Goal: Task Accomplishment & Management: Manage account settings

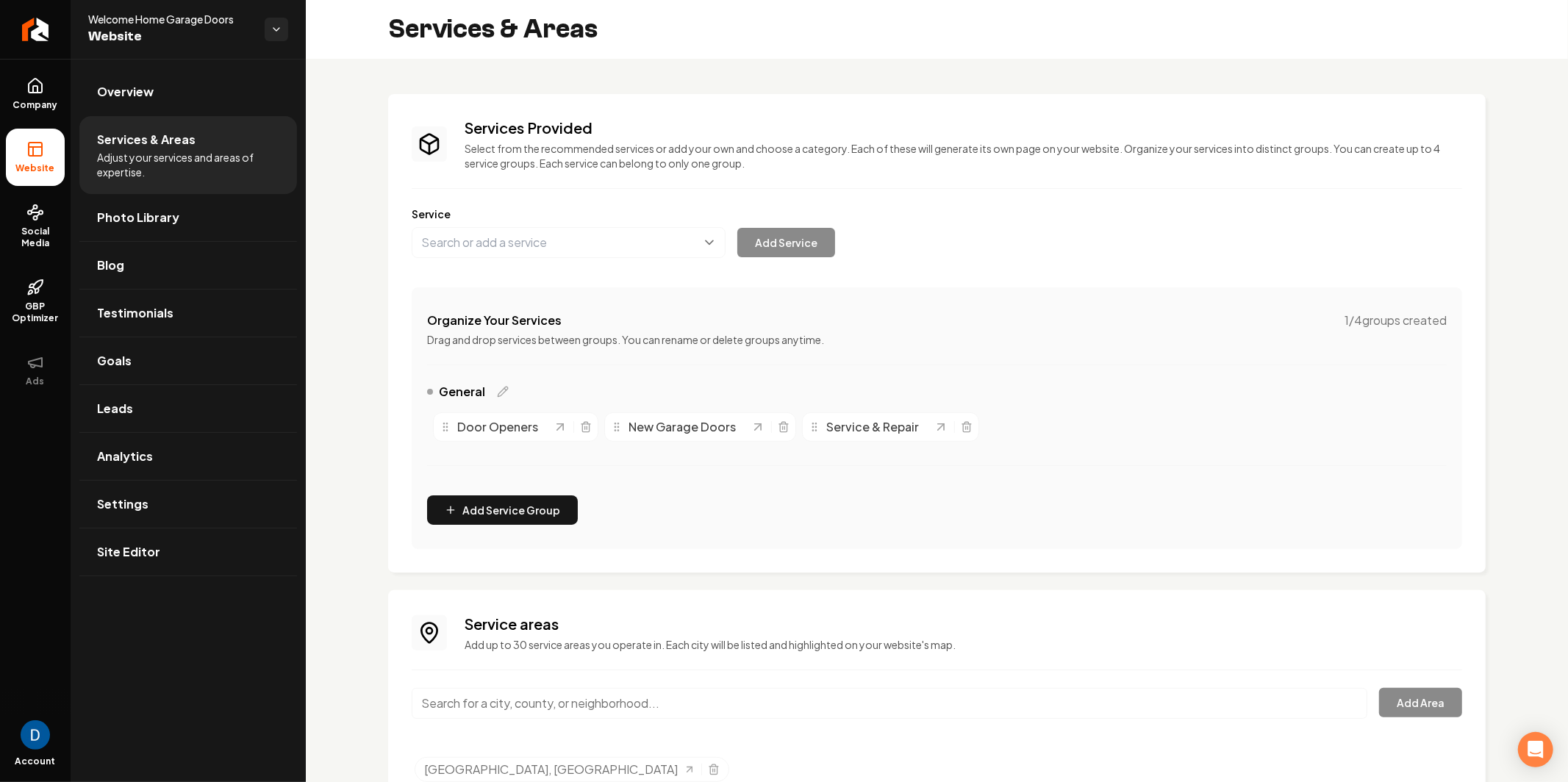
scroll to position [31, 0]
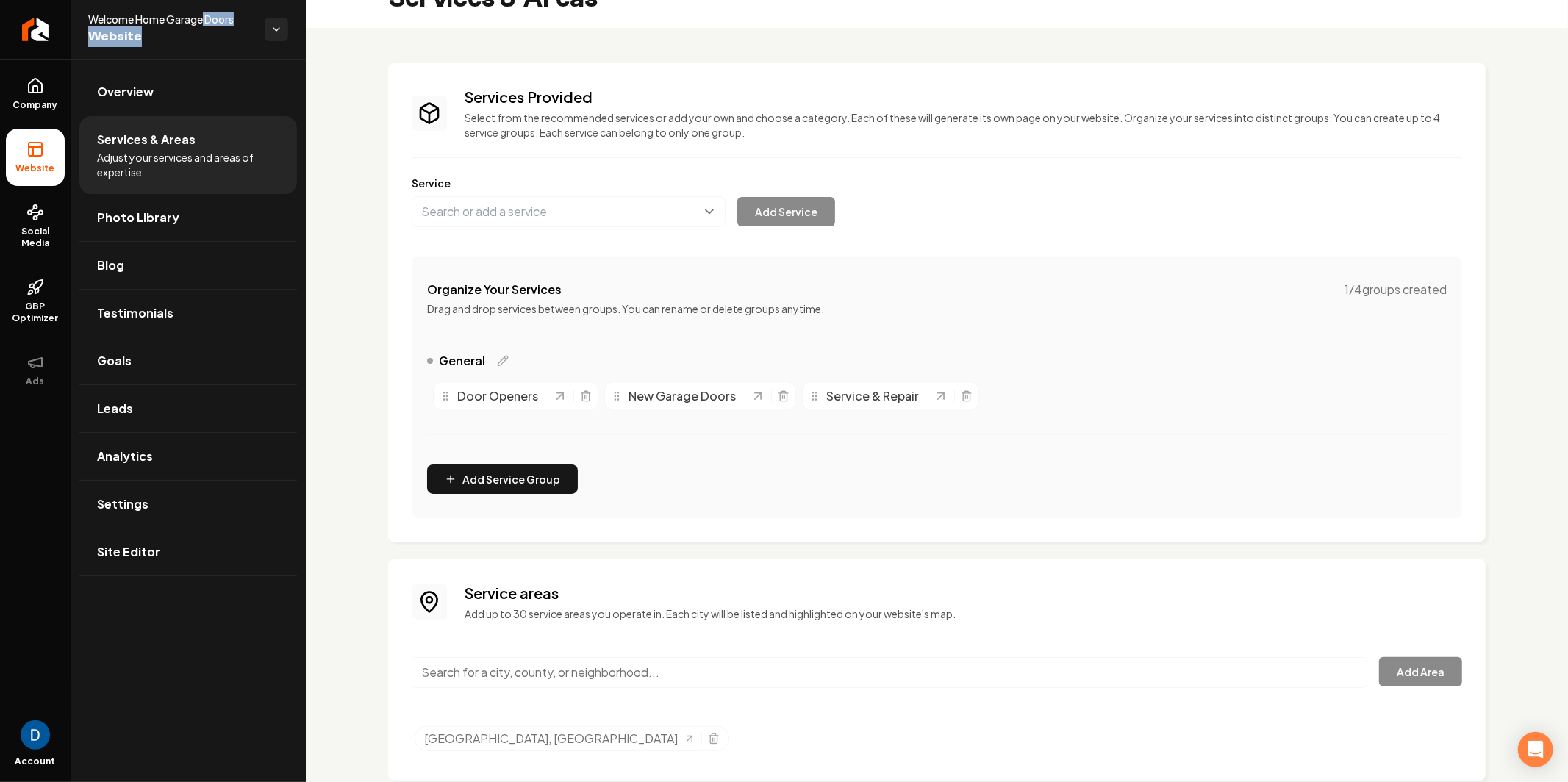
click at [205, 23] on div "Welcome Home Garage Doors Website" at bounding box center [176, 30] width 177 height 36
click at [208, 18] on span "Welcome Home Garage Doors" at bounding box center [170, 19] width 164 height 14
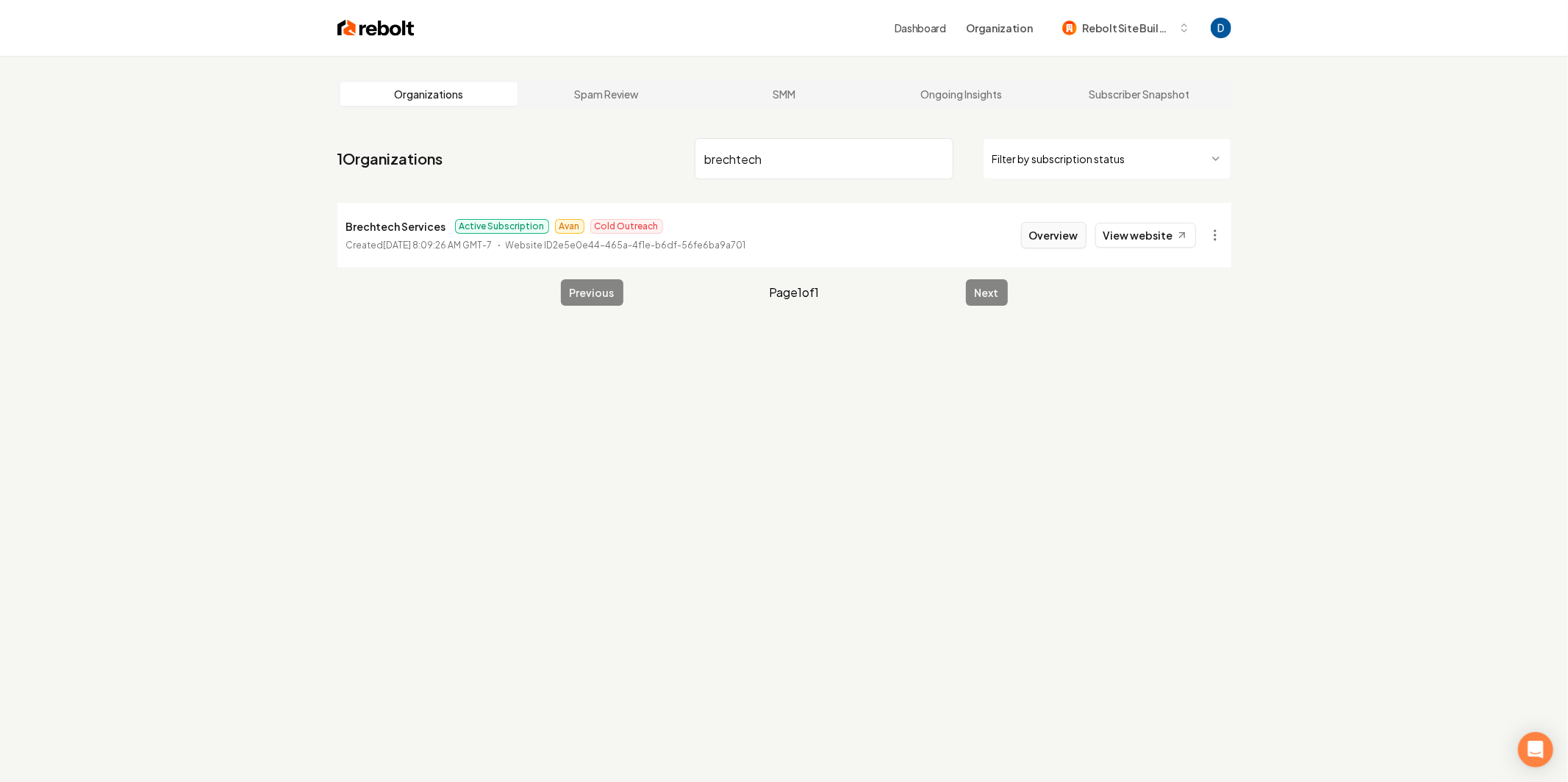
type input "brechtech"
click at [1053, 236] on button "Overview" at bounding box center [1054, 235] width 65 height 27
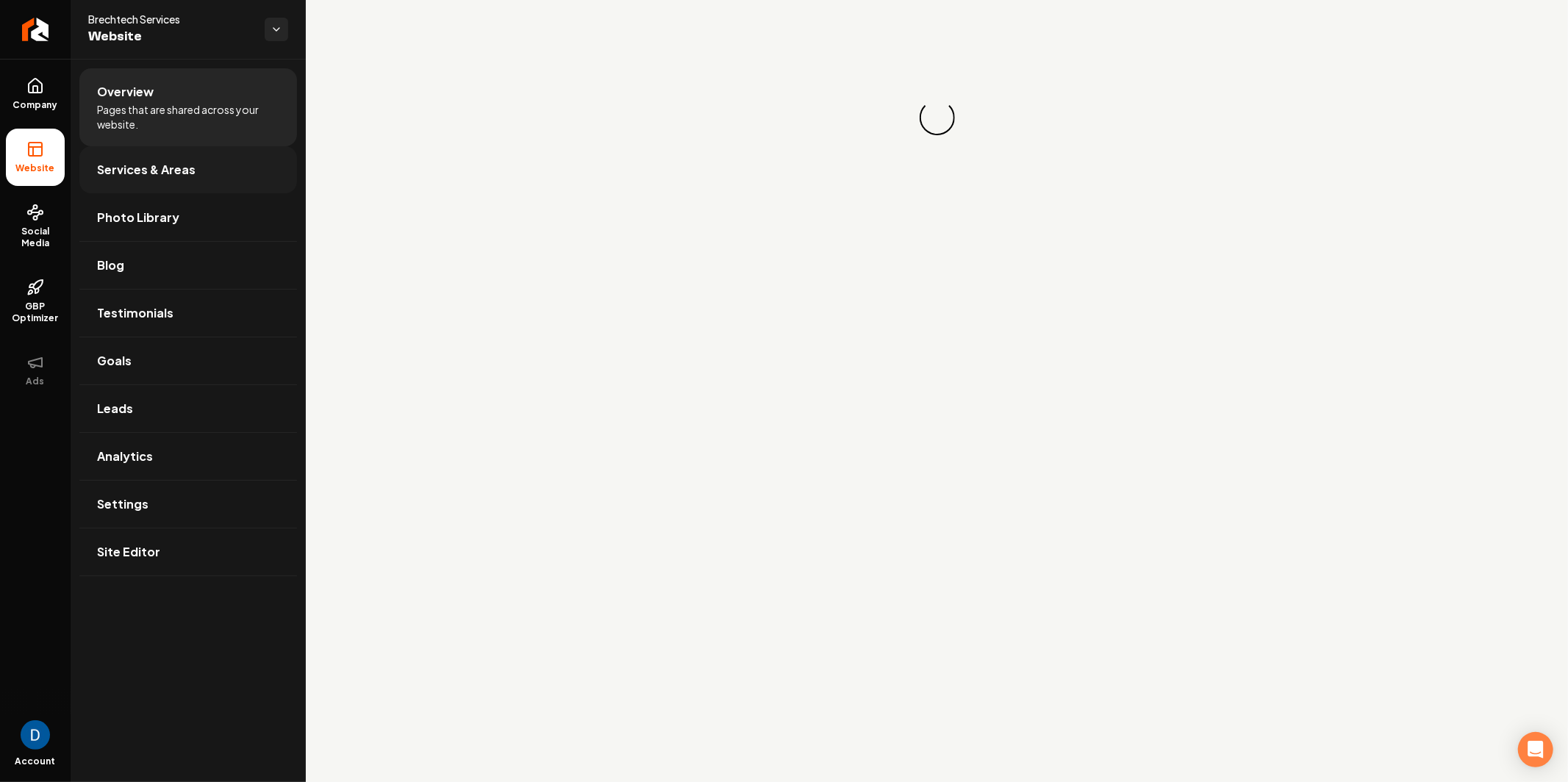
click at [130, 168] on span "Services & Areas" at bounding box center [146, 169] width 99 height 17
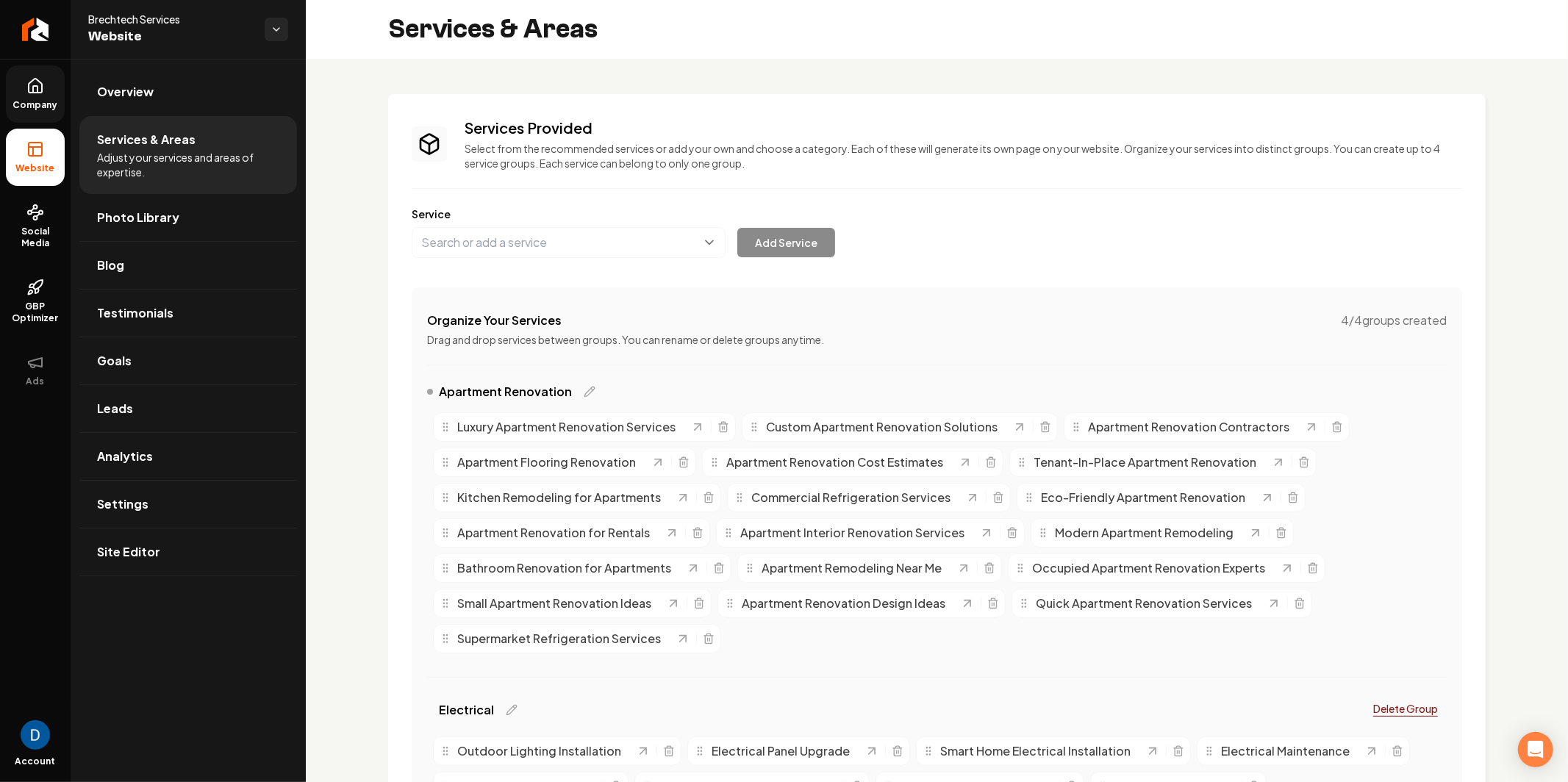
click at [21, 86] on link "Company" at bounding box center [36, 94] width 59 height 58
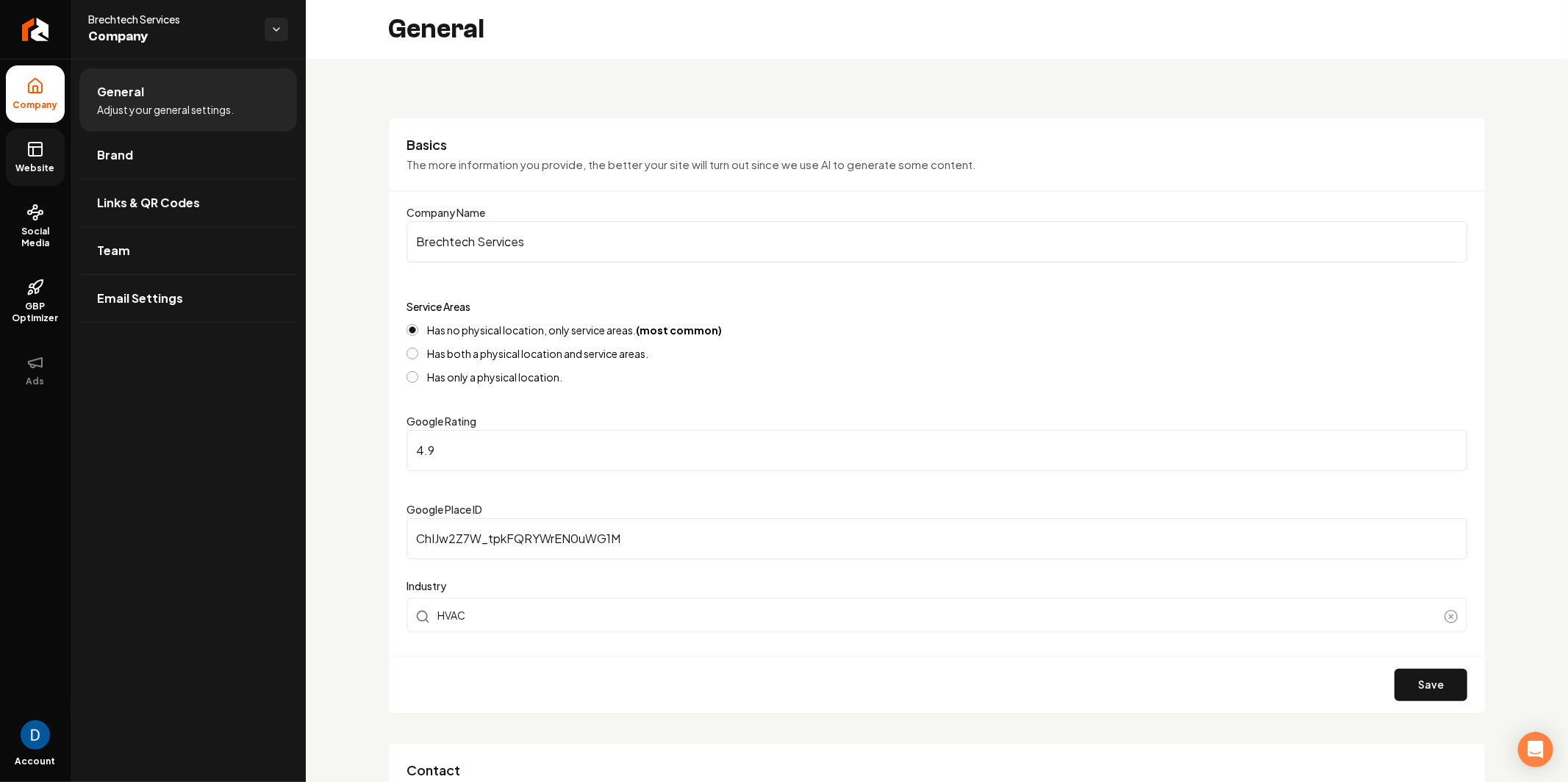
drag, startPoint x: 33, startPoint y: 143, endPoint x: 45, endPoint y: 146, distance: 12.4
click at [33, 143] on icon at bounding box center [35, 149] width 17 height 17
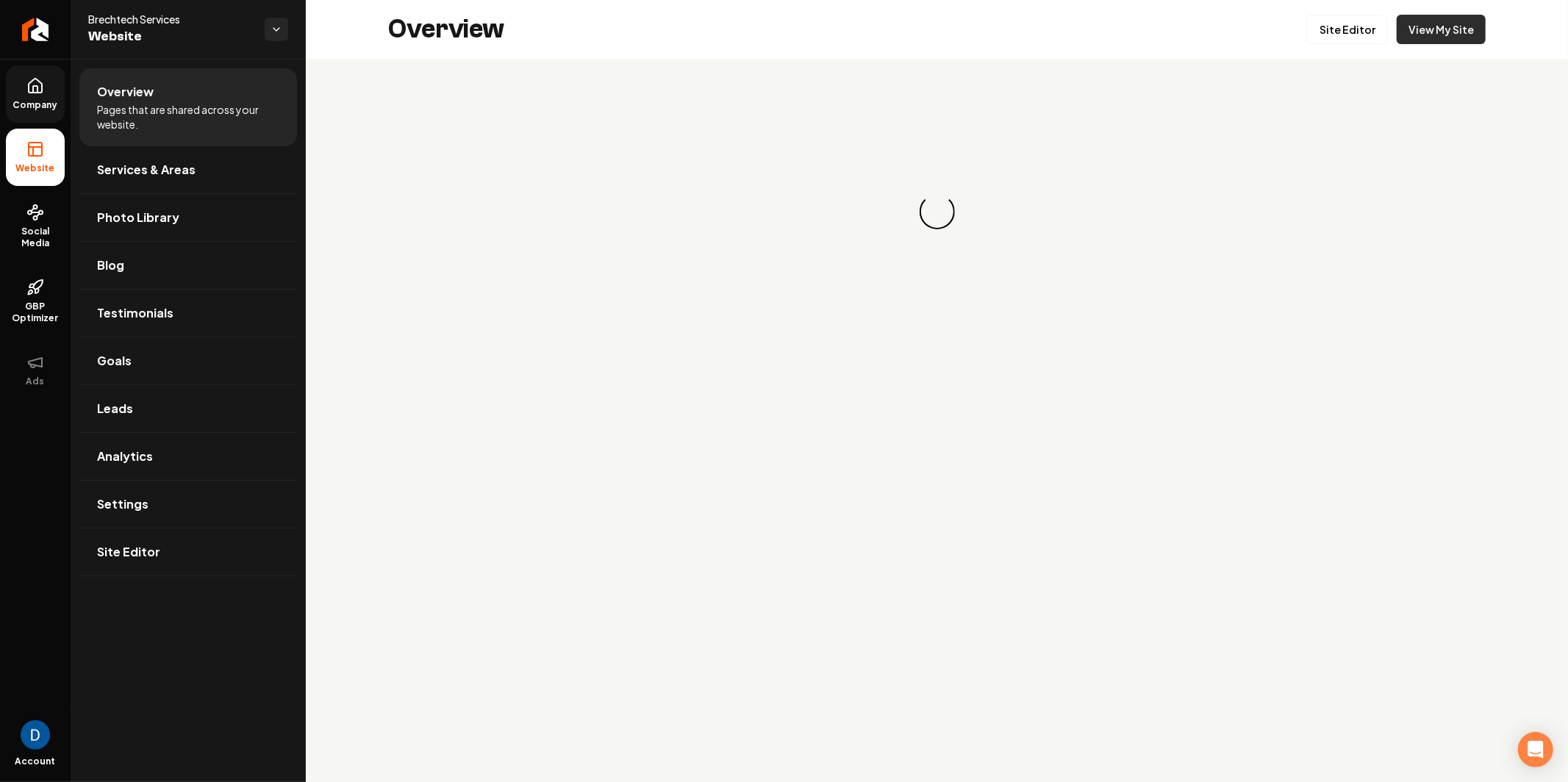
click at [1457, 38] on link "View My Site" at bounding box center [1441, 29] width 89 height 30
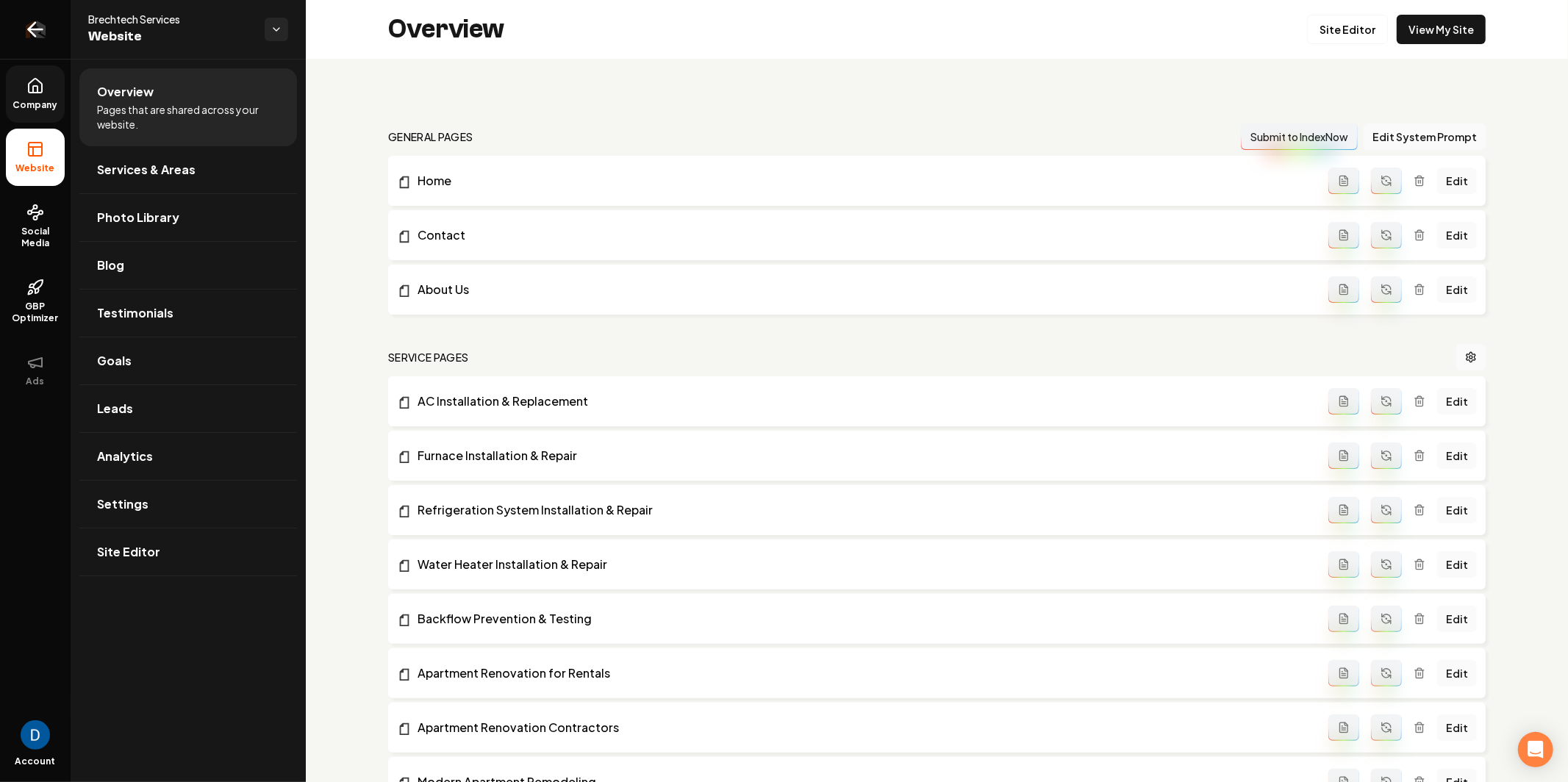
click at [22, 30] on link "Return to dashboard" at bounding box center [35, 30] width 70 height 59
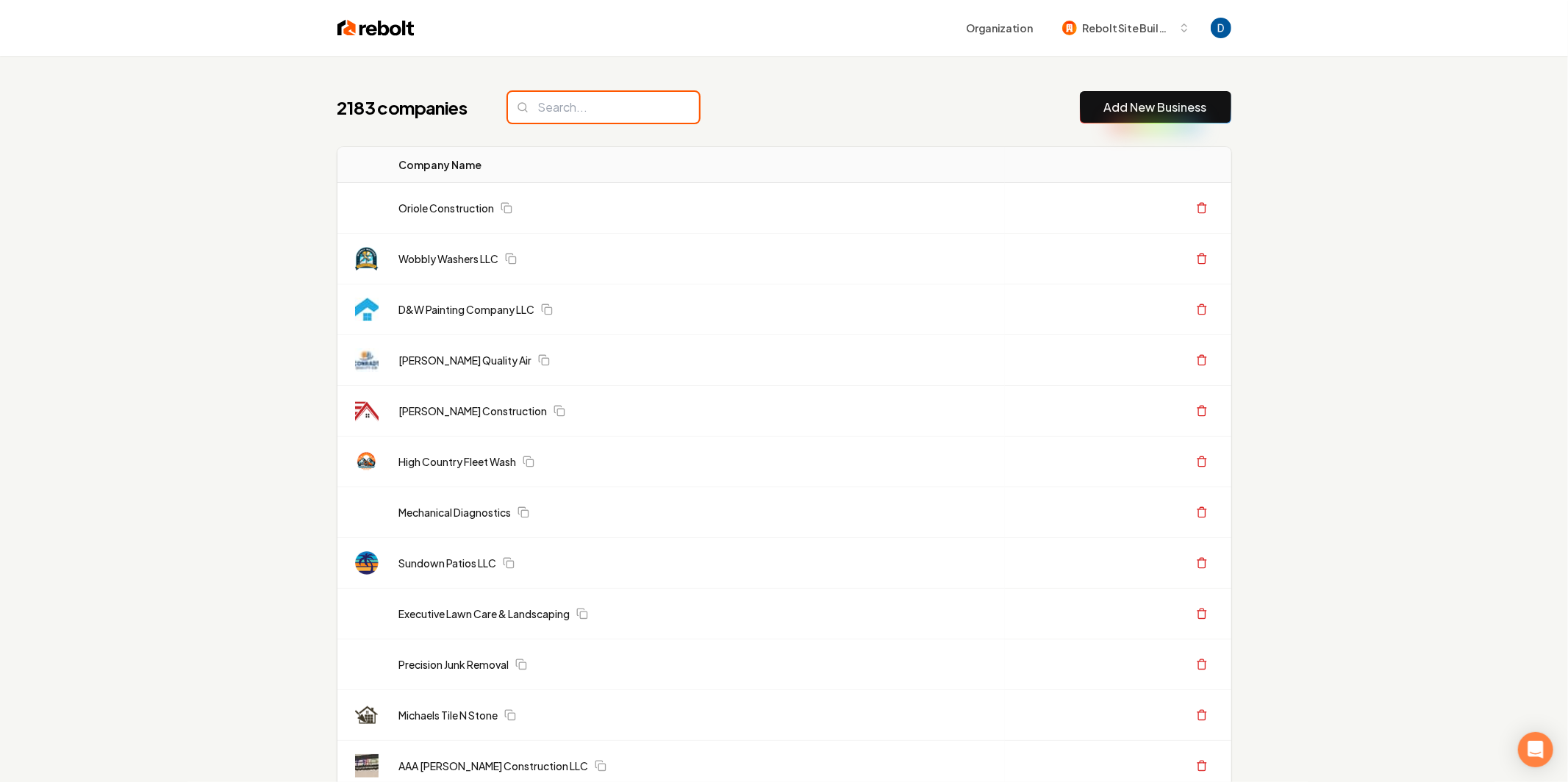
click at [599, 112] on input "search" at bounding box center [603, 107] width 191 height 31
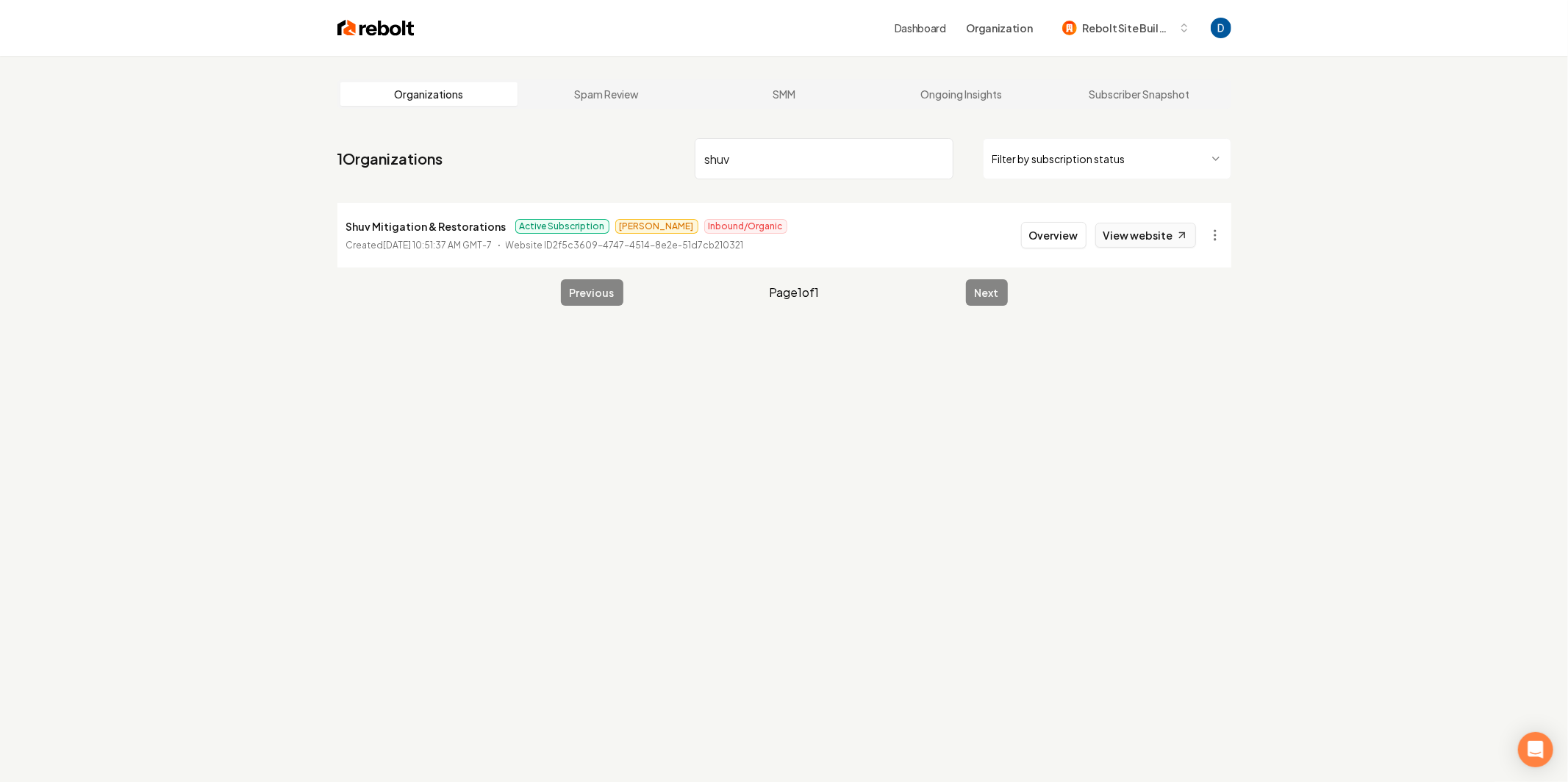
type input "shuv"
click at [1125, 229] on link "View website" at bounding box center [1146, 235] width 101 height 25
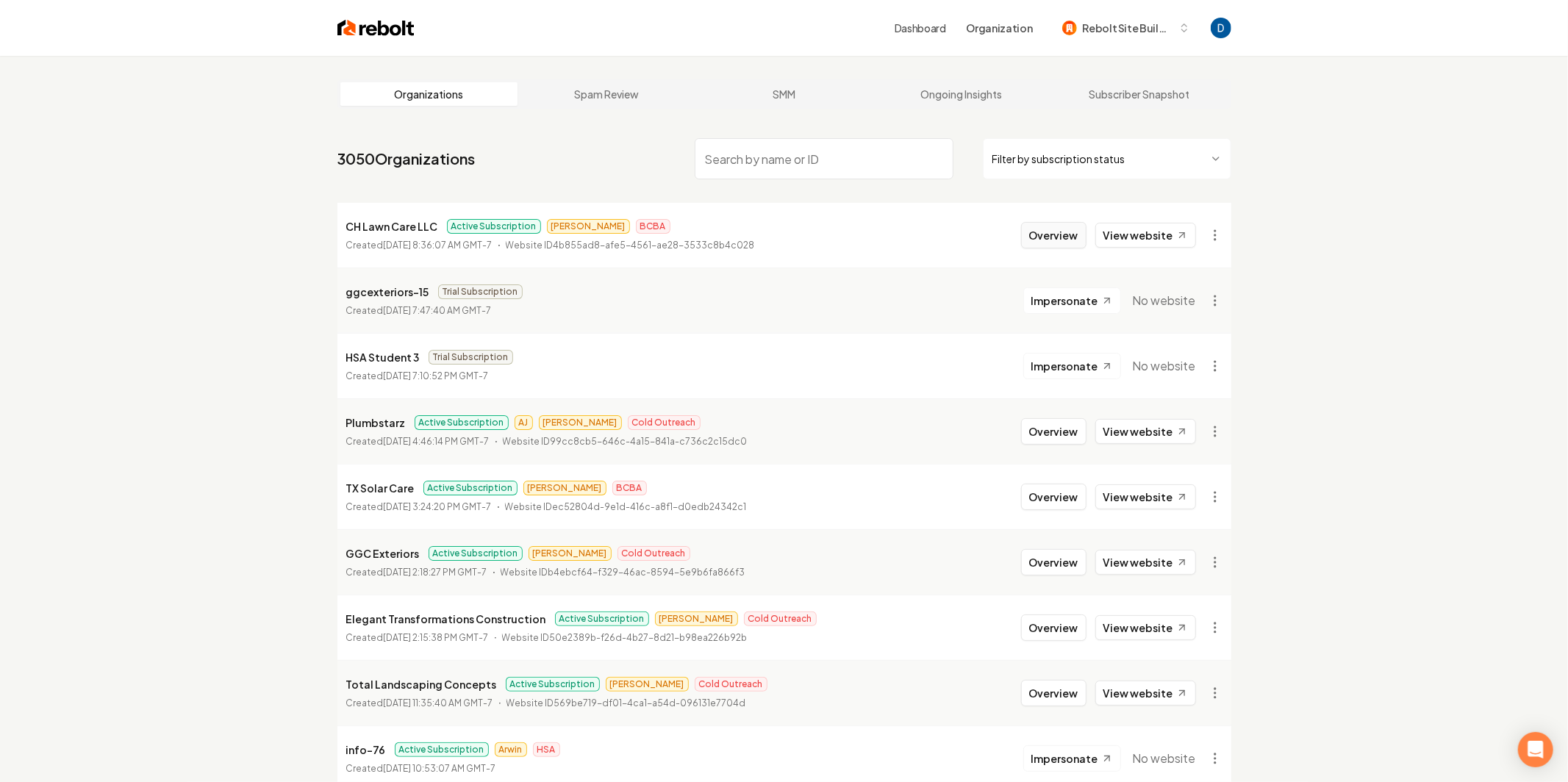
click at [1070, 224] on button "Overview" at bounding box center [1054, 235] width 65 height 27
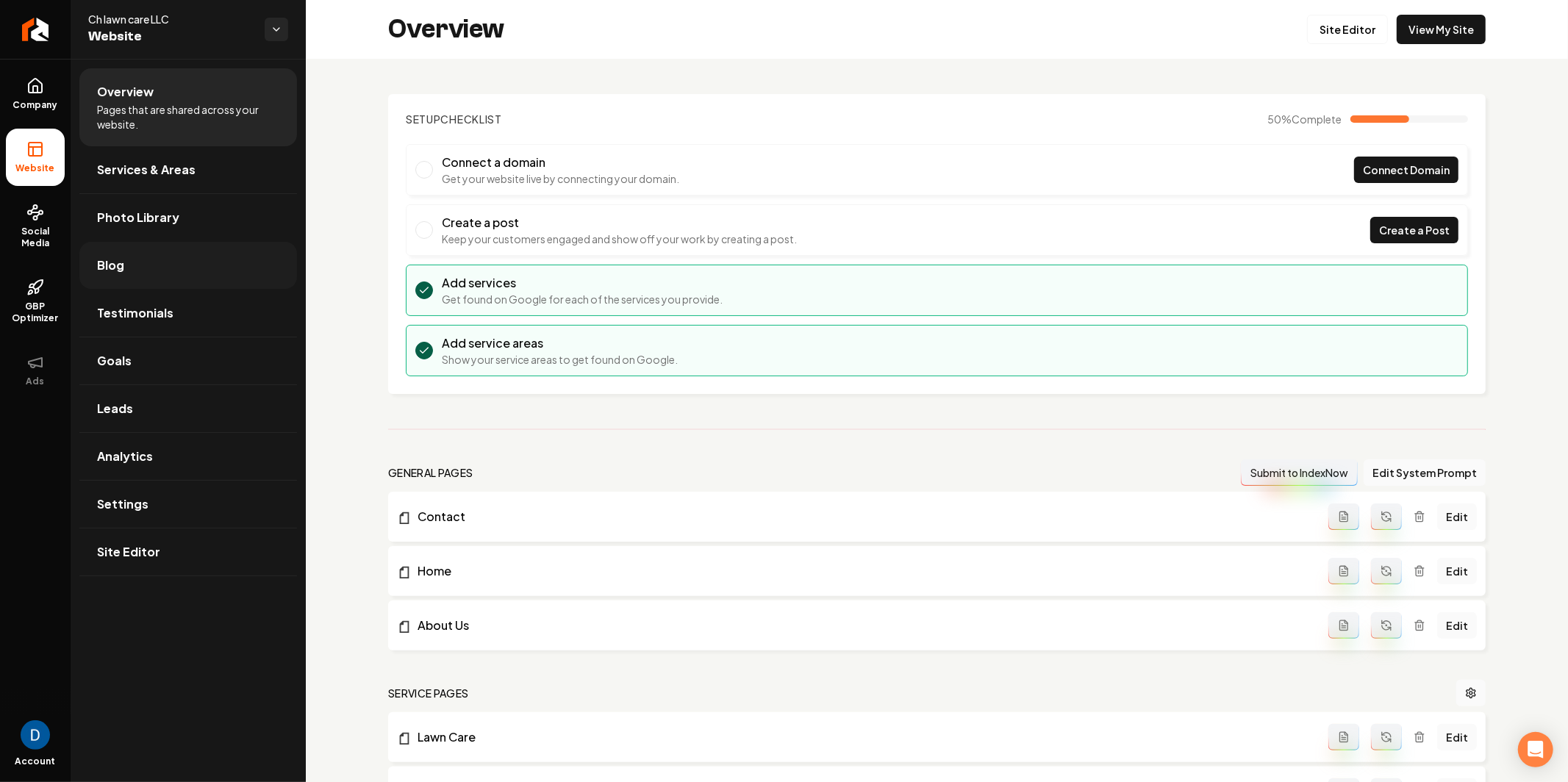
click at [157, 278] on link "Blog" at bounding box center [188, 265] width 218 height 47
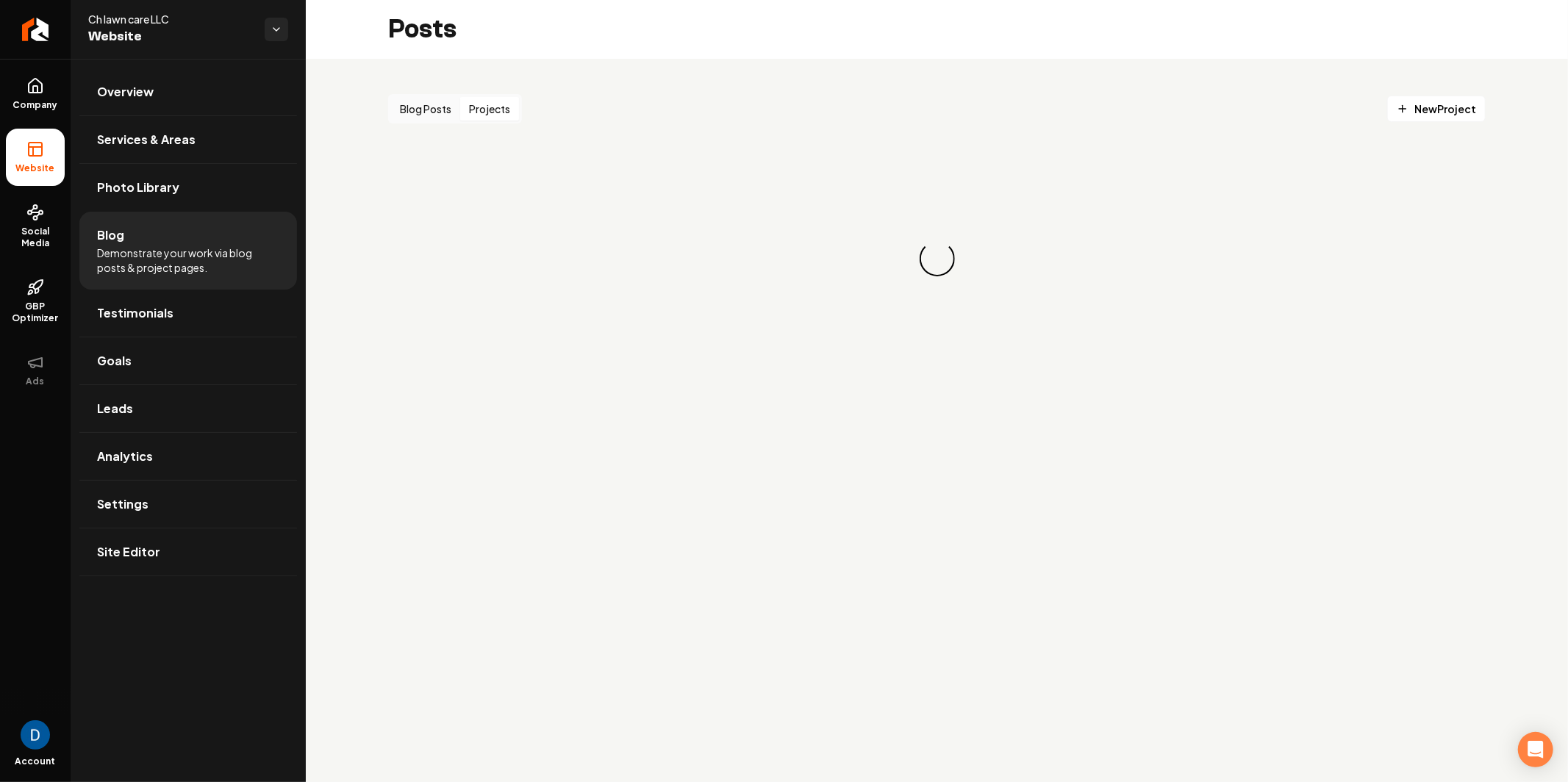
click at [508, 105] on button "Projects" at bounding box center [490, 108] width 59 height 23
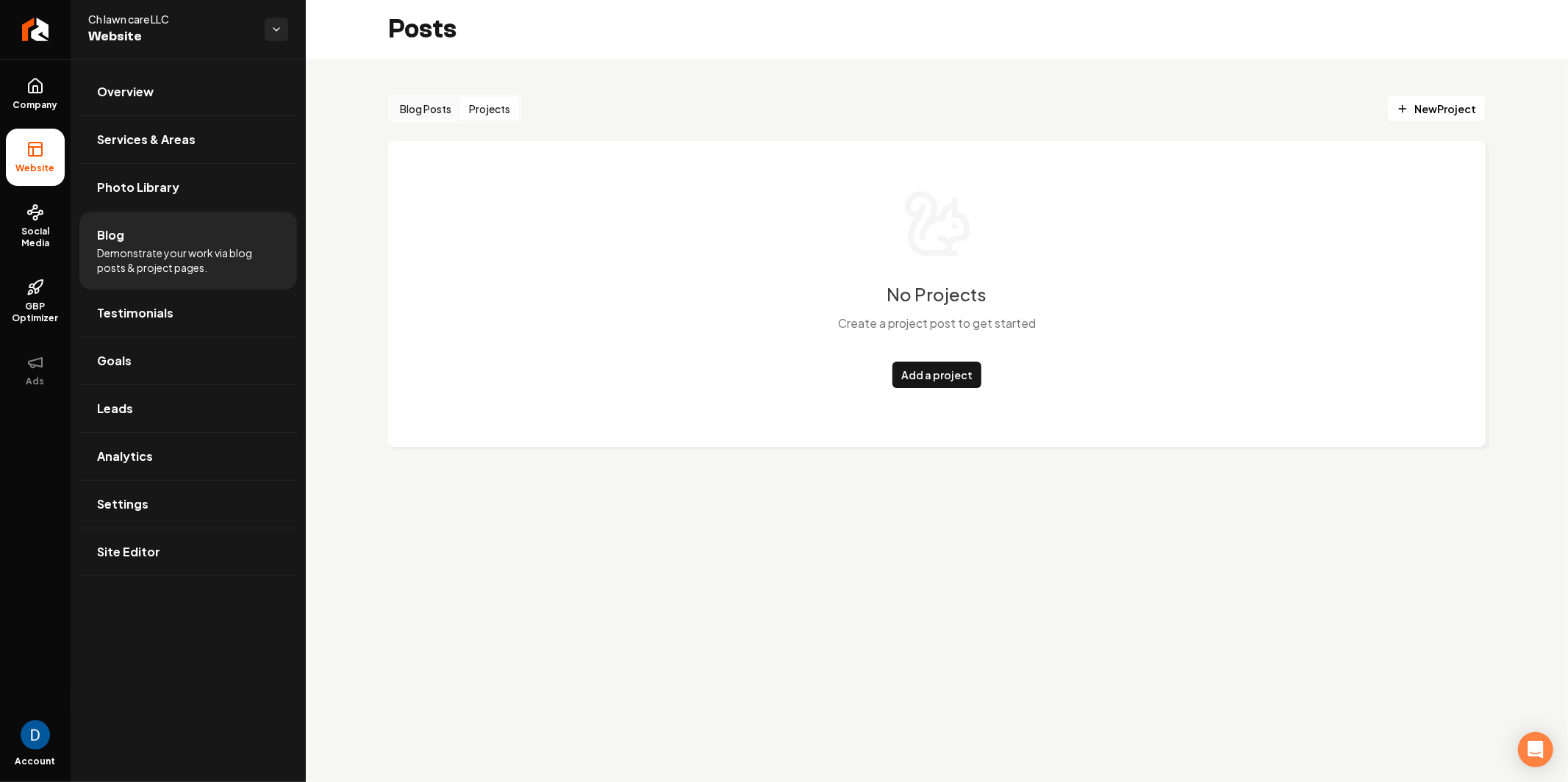
click at [420, 102] on button "Blog Posts" at bounding box center [425, 108] width 69 height 23
click at [505, 111] on button "Projects" at bounding box center [490, 108] width 59 height 23
click at [417, 102] on button "Blog Posts" at bounding box center [425, 108] width 69 height 23
click at [30, 288] on icon at bounding box center [35, 287] width 17 height 17
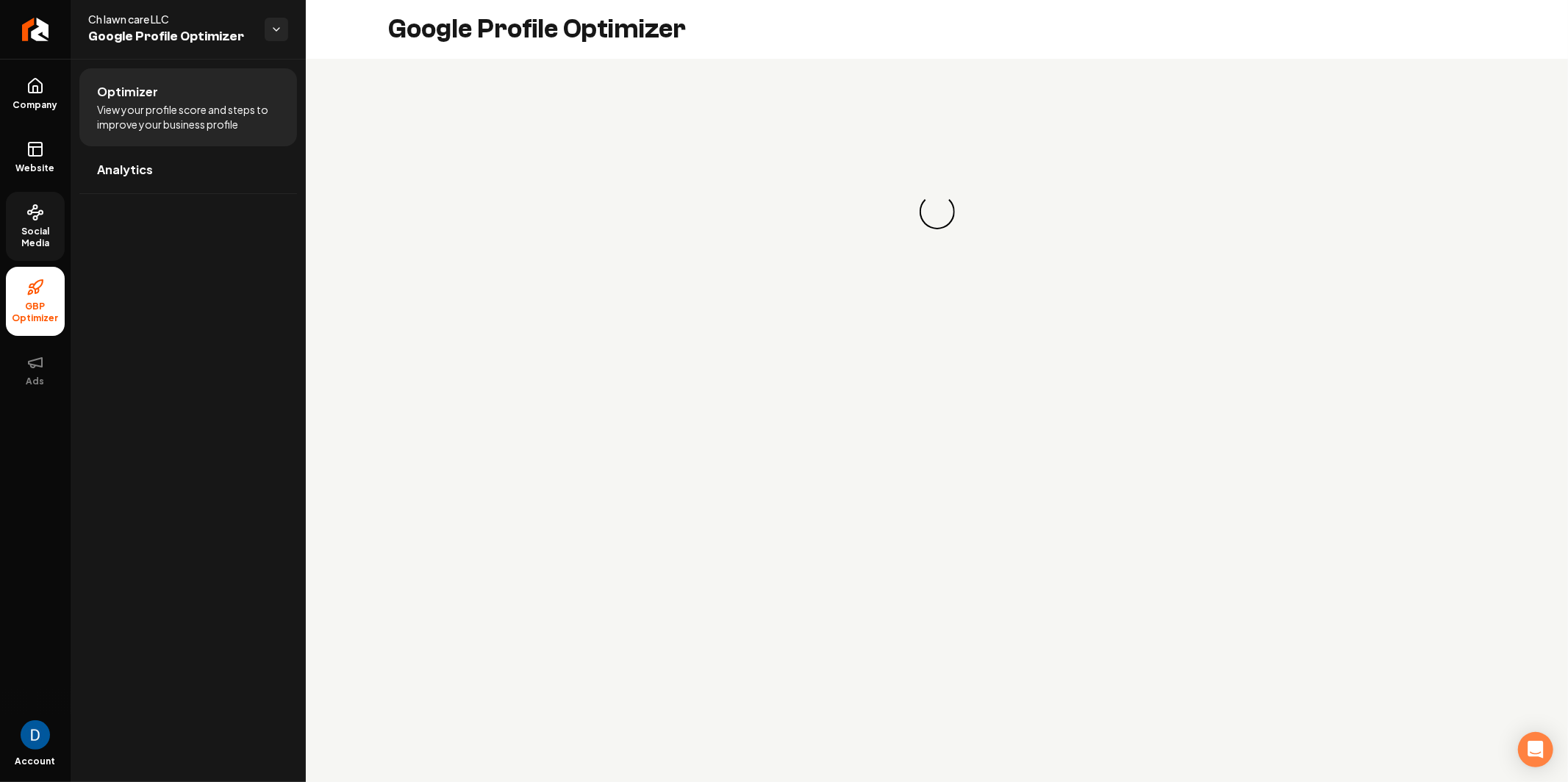
click at [32, 224] on link "Social Media" at bounding box center [36, 226] width 59 height 69
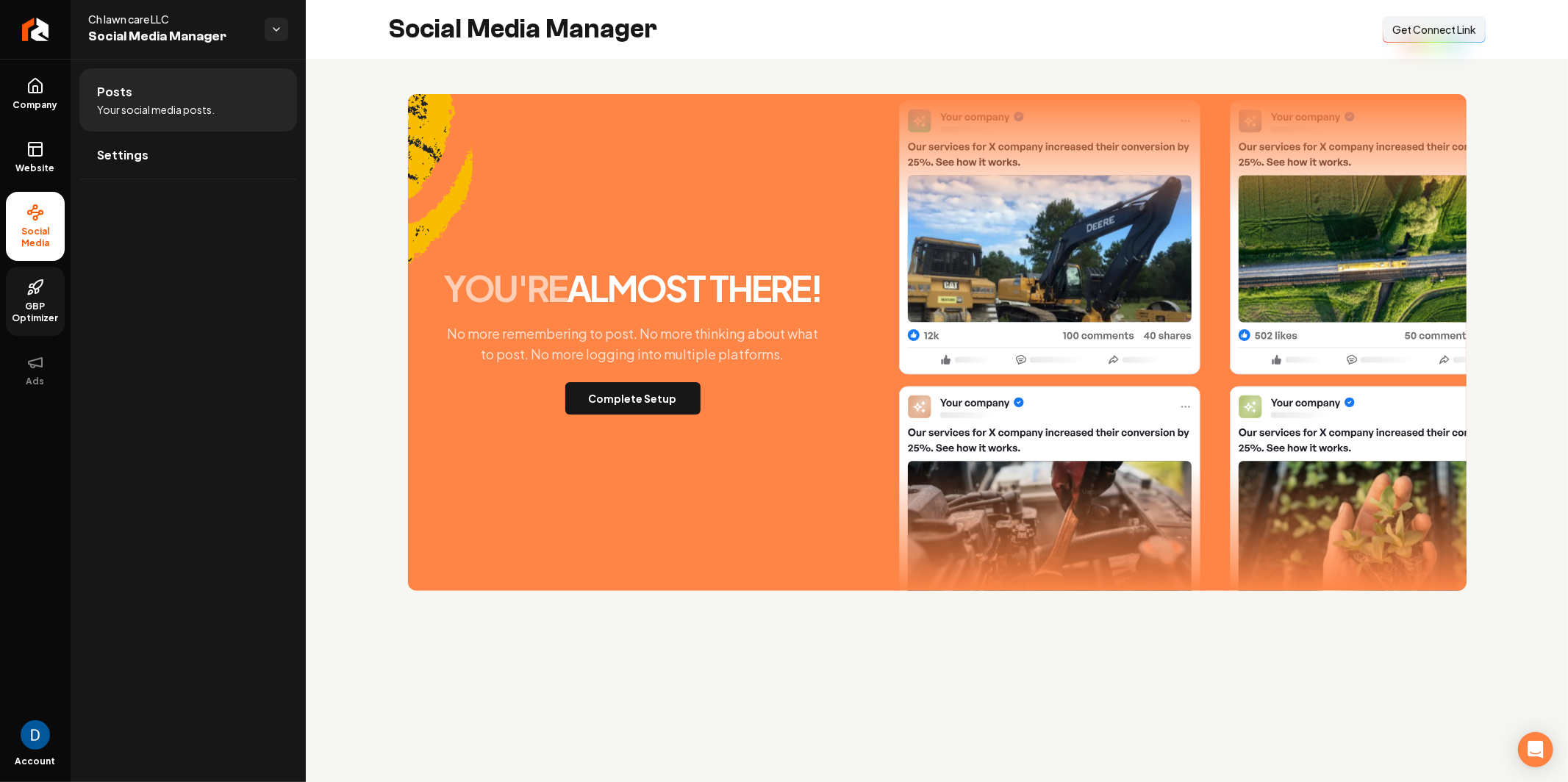
click at [1422, 26] on span "Get Connect Link" at bounding box center [1435, 29] width 84 height 14
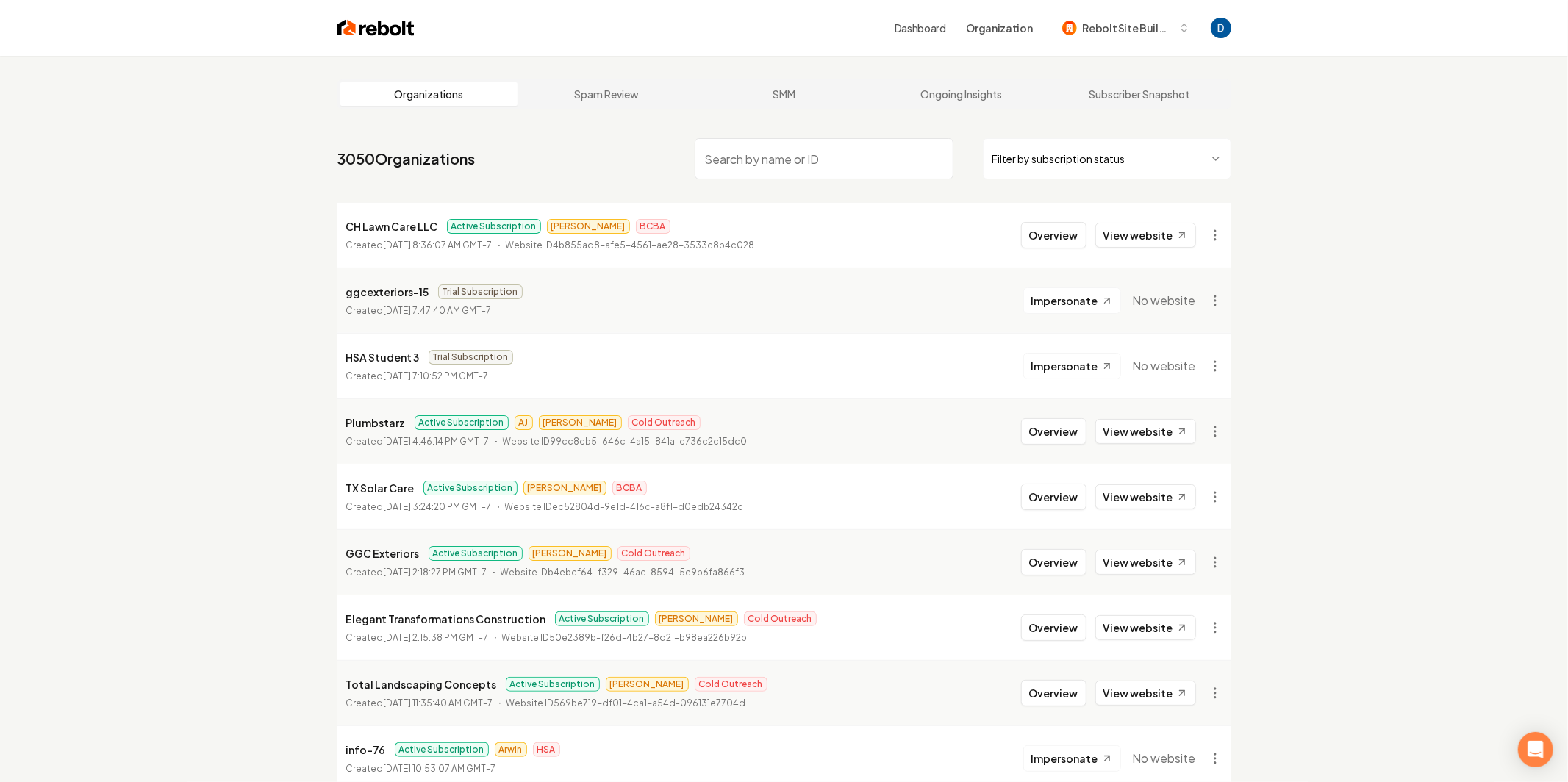
click at [764, 151] on input "search" at bounding box center [825, 158] width 259 height 41
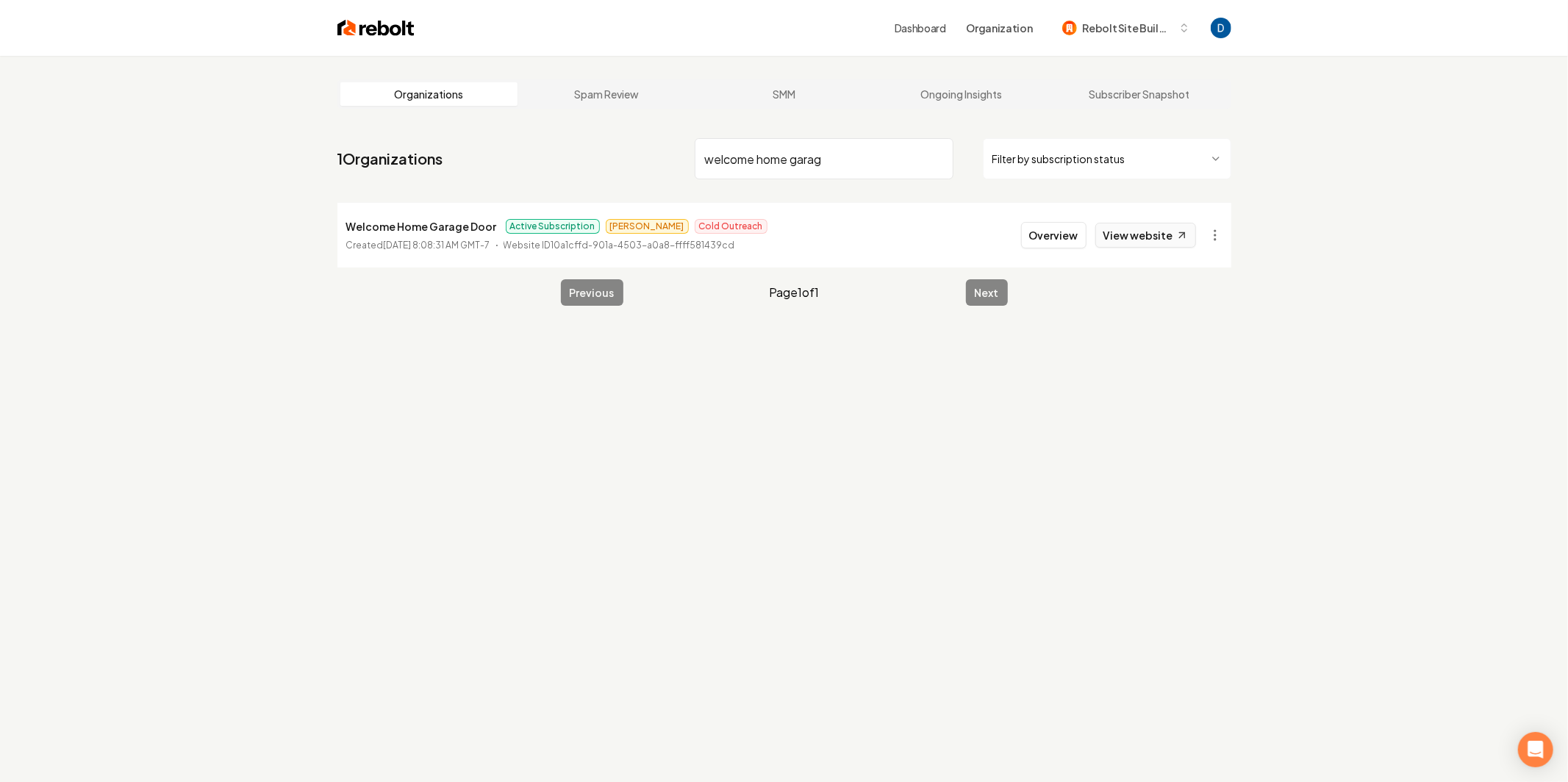
type input "welcome home garag"
click at [1128, 231] on link "View website" at bounding box center [1146, 235] width 101 height 25
click at [1058, 235] on button "Overview" at bounding box center [1054, 235] width 65 height 27
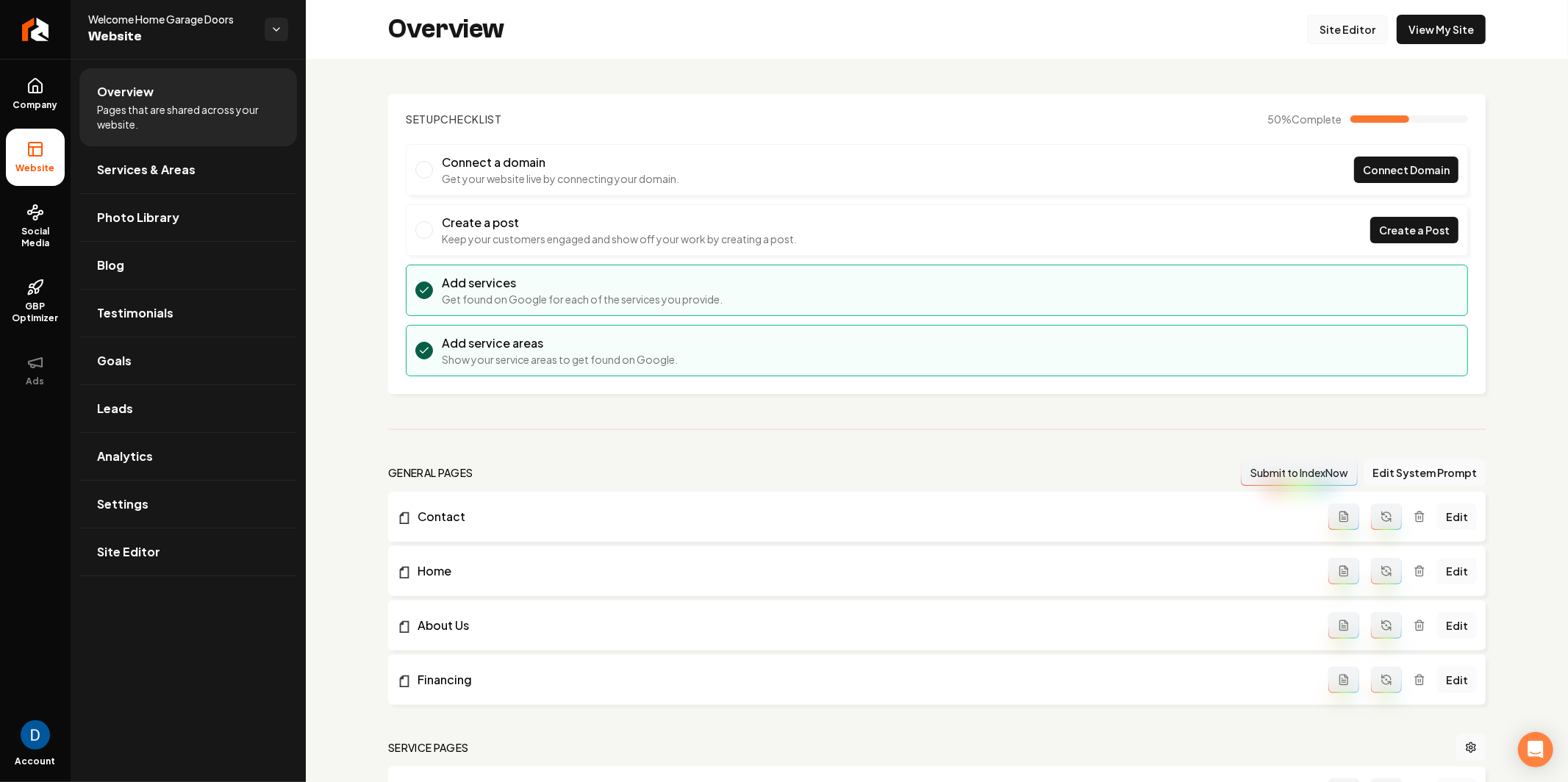
click at [1354, 32] on link "Site Editor" at bounding box center [1347, 29] width 81 height 30
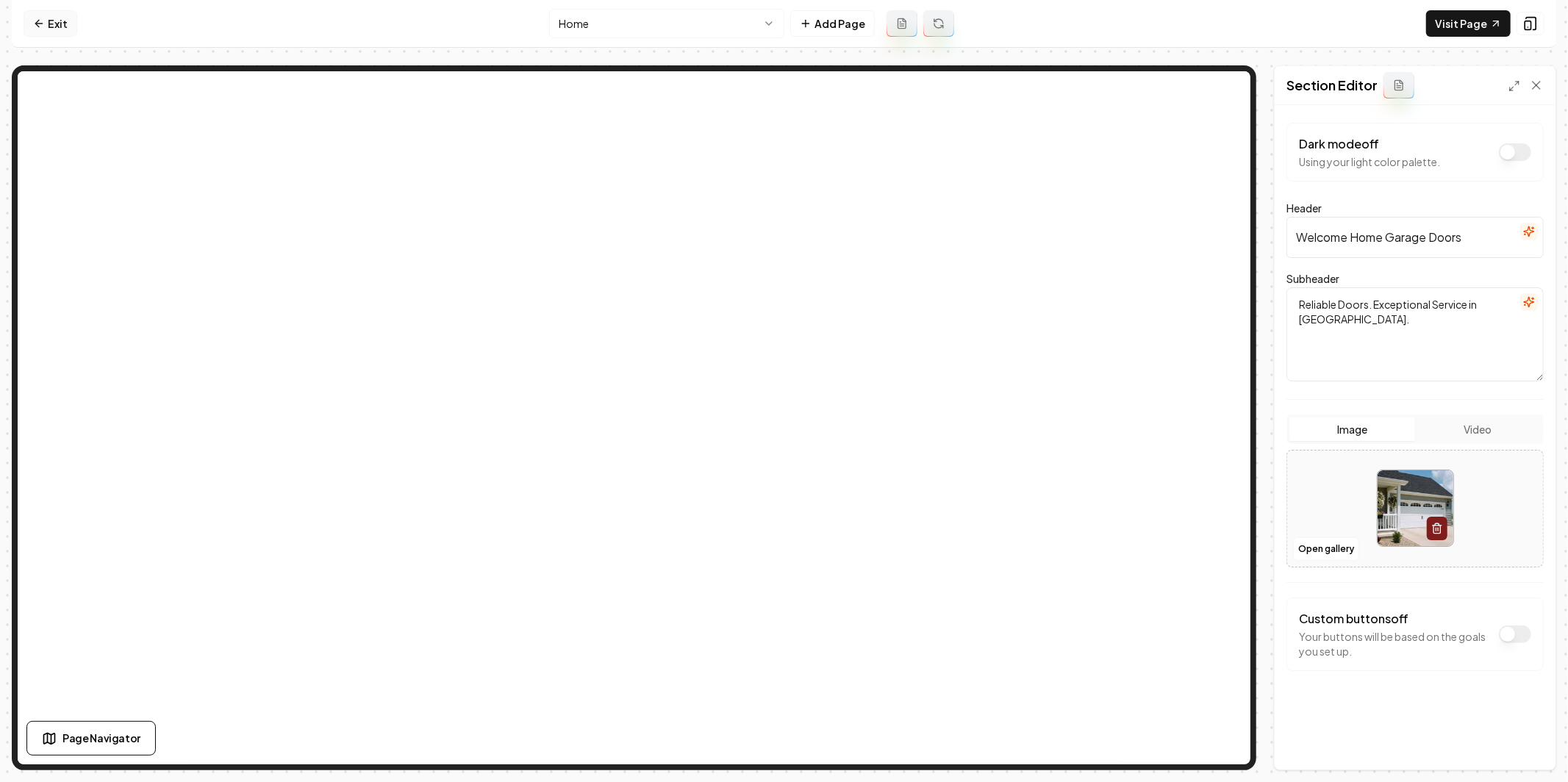
click at [63, 23] on link "Exit" at bounding box center [50, 23] width 54 height 27
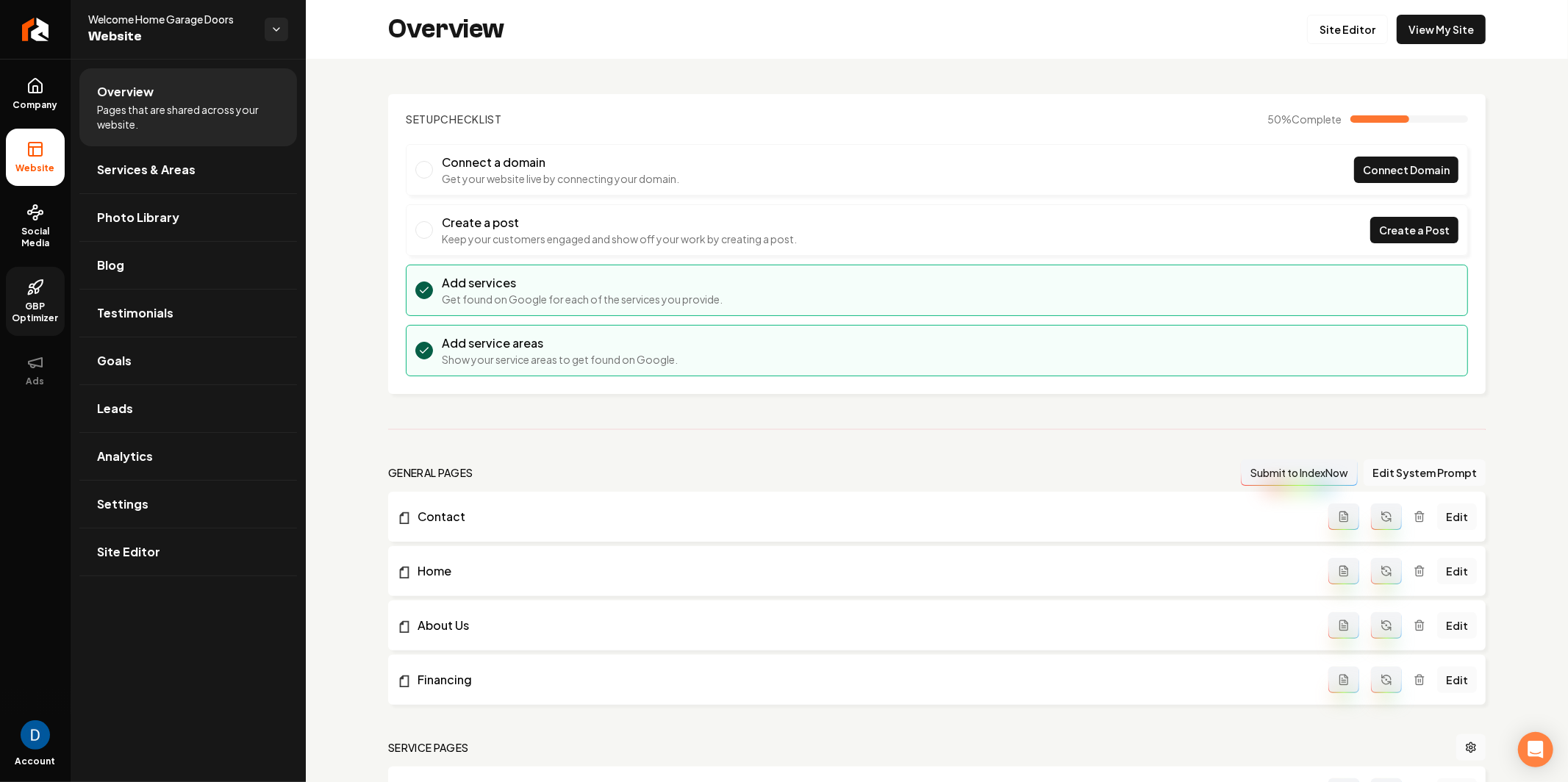
click at [24, 283] on link "GBP Optimizer" at bounding box center [36, 301] width 59 height 69
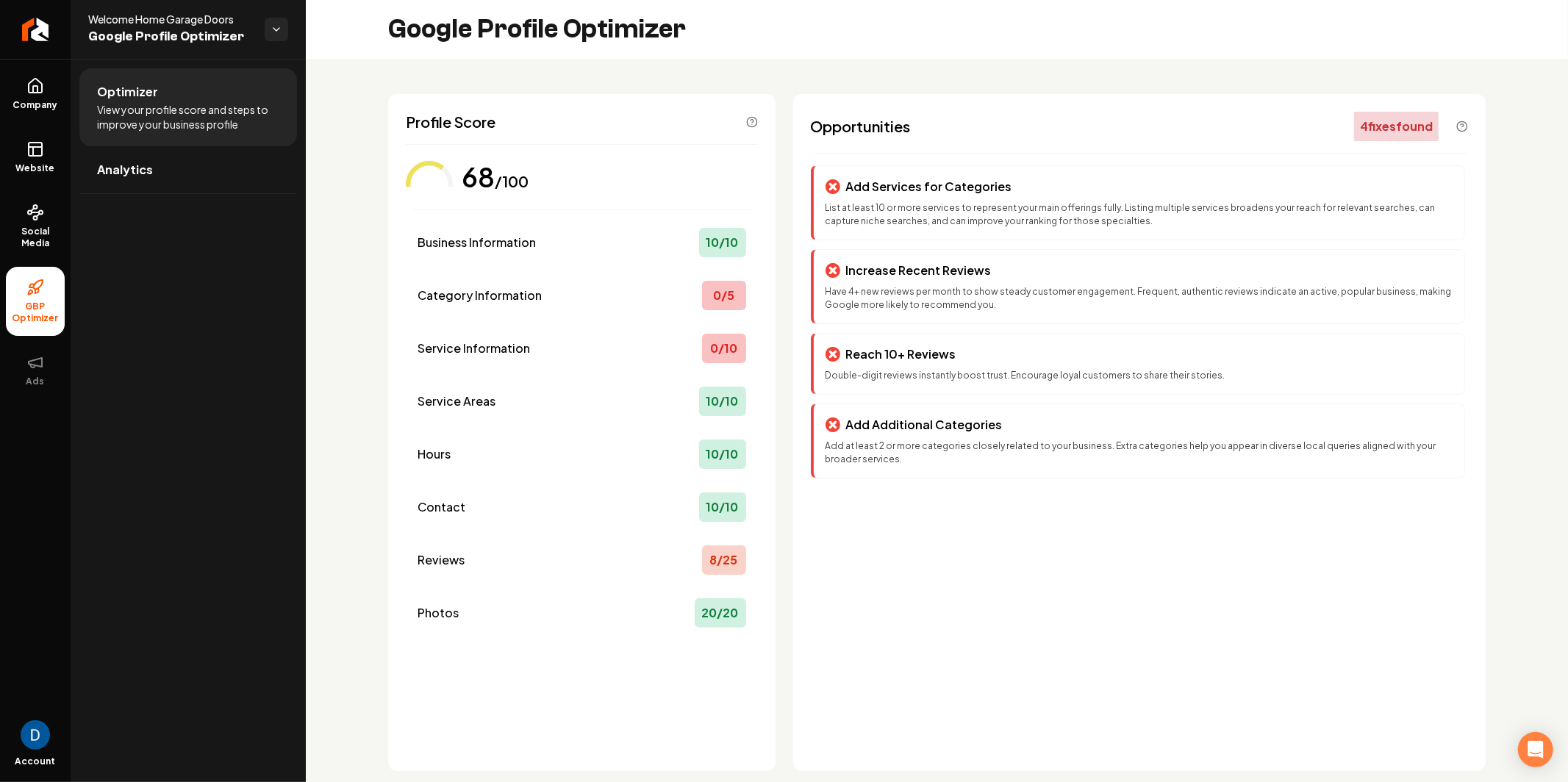
click at [167, 412] on div "Optimizer View your profile score and steps to improve your business profile An…" at bounding box center [188, 421] width 235 height 724
click at [903, 186] on p "Add Services for Categories" at bounding box center [929, 186] width 166 height 17
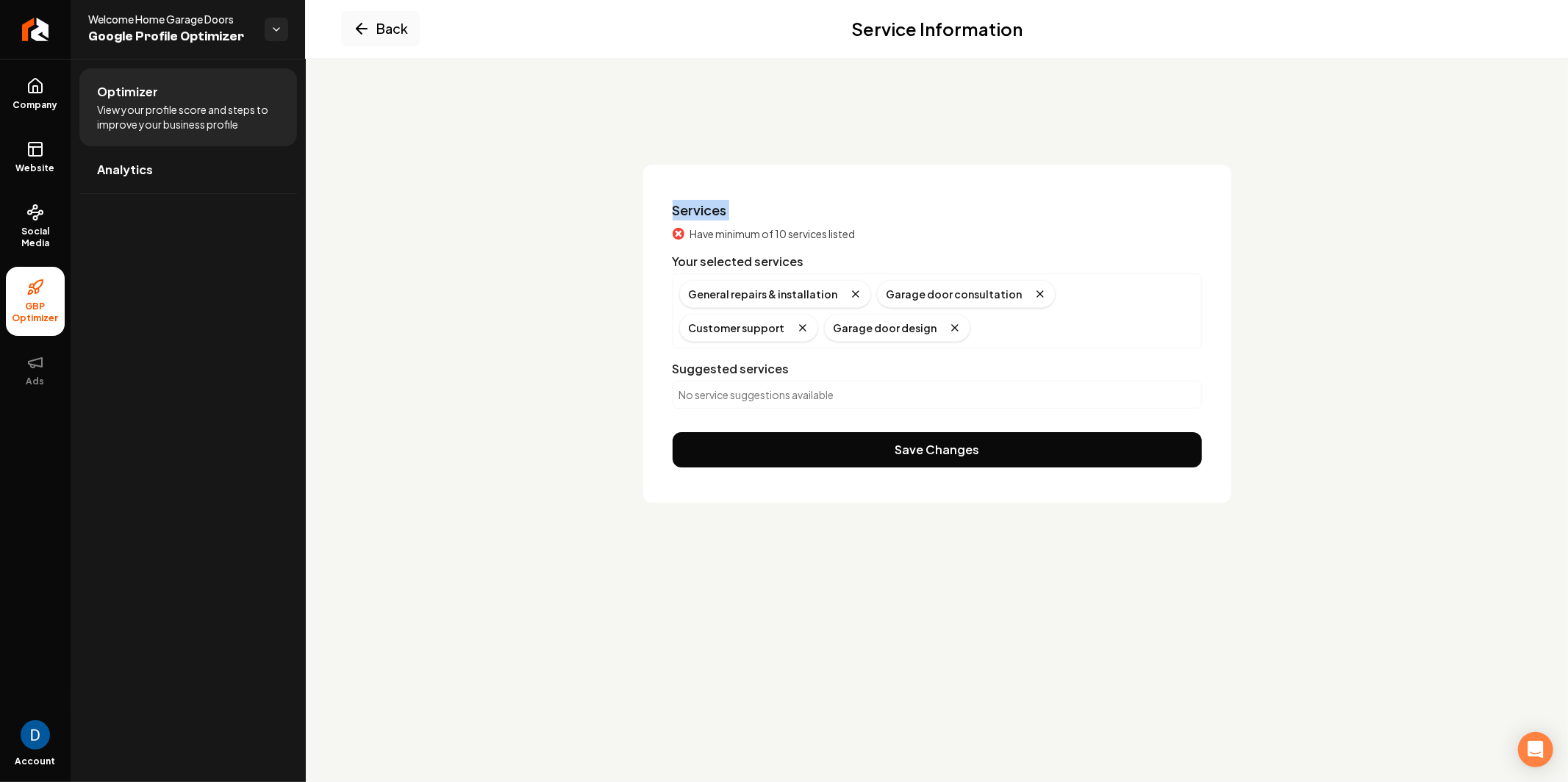
click at [903, 186] on div "Services Have minimum of 10 services listed Your selected services General repa…" at bounding box center [937, 333] width 588 height 338
click at [374, 32] on button "Back" at bounding box center [380, 29] width 79 height 36
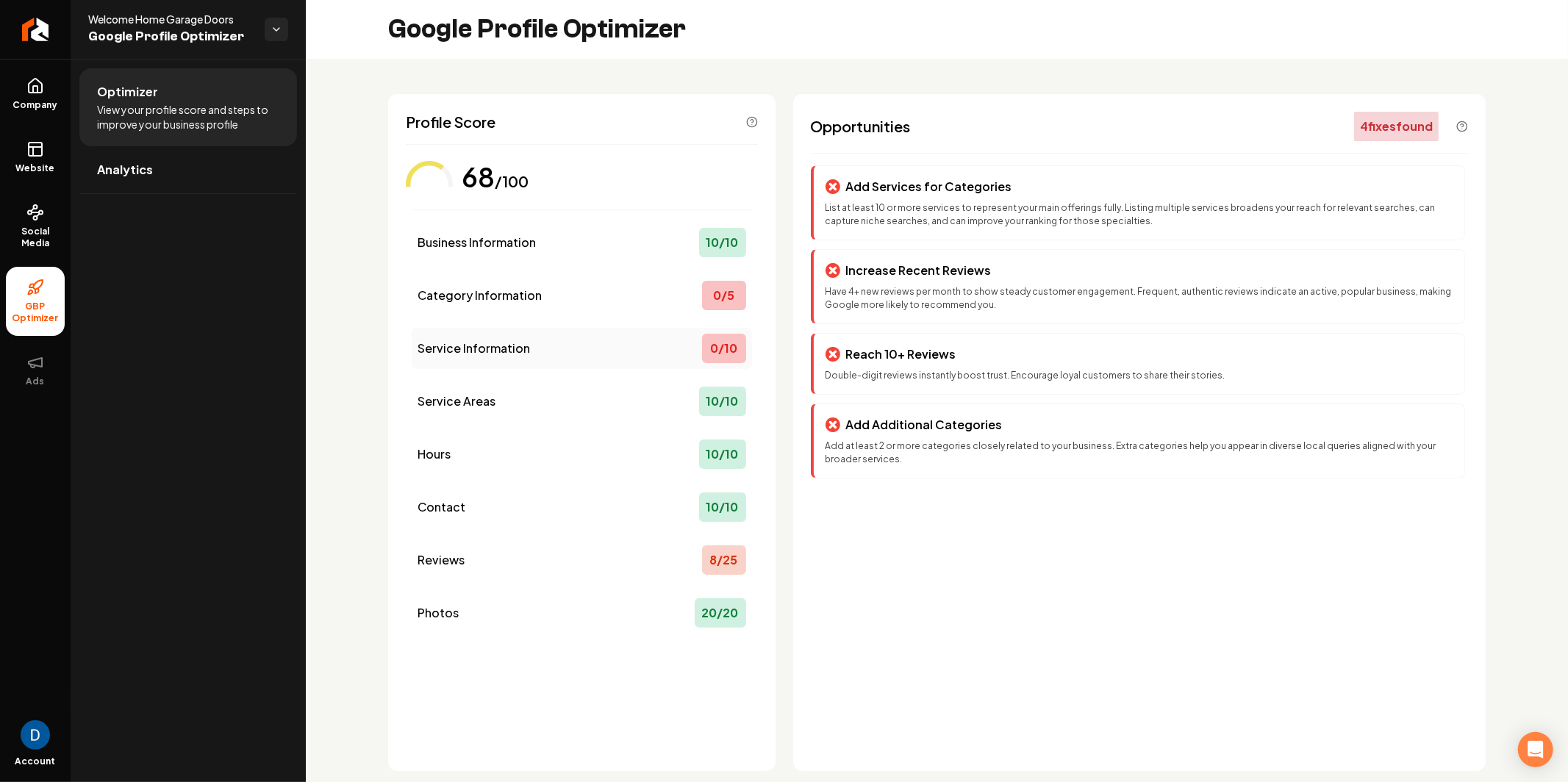
click at [592, 355] on div "Service Information 0 / 10" at bounding box center [581, 349] width 340 height 41
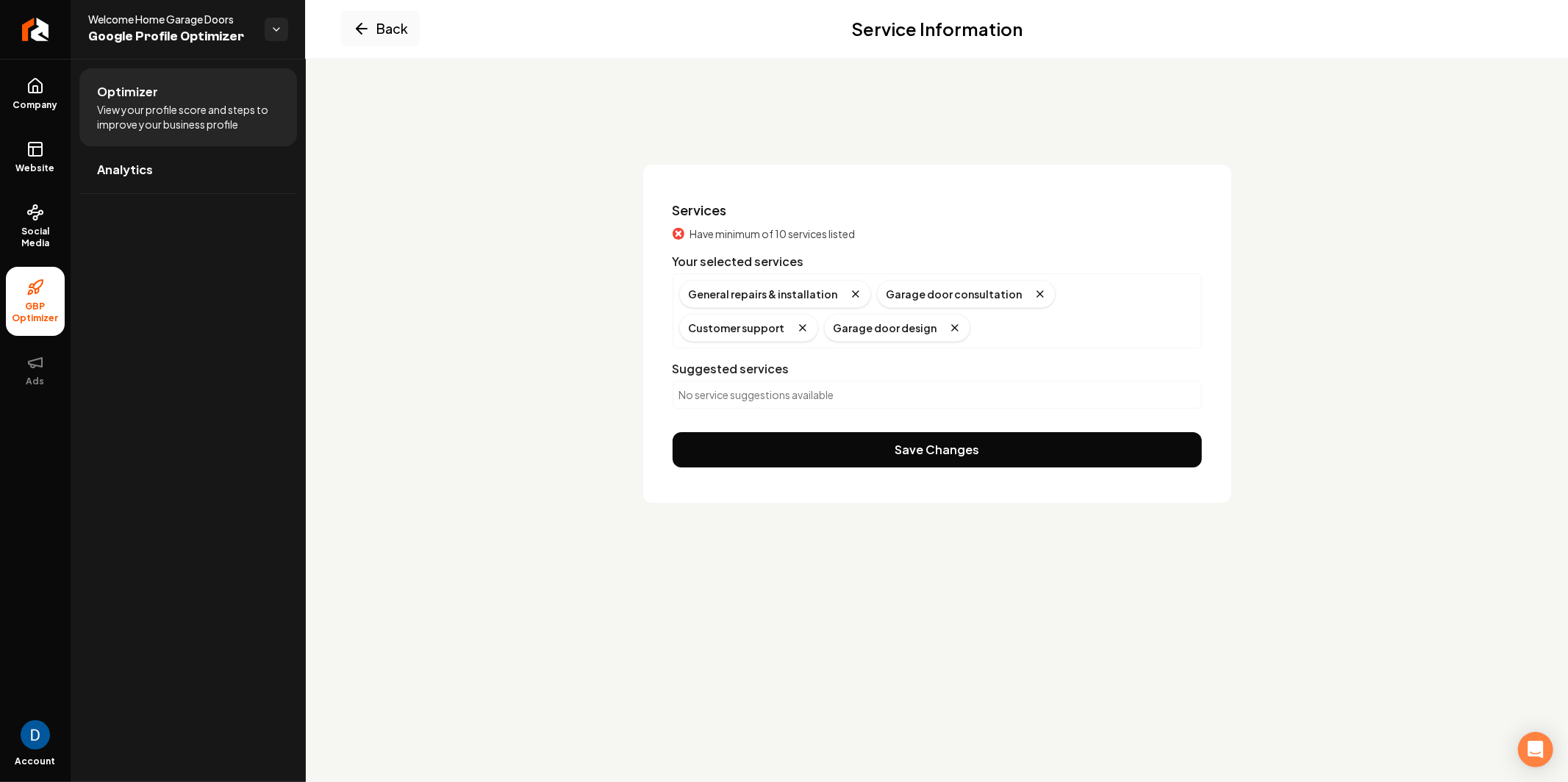
click at [741, 396] on p "No service suggestions available" at bounding box center [937, 394] width 516 height 14
click at [756, 227] on span "Have minimum of 10 services listed" at bounding box center [773, 233] width 165 height 14
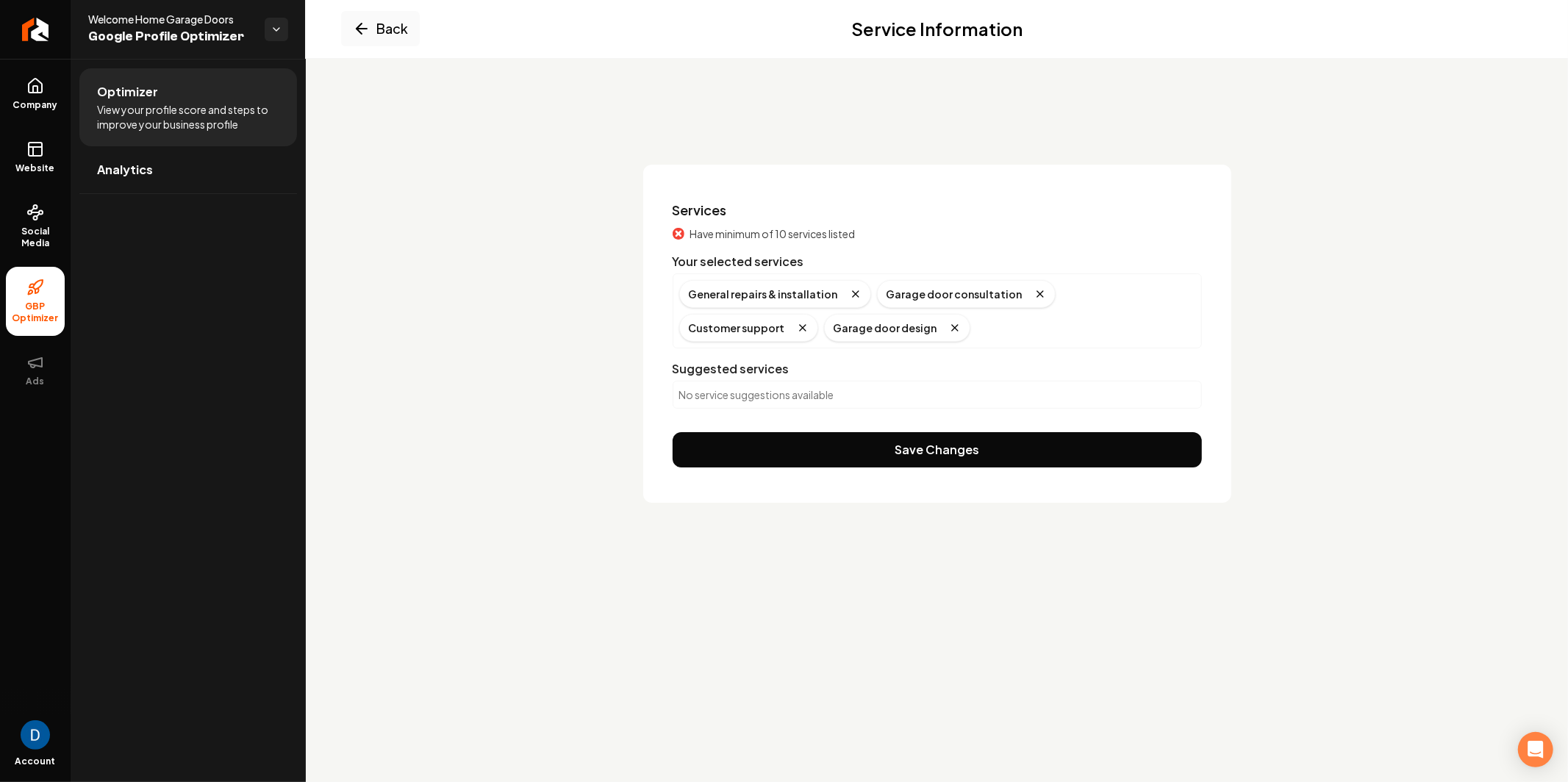
click at [735, 383] on div "No service suggestions available" at bounding box center [937, 395] width 530 height 28
click at [734, 391] on p "No service suggestions available" at bounding box center [937, 394] width 516 height 14
click at [736, 393] on p "No service suggestions available" at bounding box center [937, 394] width 516 height 14
click at [396, 27] on button "Back" at bounding box center [380, 29] width 79 height 36
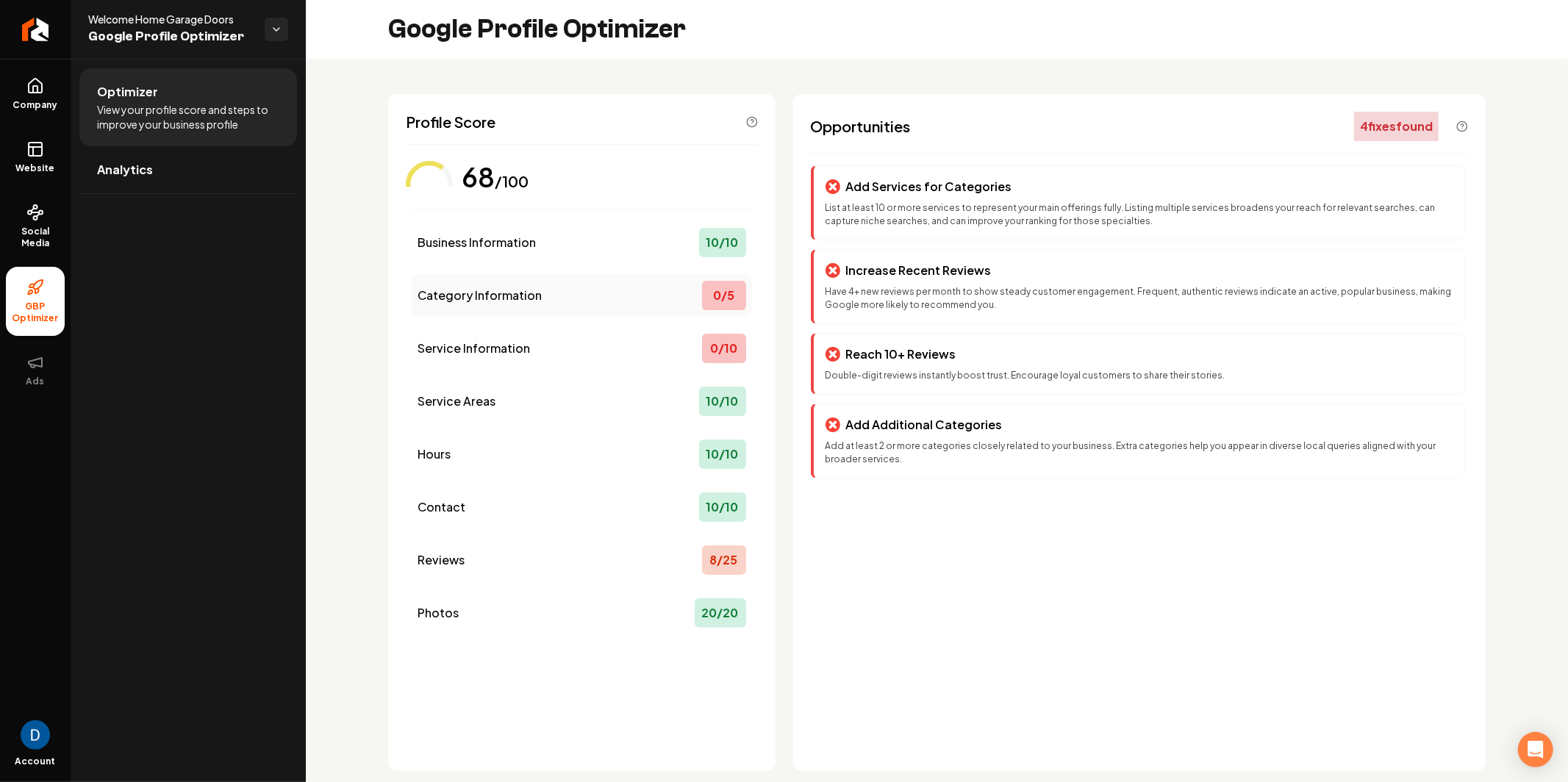
click at [584, 291] on div "Category Information 0 / 5" at bounding box center [581, 296] width 340 height 41
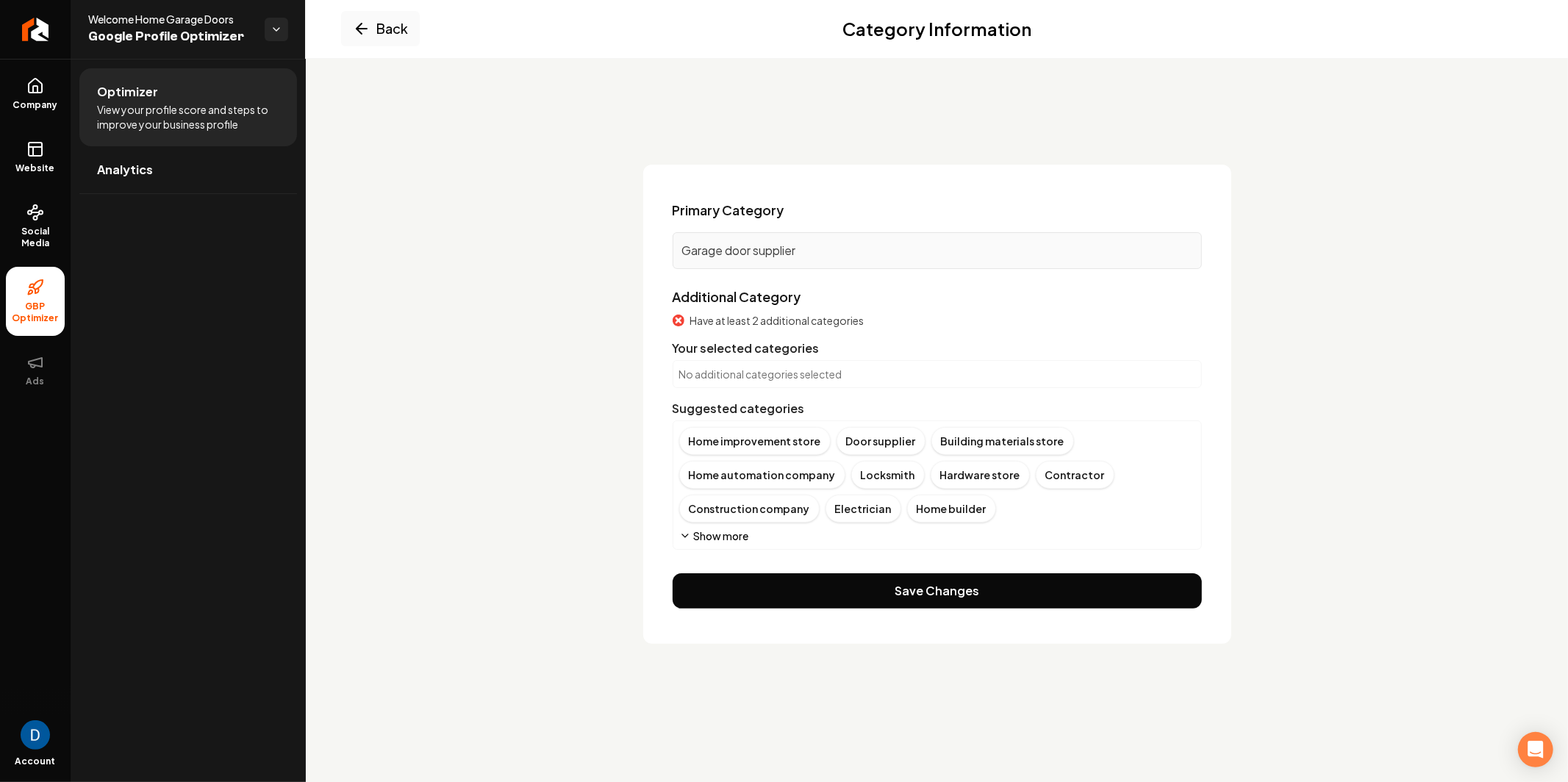
click at [781, 253] on p "Garage door supplier" at bounding box center [937, 250] width 510 height 17
click at [829, 260] on div "Garage door supplier" at bounding box center [937, 251] width 530 height 37
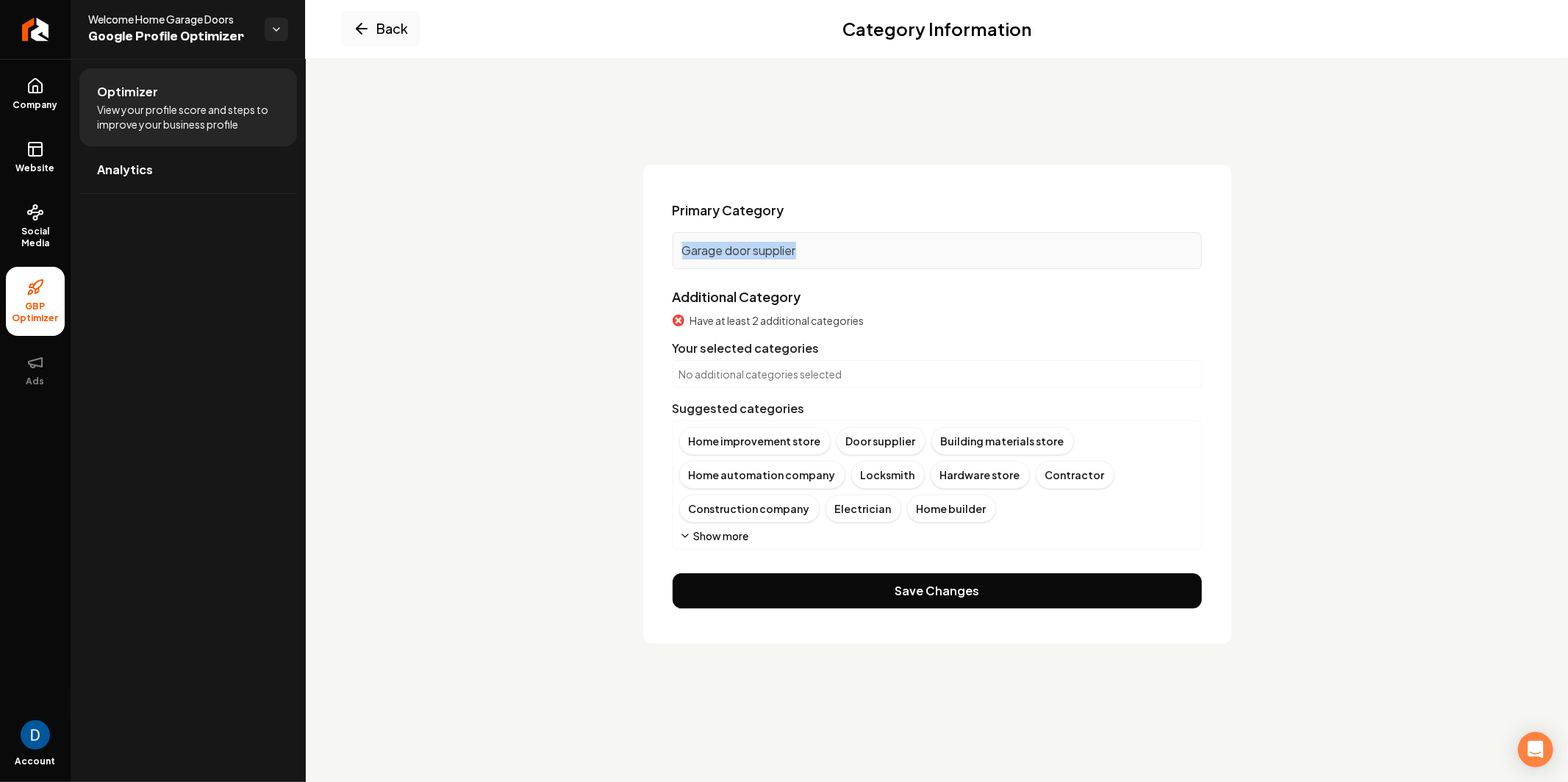
click at [828, 260] on div "Garage door supplier" at bounding box center [937, 251] width 530 height 37
click at [789, 249] on p "Garage door supplier" at bounding box center [937, 250] width 510 height 17
click at [752, 236] on div "Garage door supplier" at bounding box center [937, 251] width 530 height 37
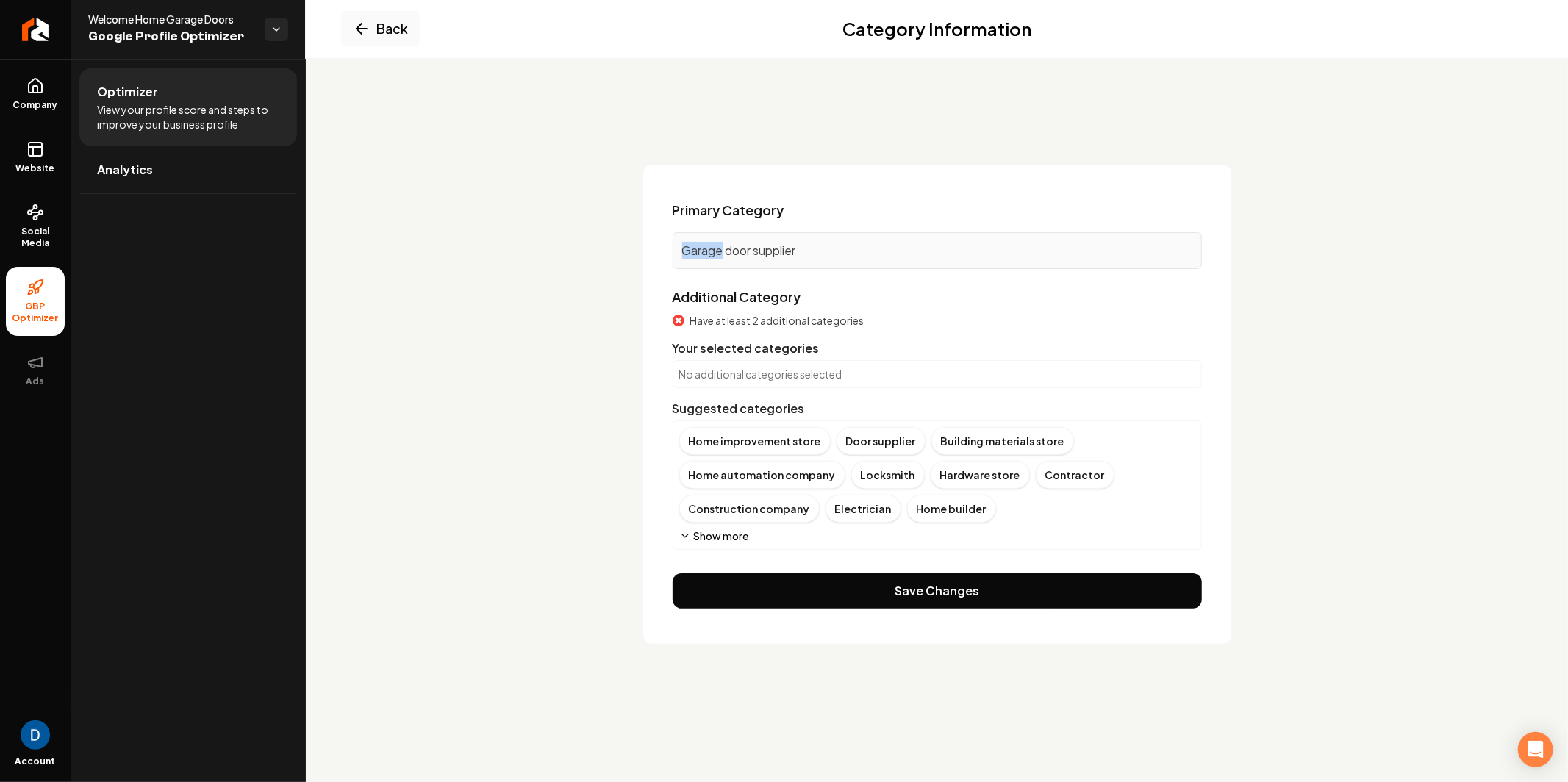
click at [752, 236] on div "Garage door supplier" at bounding box center [937, 251] width 530 height 37
click at [704, 201] on span "Primary Category" at bounding box center [728, 210] width 111 height 20
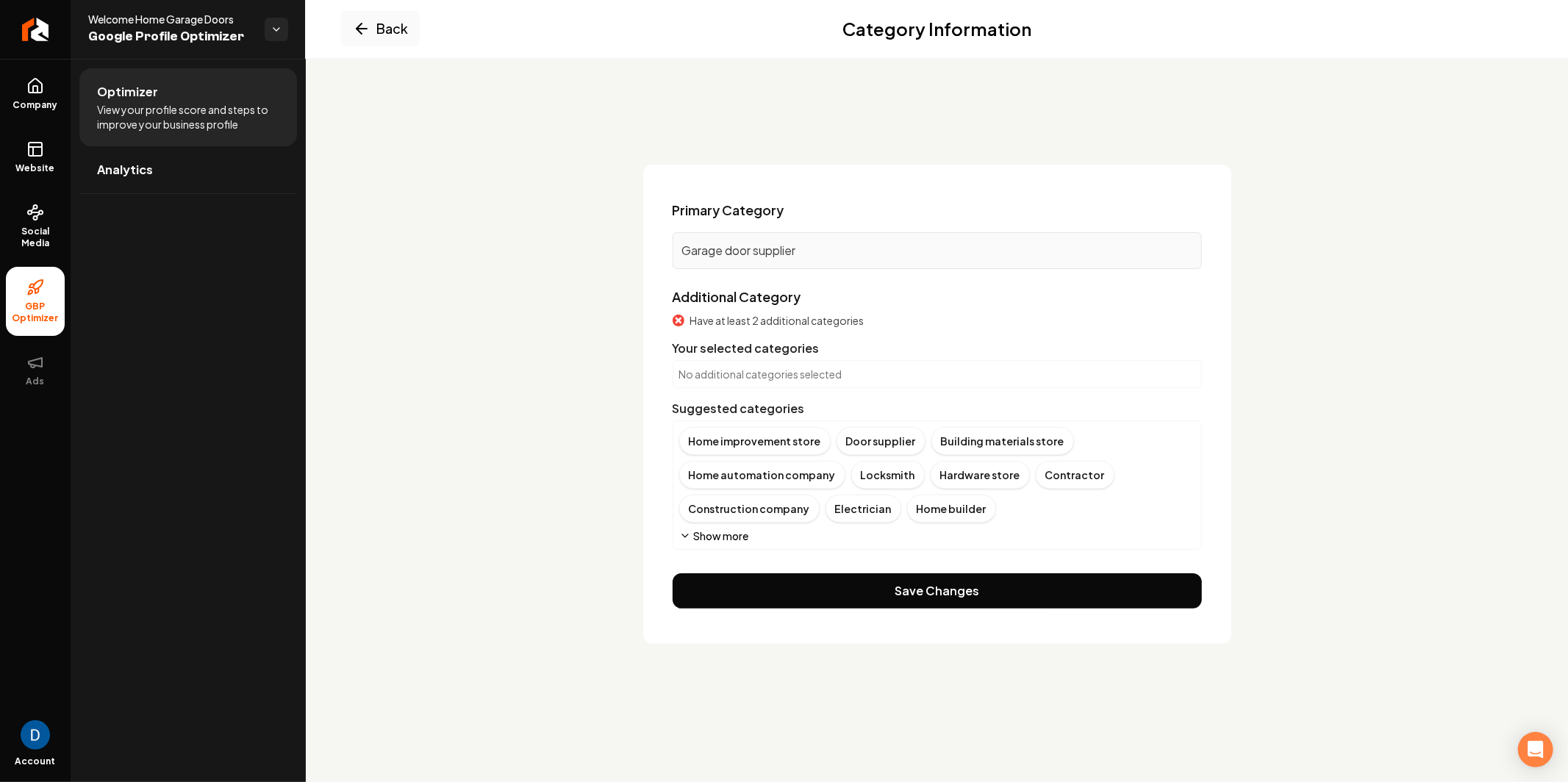
click at [759, 258] on p "Garage door supplier" at bounding box center [937, 250] width 510 height 17
click at [704, 408] on div "Suggested categories" at bounding box center [937, 408] width 530 height 17
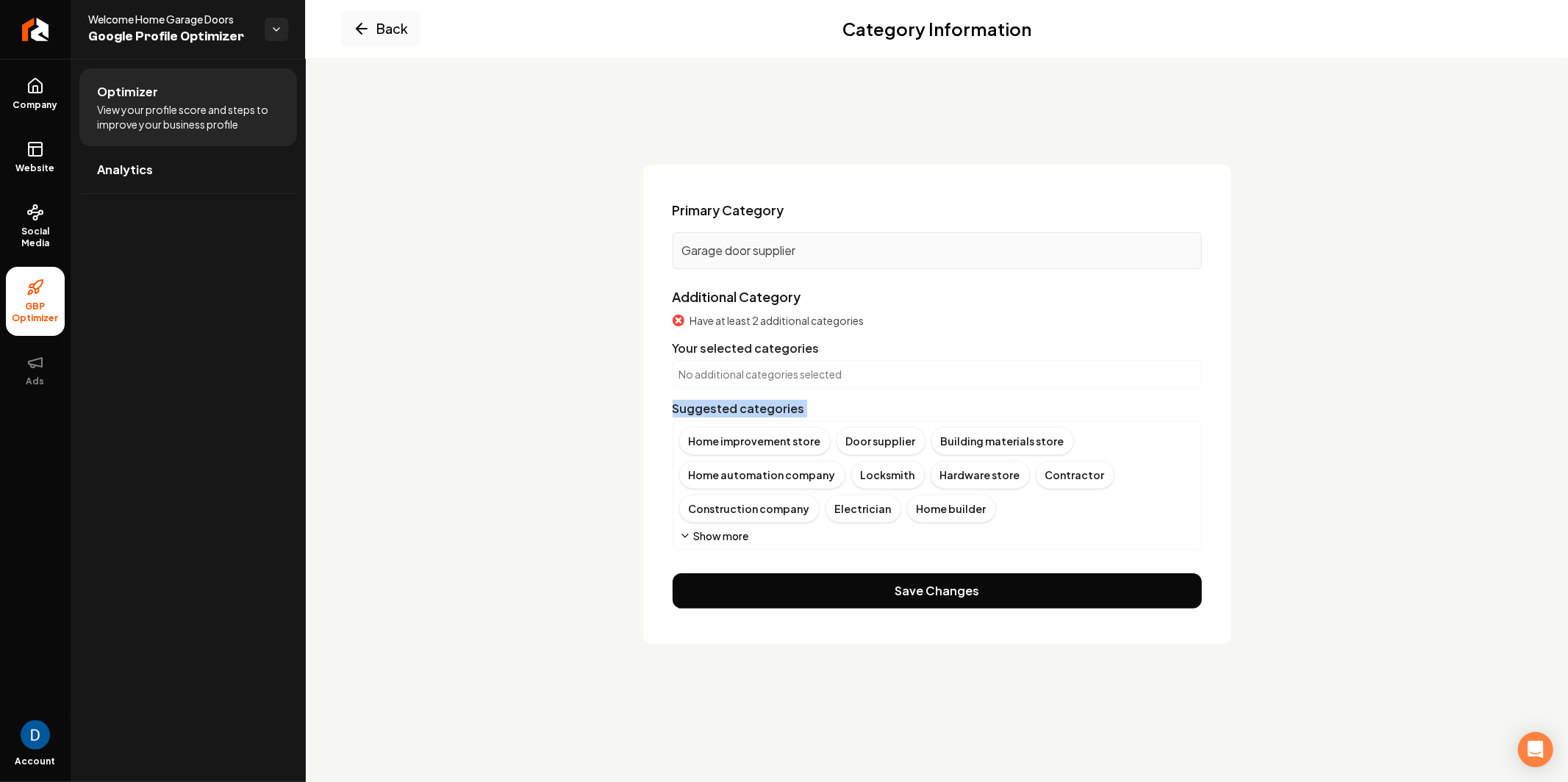
click at [704, 408] on div "Suggested categories" at bounding box center [937, 408] width 530 height 17
click at [769, 329] on div "Have at least 2 additional categories Your selected categories No additional ca…" at bounding box center [937, 431] width 530 height 236
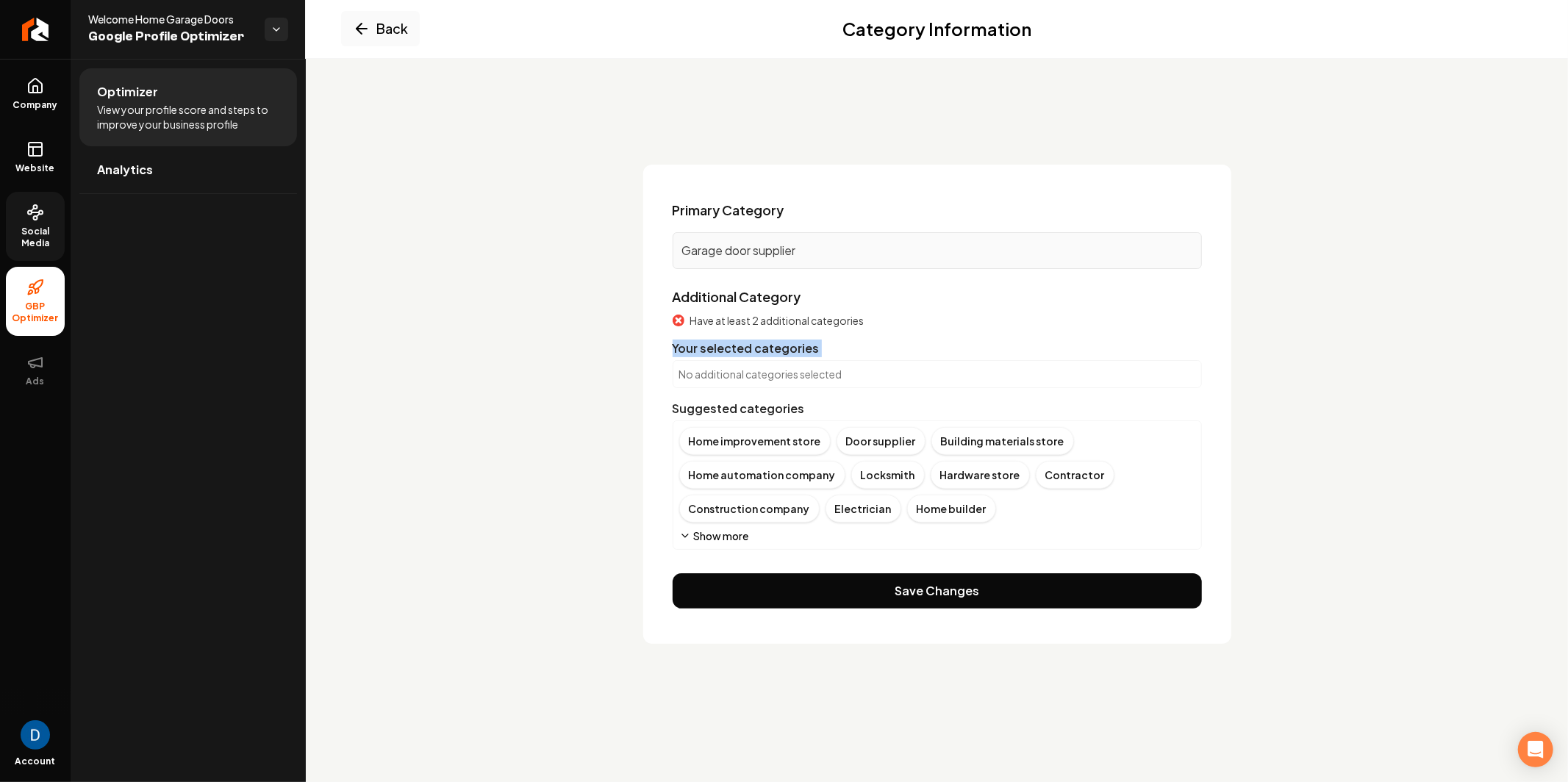
click at [45, 228] on span "Social Media" at bounding box center [36, 237] width 59 height 23
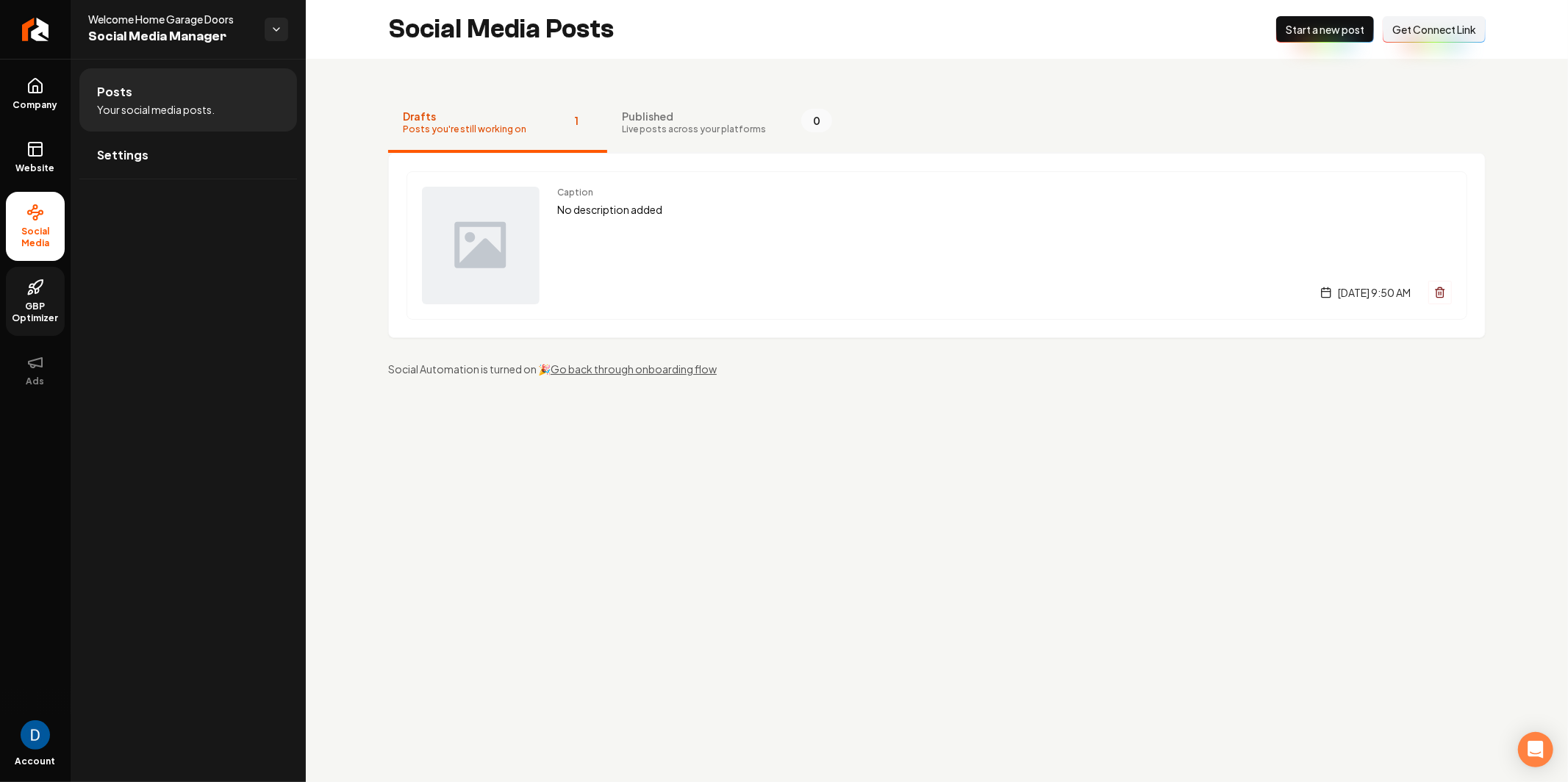
click at [1457, 25] on span "Get Connect Link" at bounding box center [1435, 29] width 84 height 14
click at [1450, 27] on span "Get Connect Link" at bounding box center [1435, 29] width 84 height 14
click at [20, 219] on li "Social Media" at bounding box center [36, 226] width 59 height 69
click at [54, 183] on link "Website" at bounding box center [36, 158] width 59 height 58
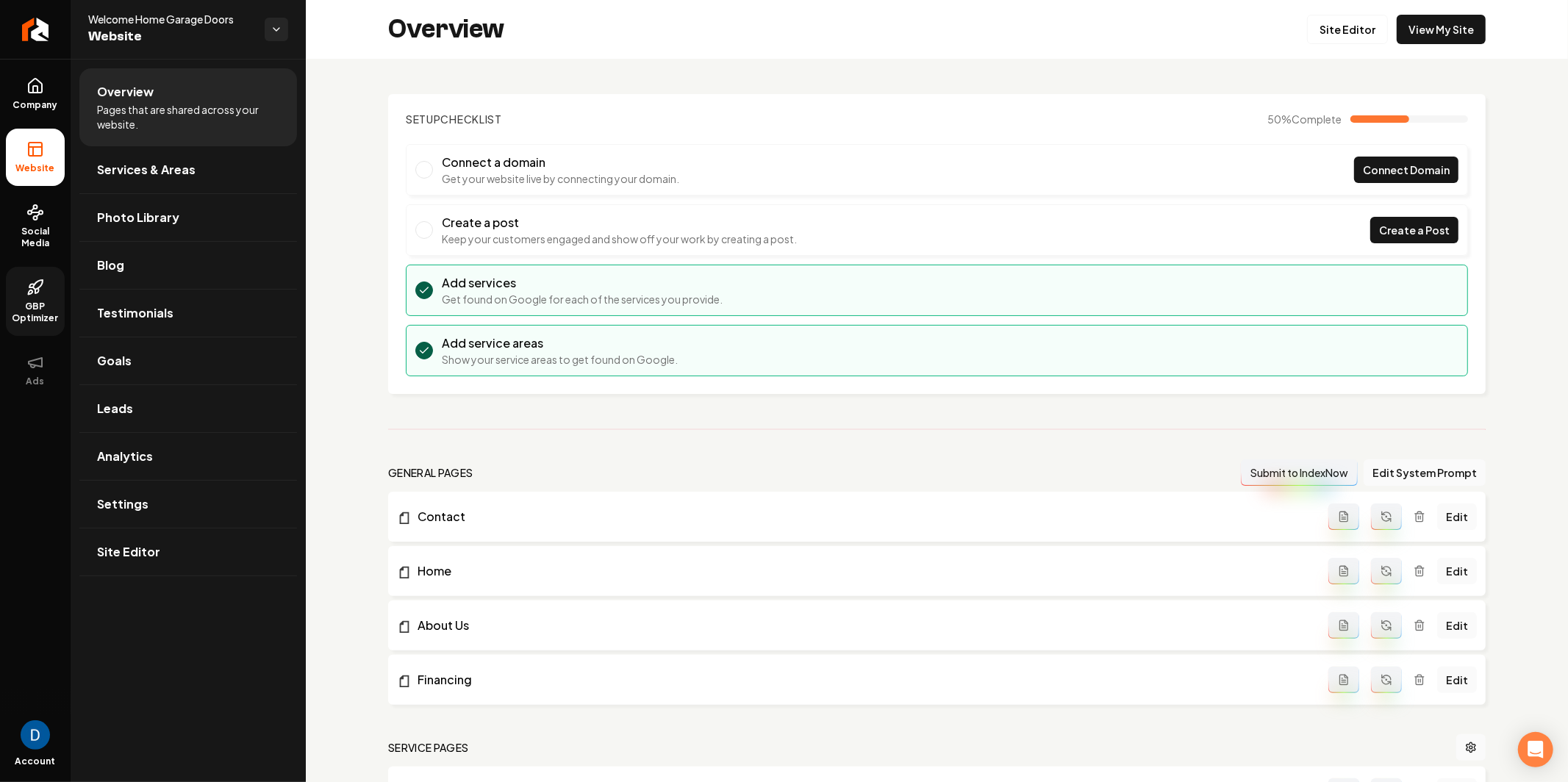
click at [27, 287] on icon at bounding box center [35, 287] width 17 height 17
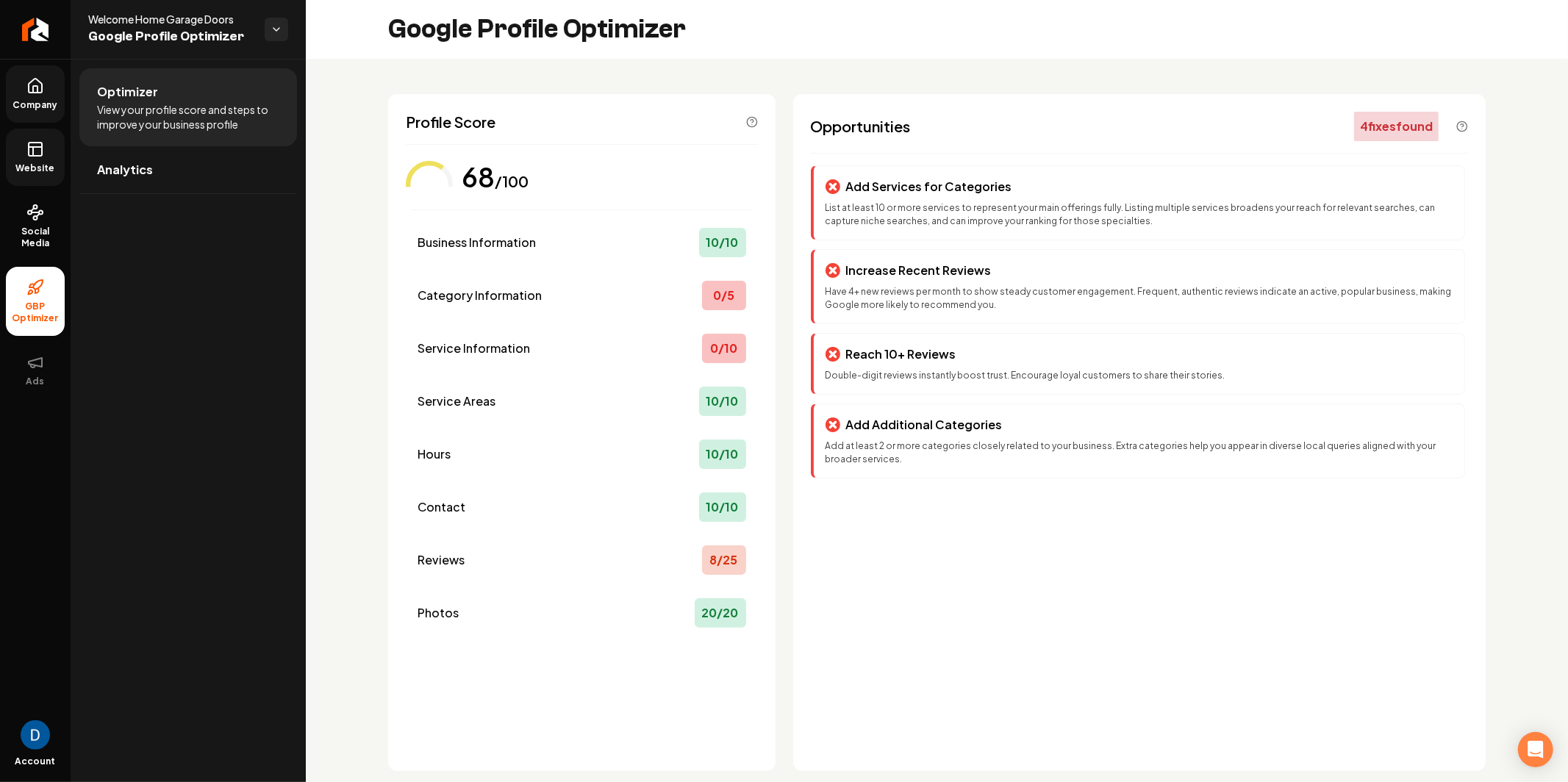
click at [35, 86] on icon at bounding box center [36, 89] width 5 height 7
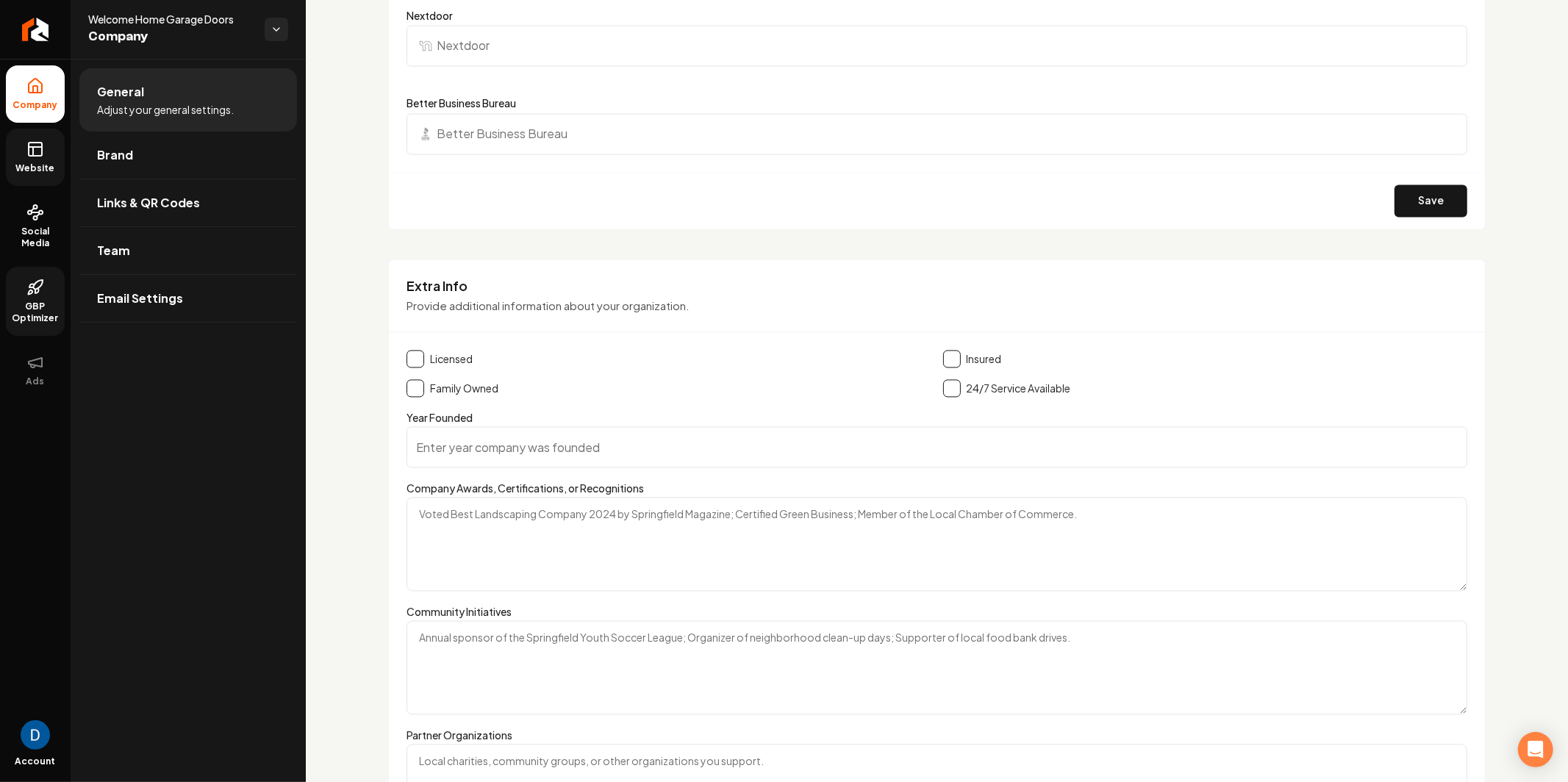
scroll to position [2509, 0]
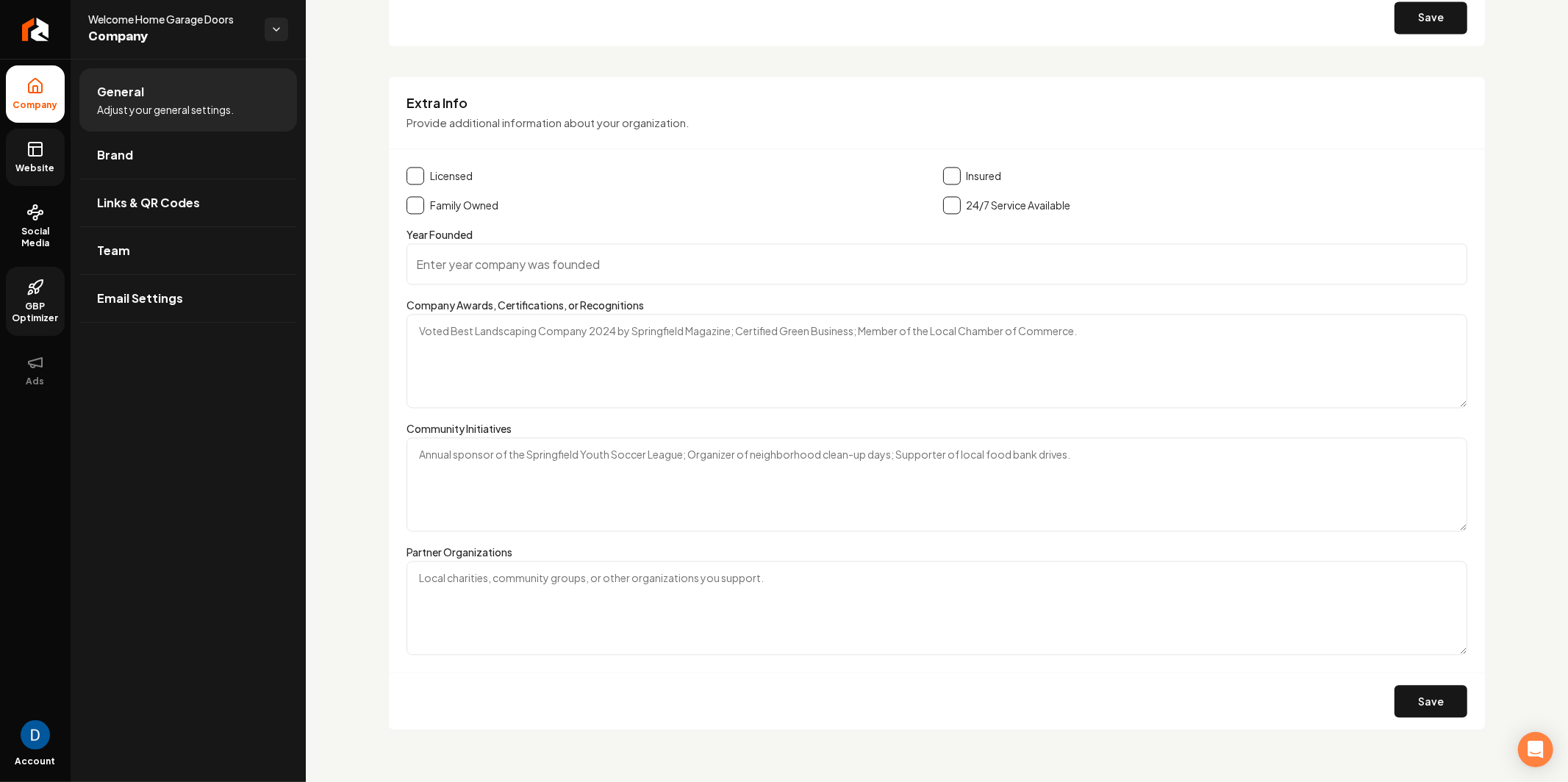
click at [443, 94] on h3 "Extra Info" at bounding box center [937, 102] width 1061 height 17
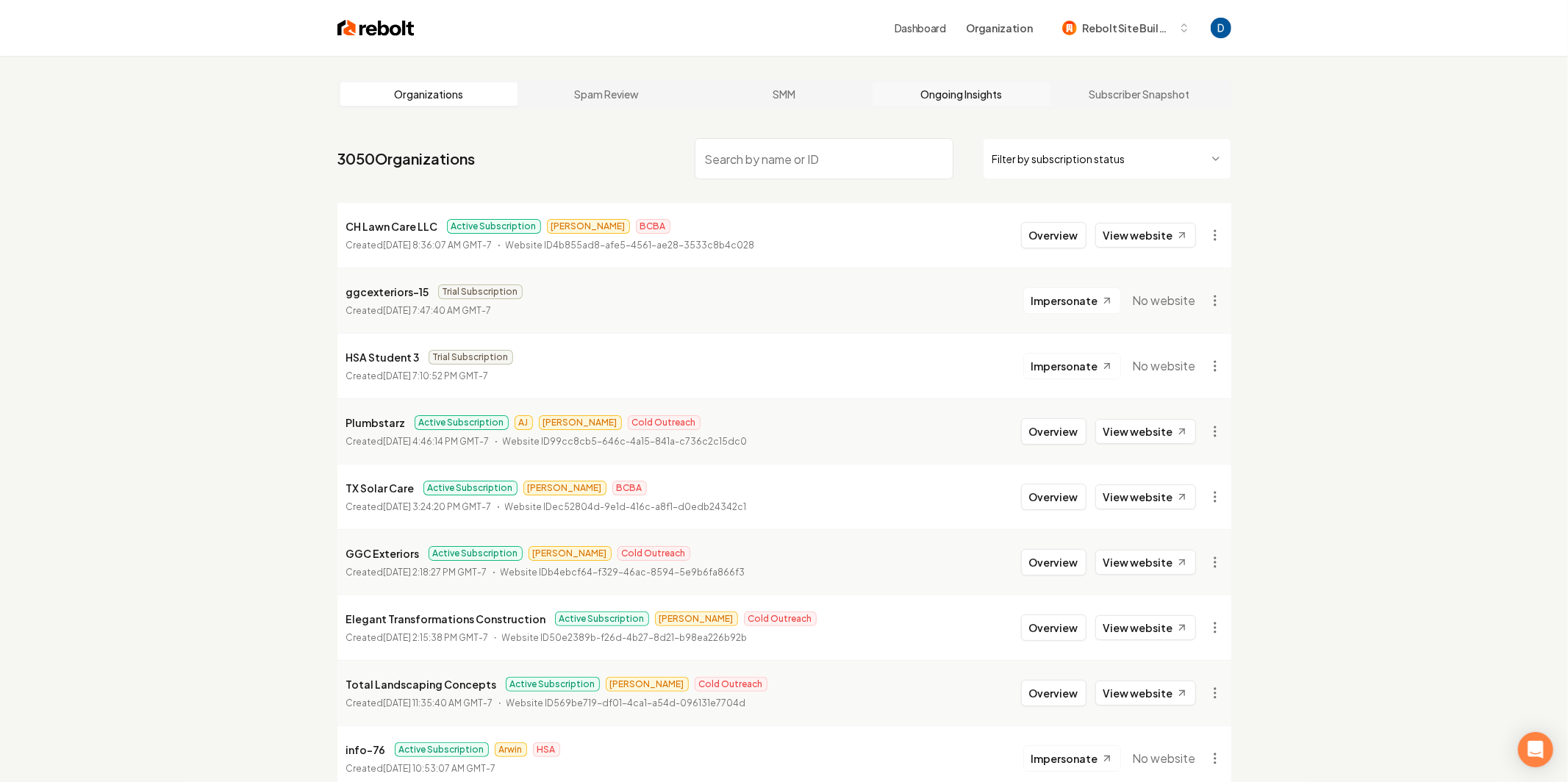
click at [976, 84] on link "Ongoing Insights" at bounding box center [962, 94] width 178 height 23
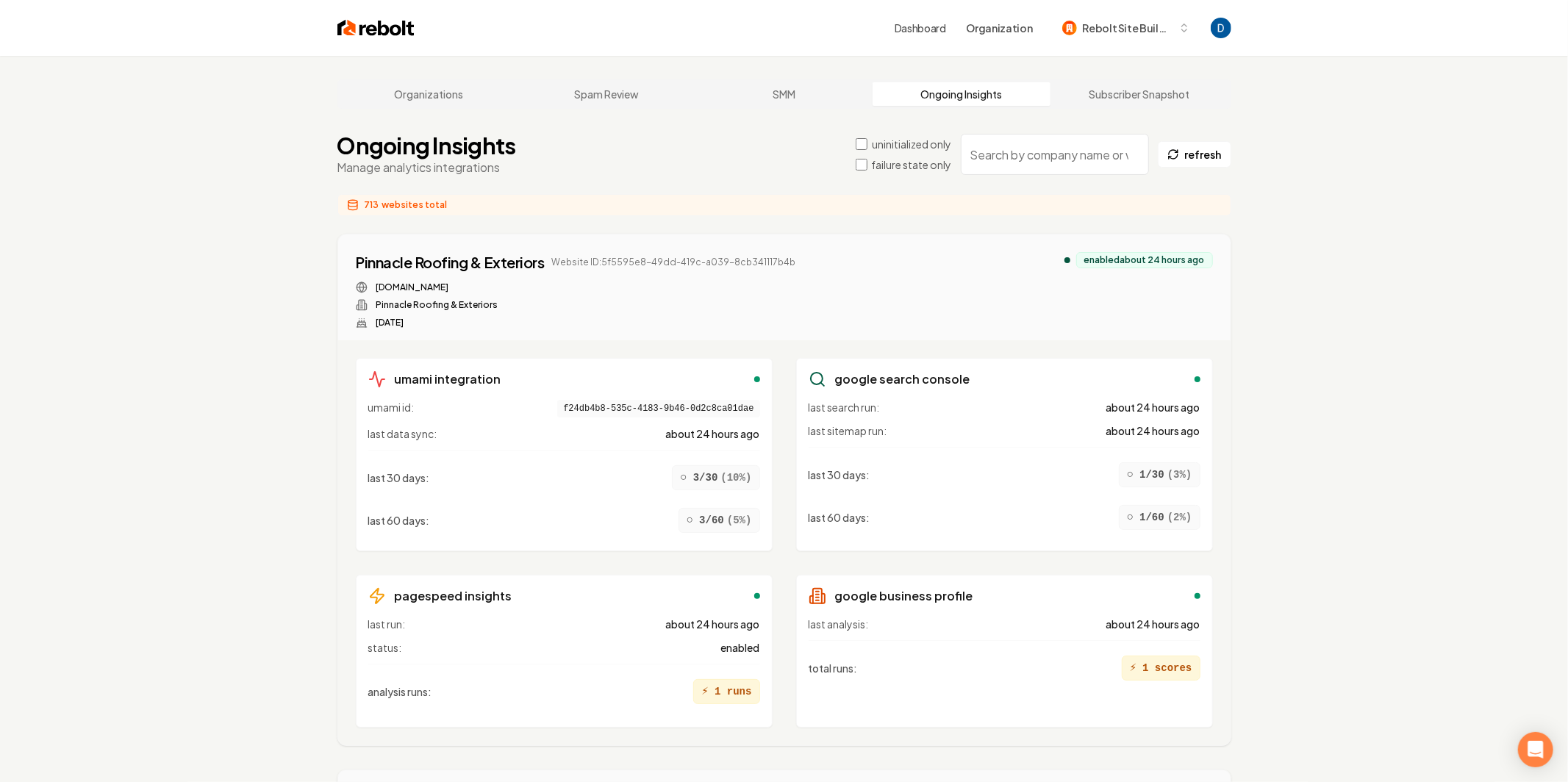
click at [994, 157] on input "search" at bounding box center [1055, 155] width 188 height 41
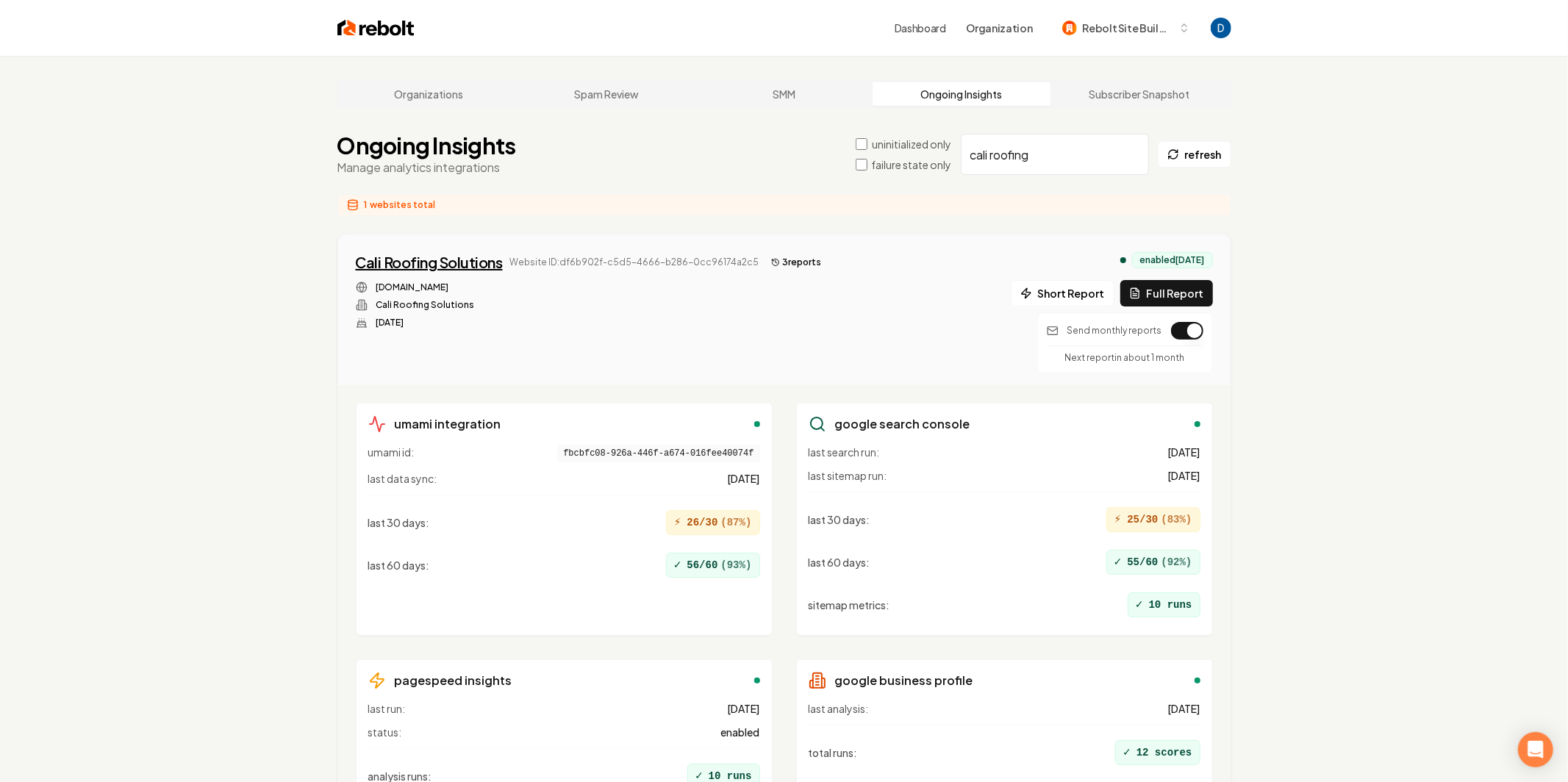
type input "cali roofing"
click at [452, 255] on div "Cali Roofing Solutions" at bounding box center [430, 262] width 147 height 20
click at [797, 260] on button "3 report s" at bounding box center [797, 262] width 62 height 17
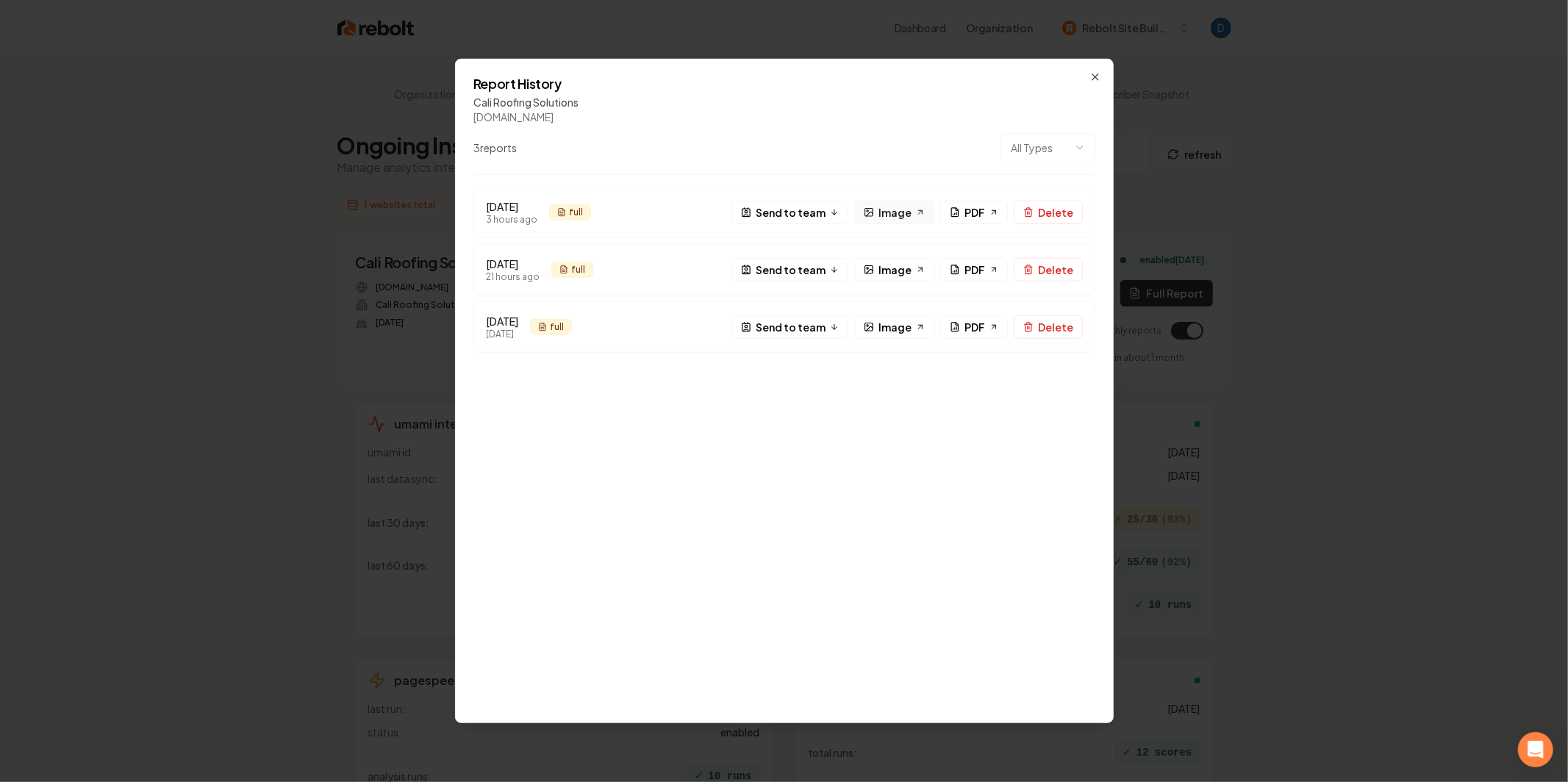
click at [888, 208] on span "Image" at bounding box center [895, 212] width 33 height 15
click at [969, 206] on span "PDF" at bounding box center [975, 212] width 20 height 15
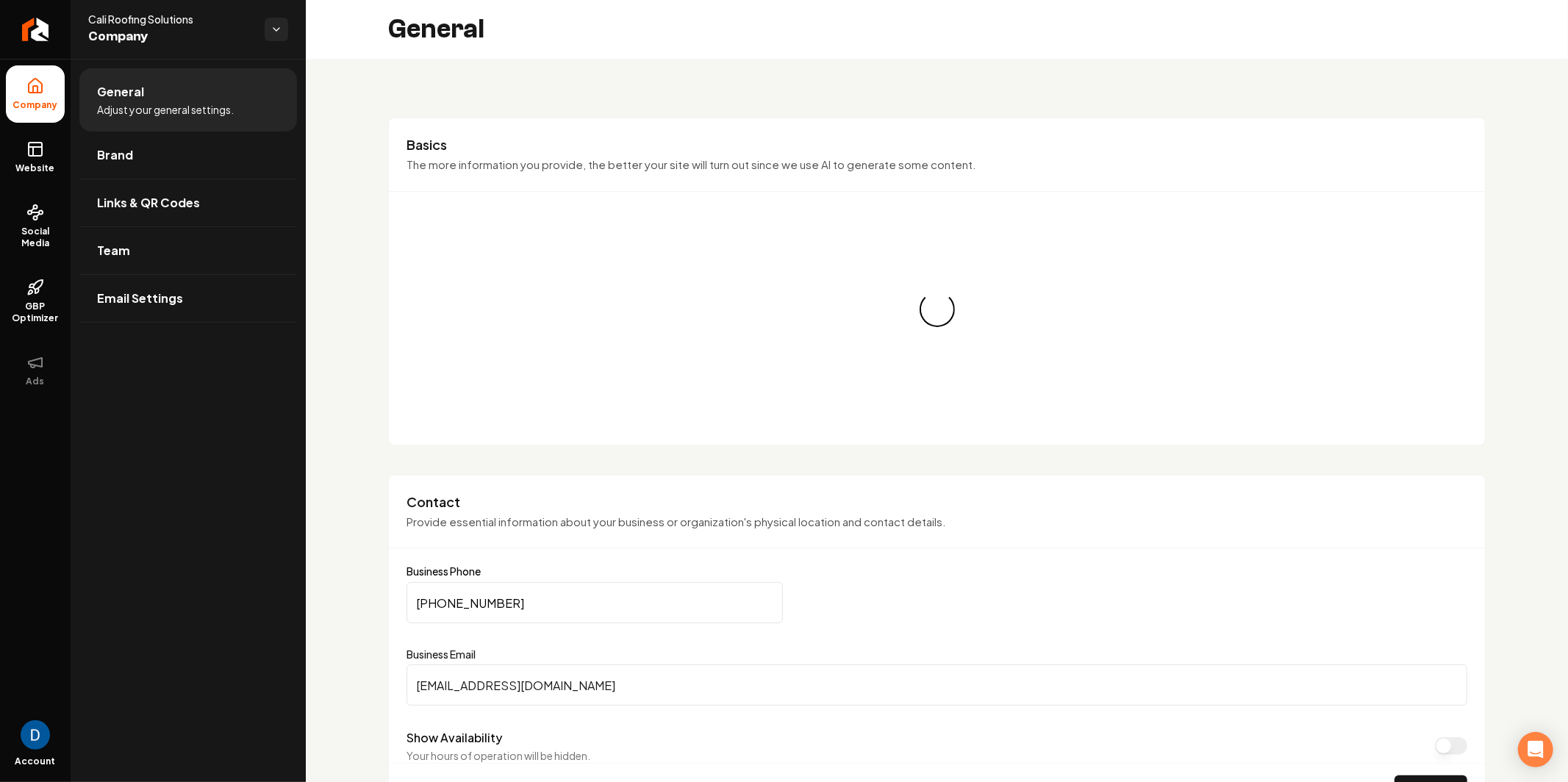
click at [173, 10] on div "Cali Roofing Solutions Company" at bounding box center [188, 30] width 235 height 59
click at [171, 23] on span "Cali Roofing Solutions" at bounding box center [170, 19] width 164 height 14
copy span "Cali Roofing Solutions"
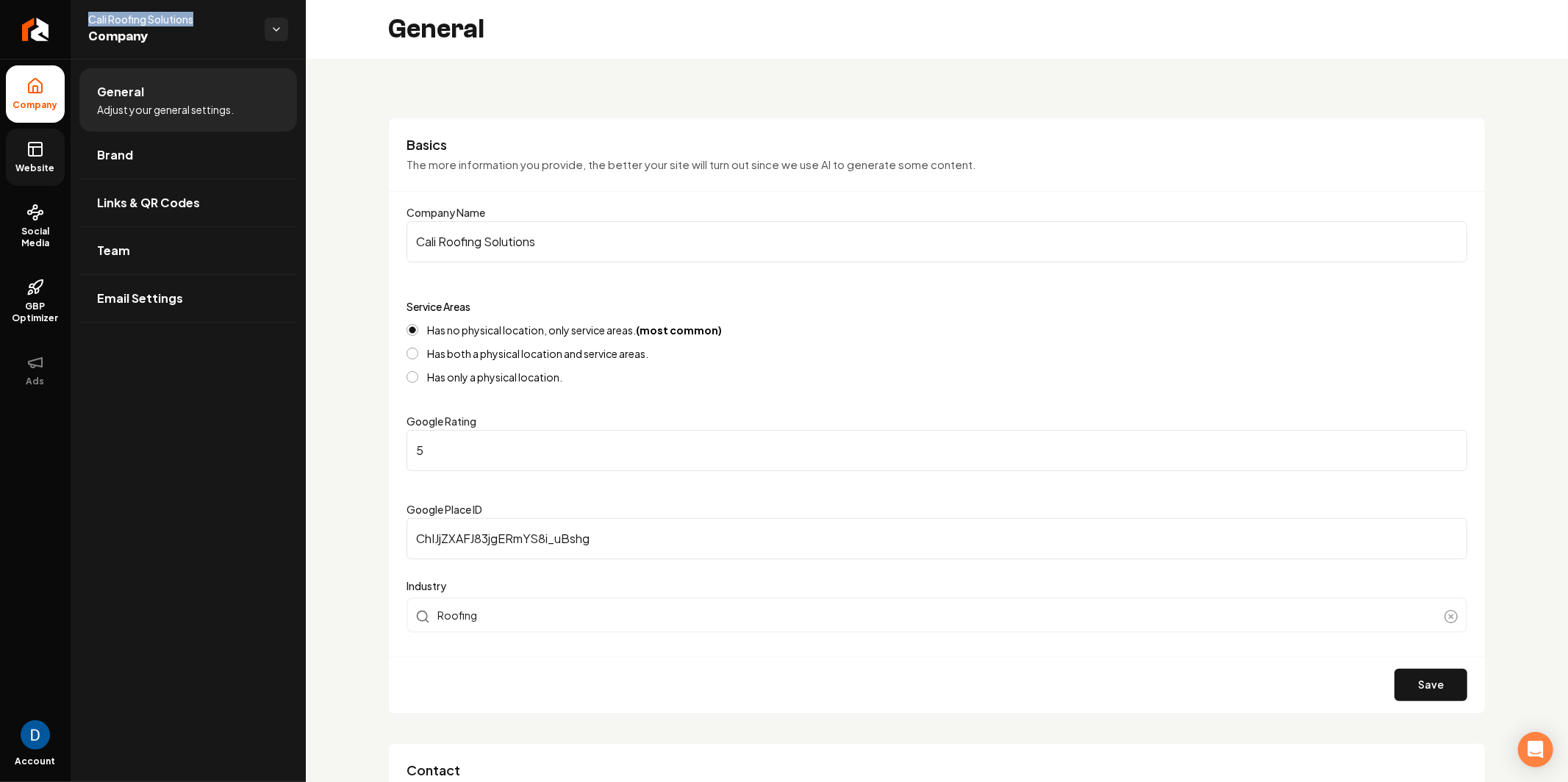
click at [42, 166] on span "Website" at bounding box center [36, 168] width 51 height 12
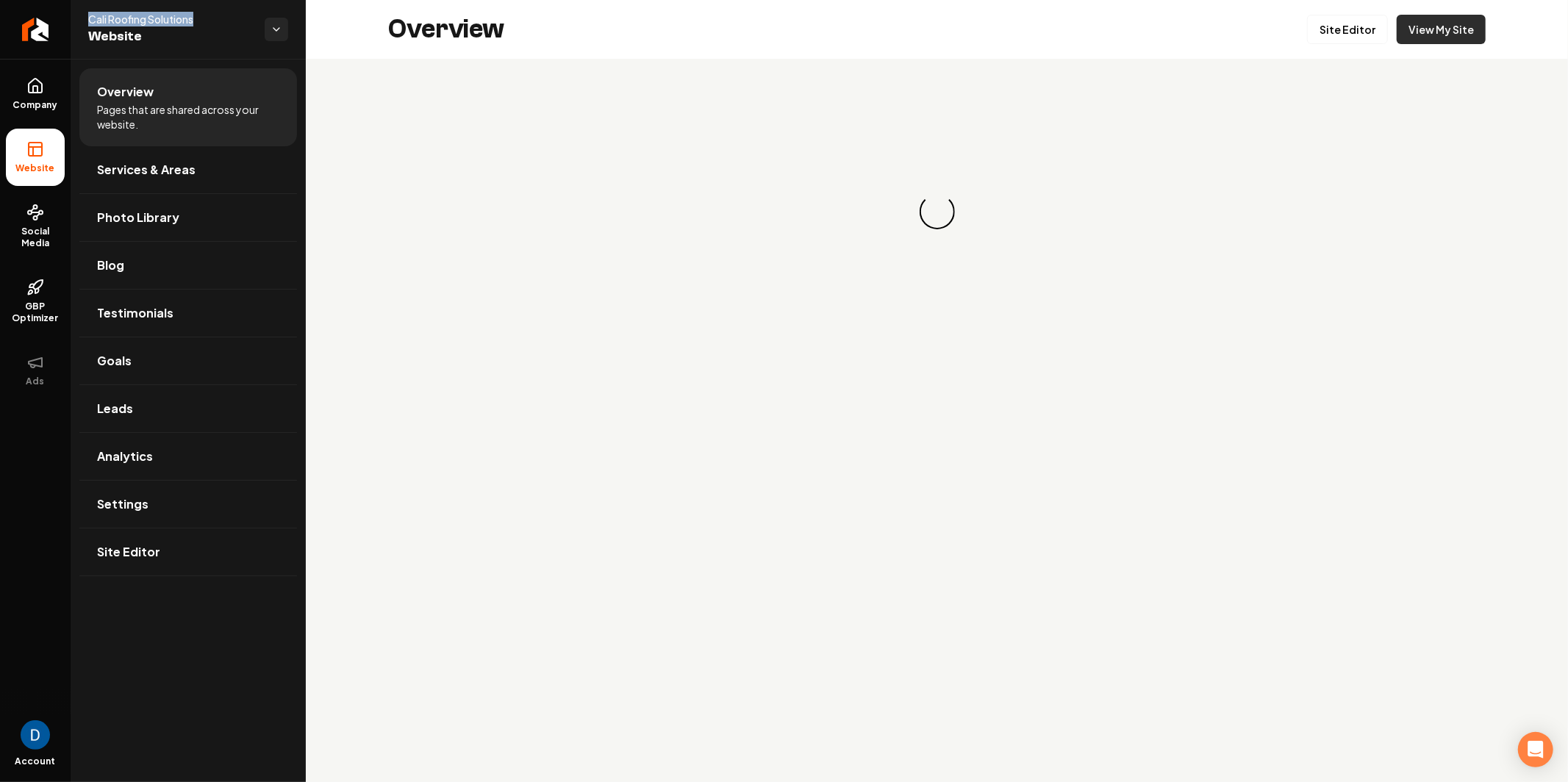
click at [1431, 36] on link "View My Site" at bounding box center [1441, 29] width 89 height 30
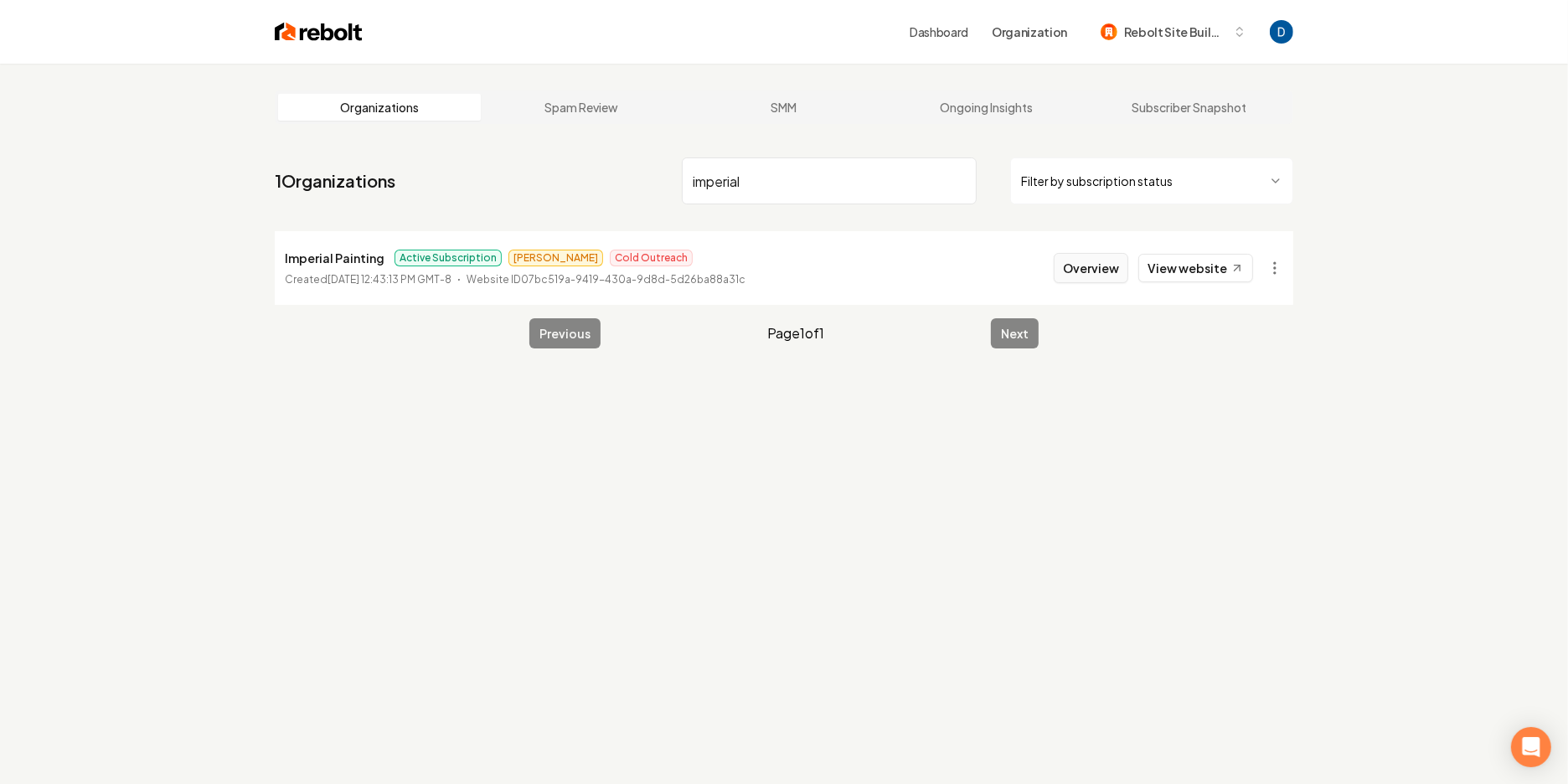
type input "imperial"
click at [1072, 281] on button "Overview" at bounding box center [1091, 268] width 74 height 30
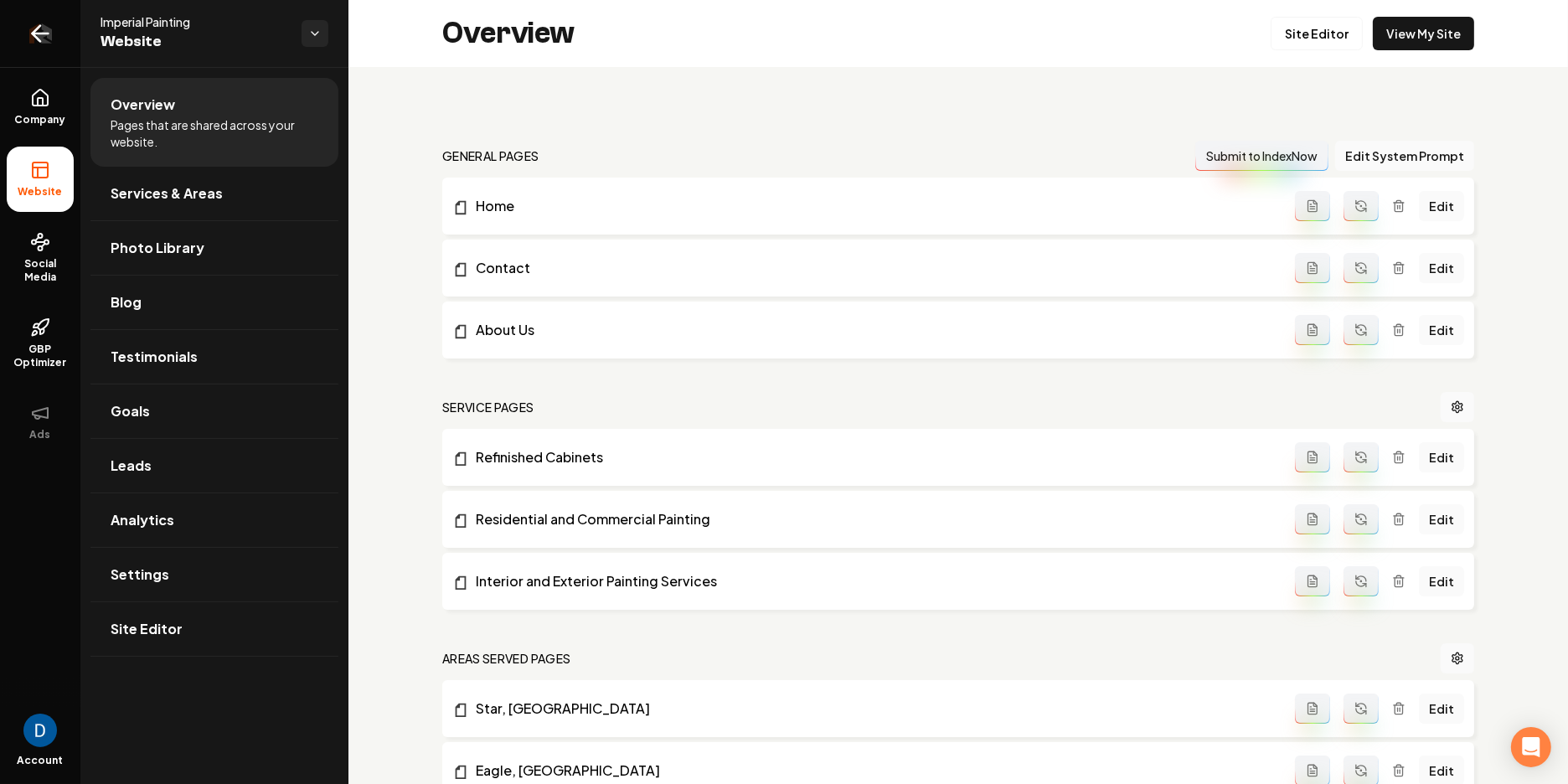
click at [62, 28] on link "Return to dashboard" at bounding box center [40, 34] width 80 height 67
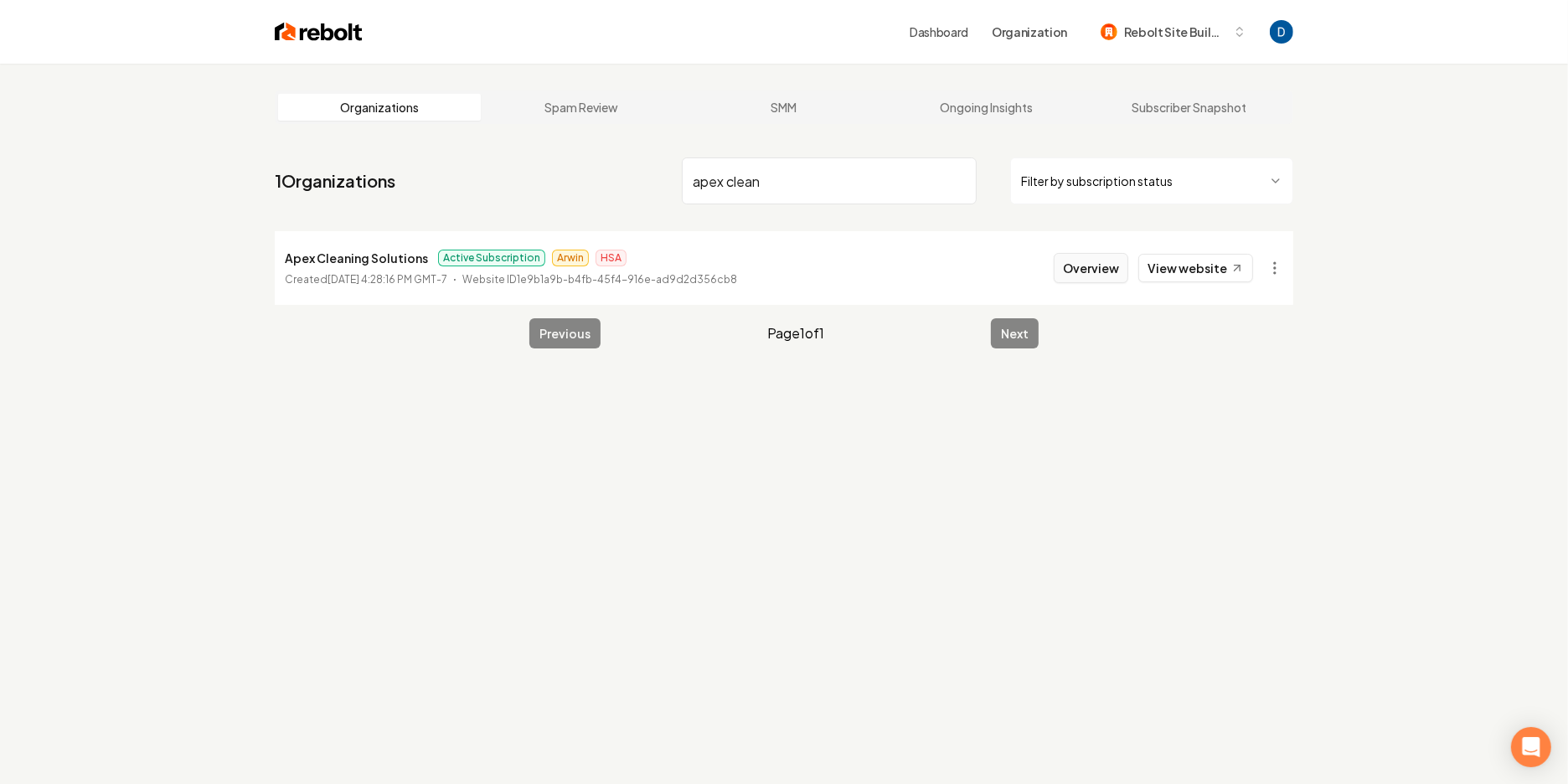
type input "apex clean"
click at [1104, 276] on button "Overview" at bounding box center [1091, 268] width 74 height 30
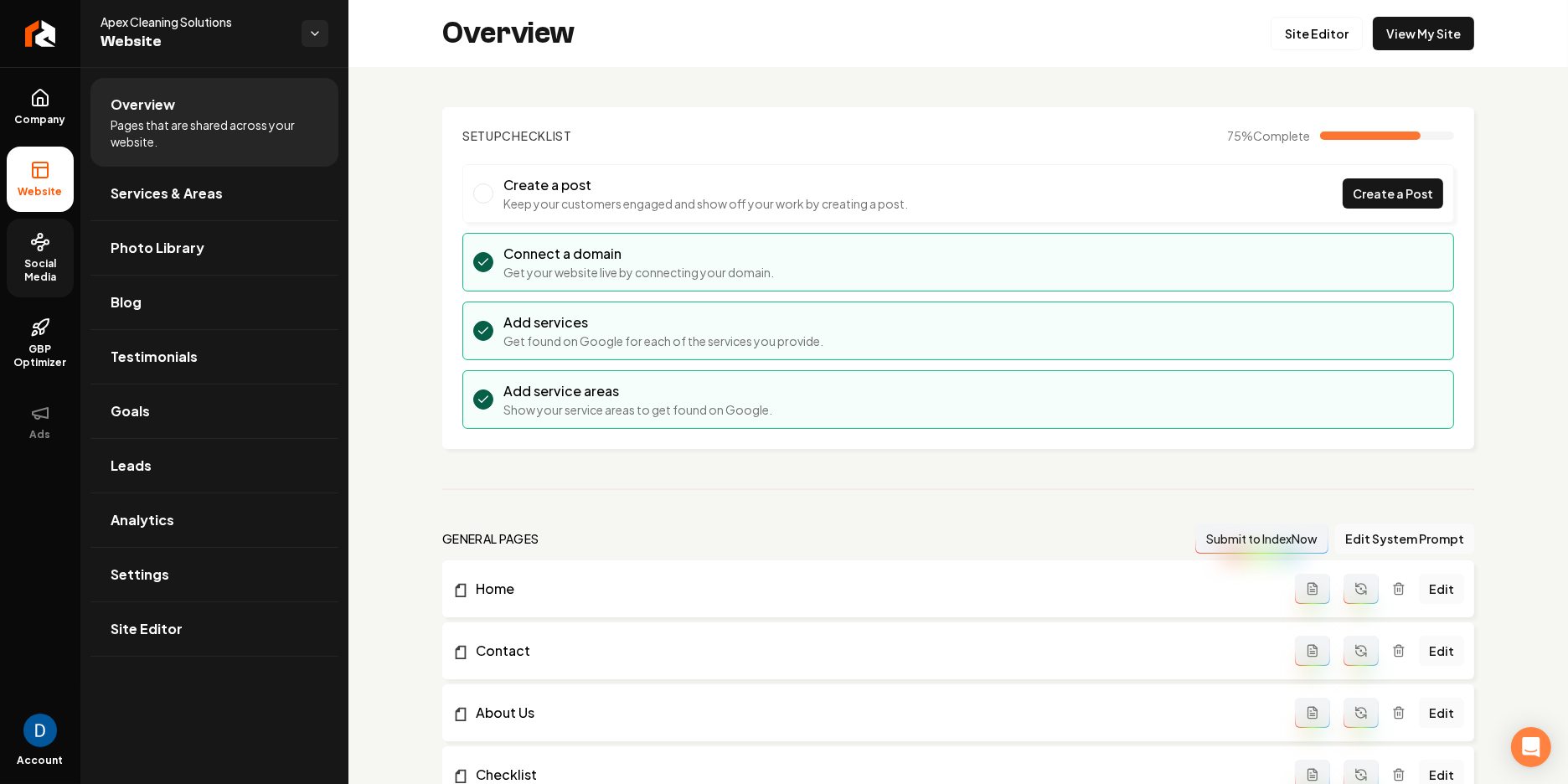
click at [46, 259] on span "Social Media" at bounding box center [41, 270] width 67 height 27
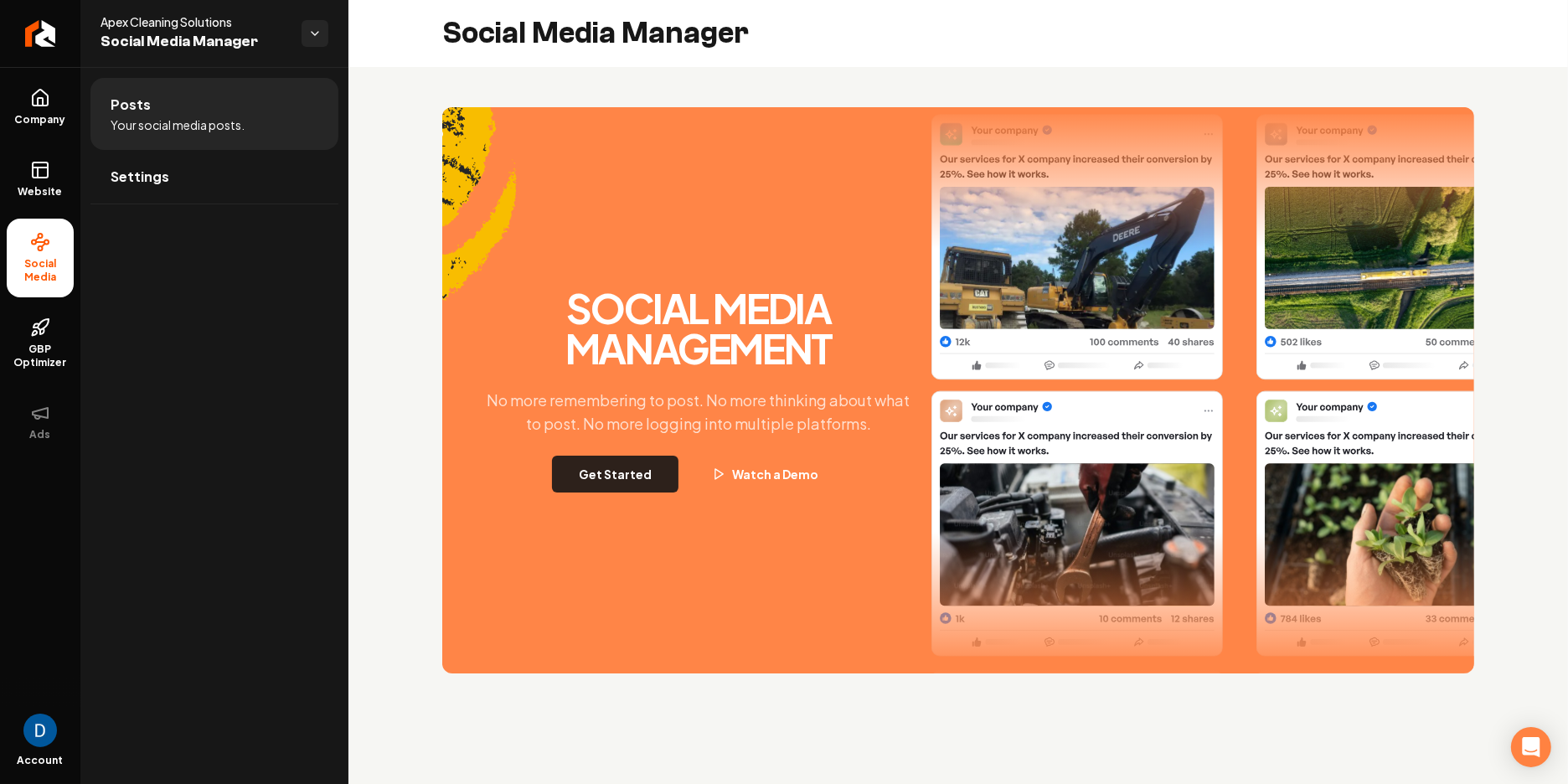
click at [613, 474] on button "Get Started" at bounding box center [615, 474] width 127 height 37
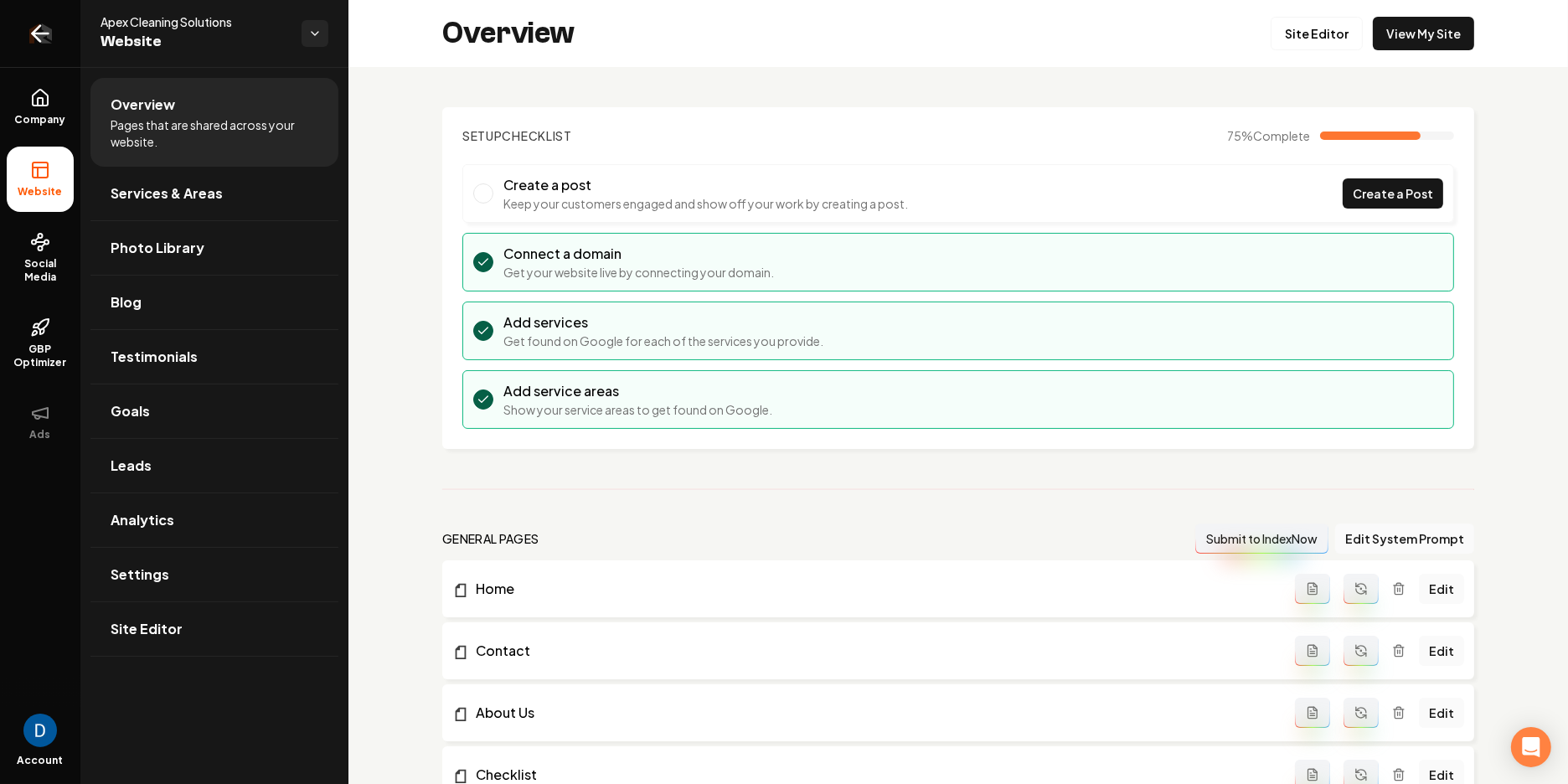
click at [61, 24] on link "Return to dashboard" at bounding box center [40, 34] width 80 height 67
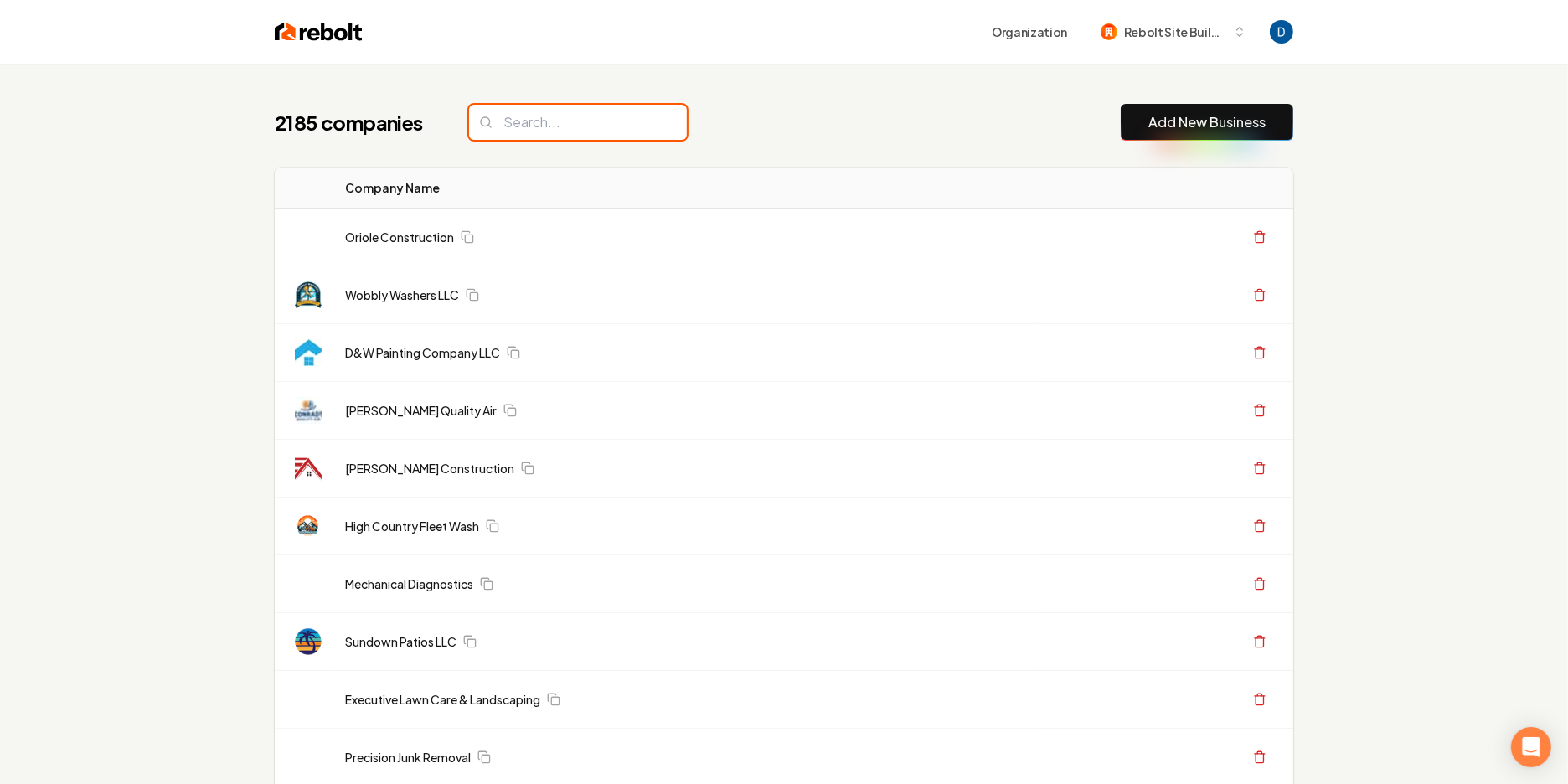
click at [553, 123] on input "search" at bounding box center [578, 122] width 218 height 35
click at [766, 130] on div "2185 companies Add New Business" at bounding box center [784, 122] width 1019 height 37
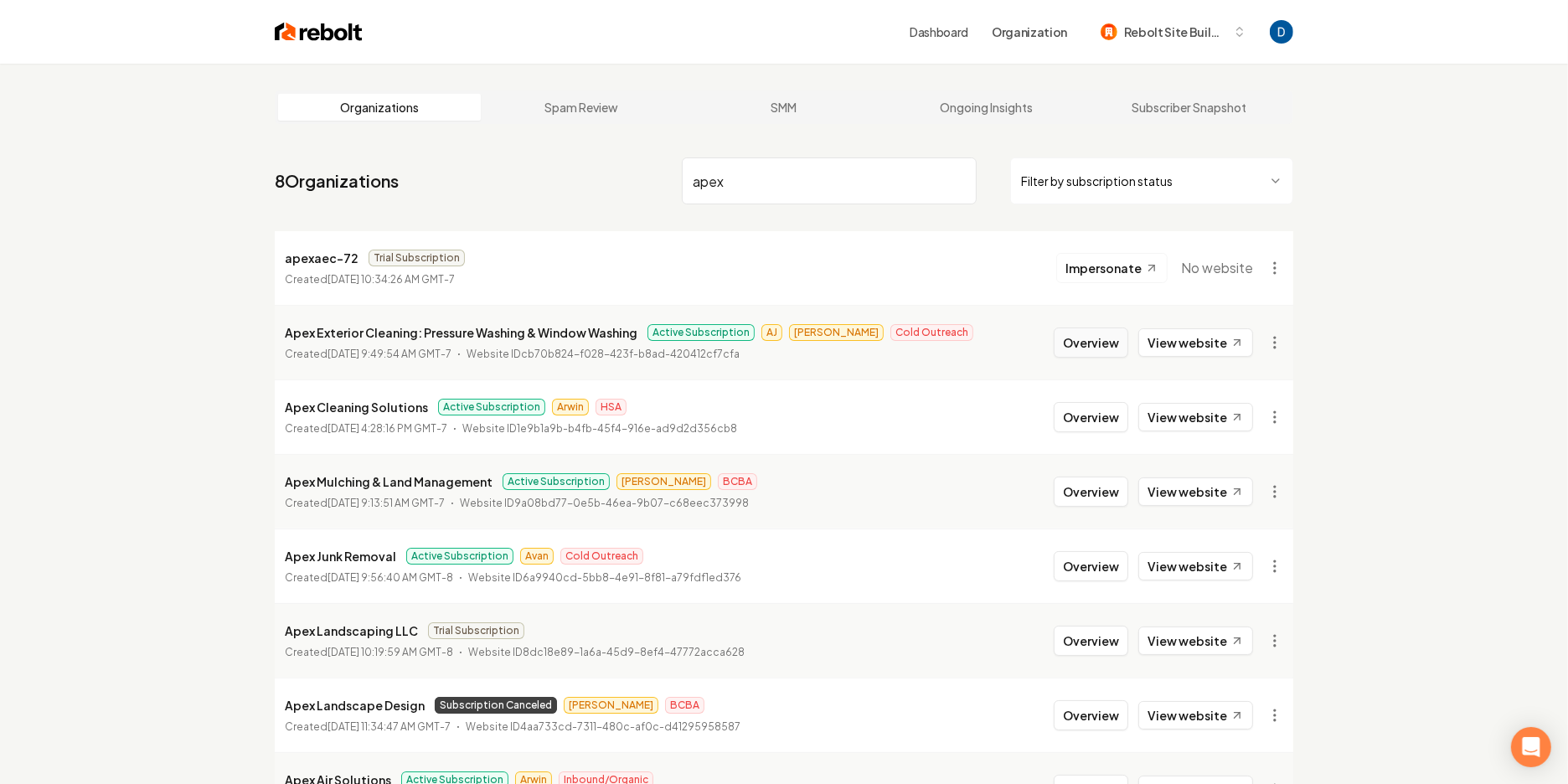
type input "apex"
click at [1097, 347] on button "Overview" at bounding box center [1091, 342] width 74 height 30
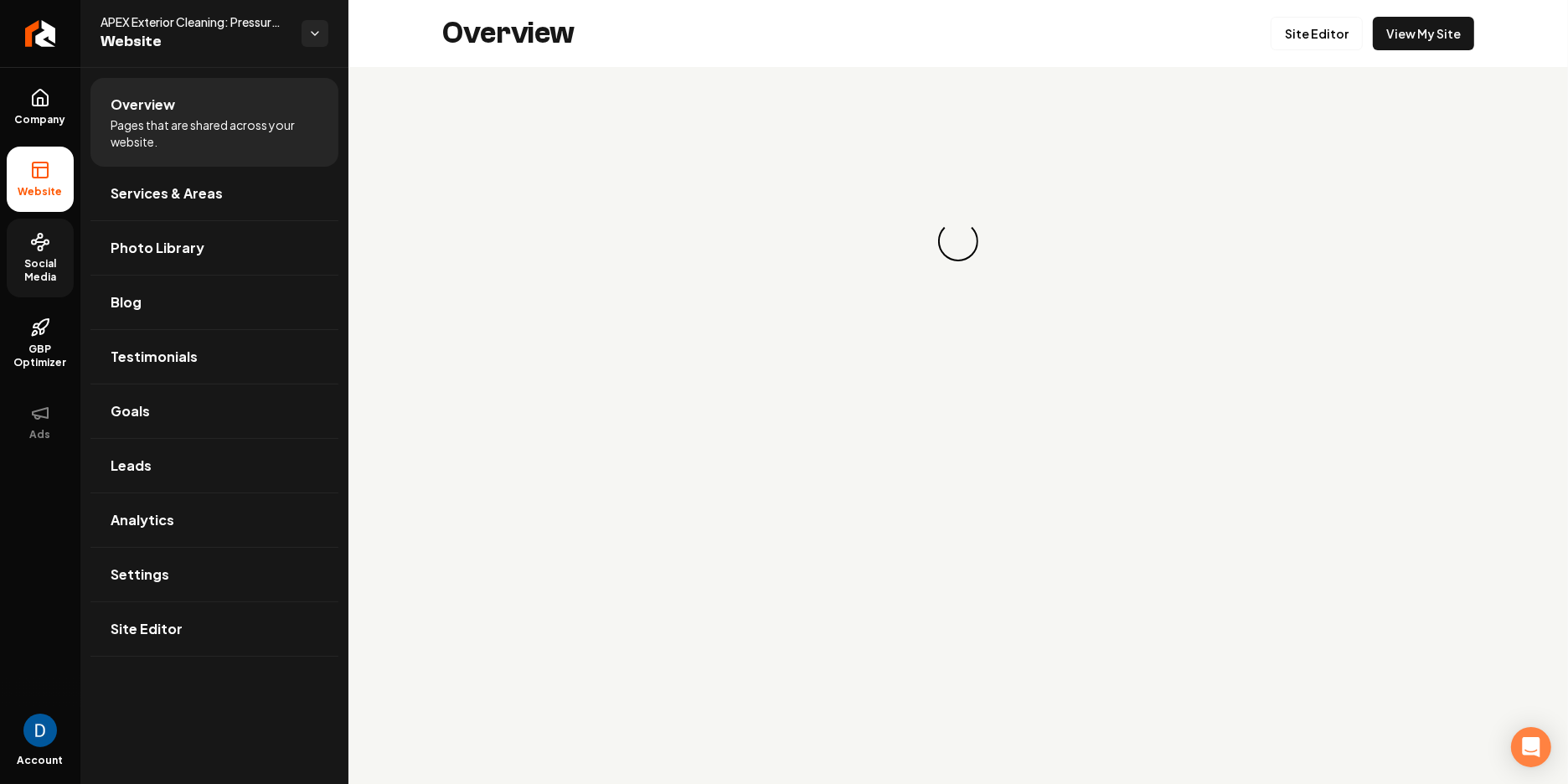
click at [43, 272] on span "Social Media" at bounding box center [41, 270] width 67 height 27
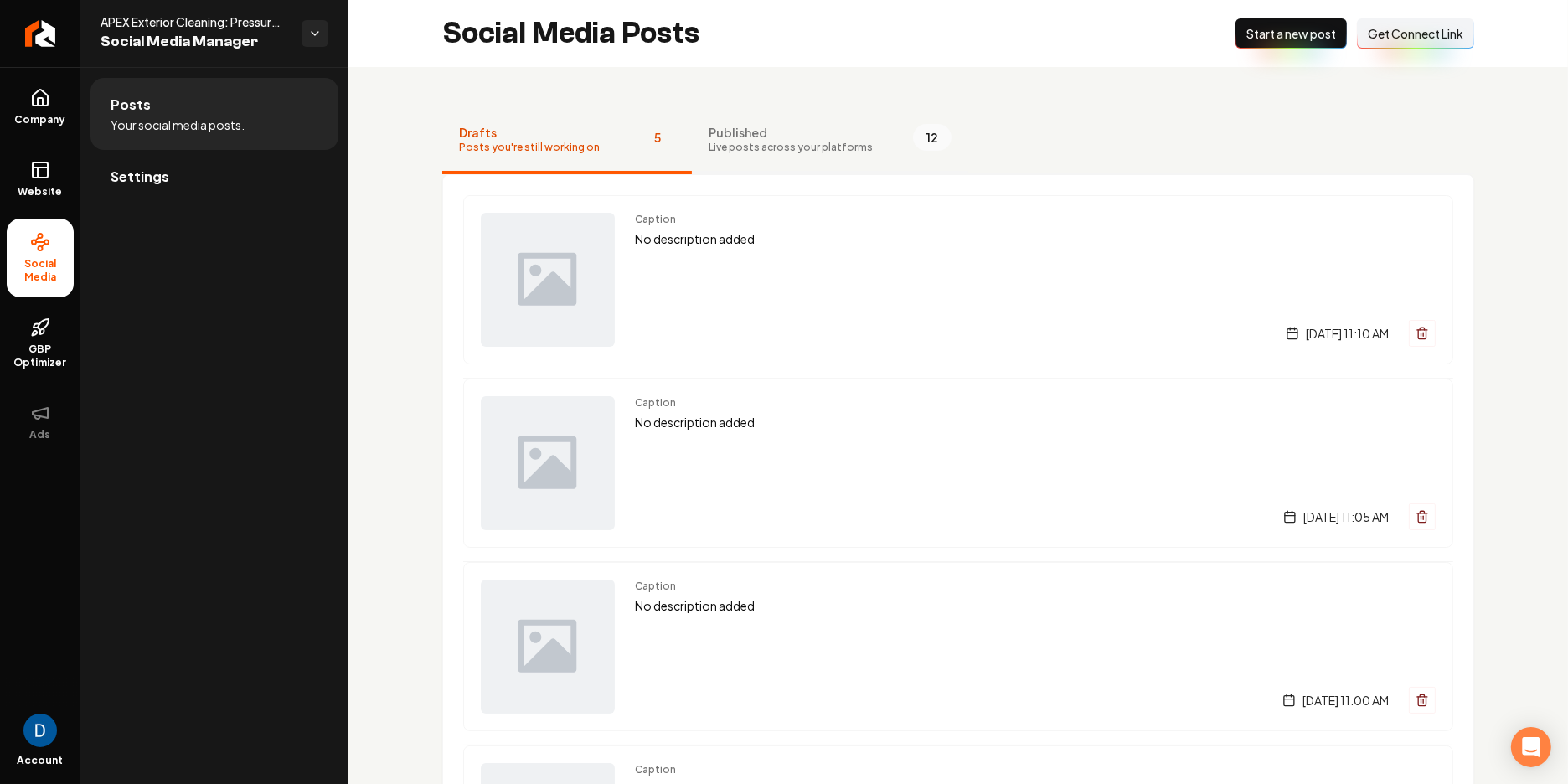
click at [785, 114] on button "Published Live posts across your platforms 12" at bounding box center [830, 141] width 276 height 67
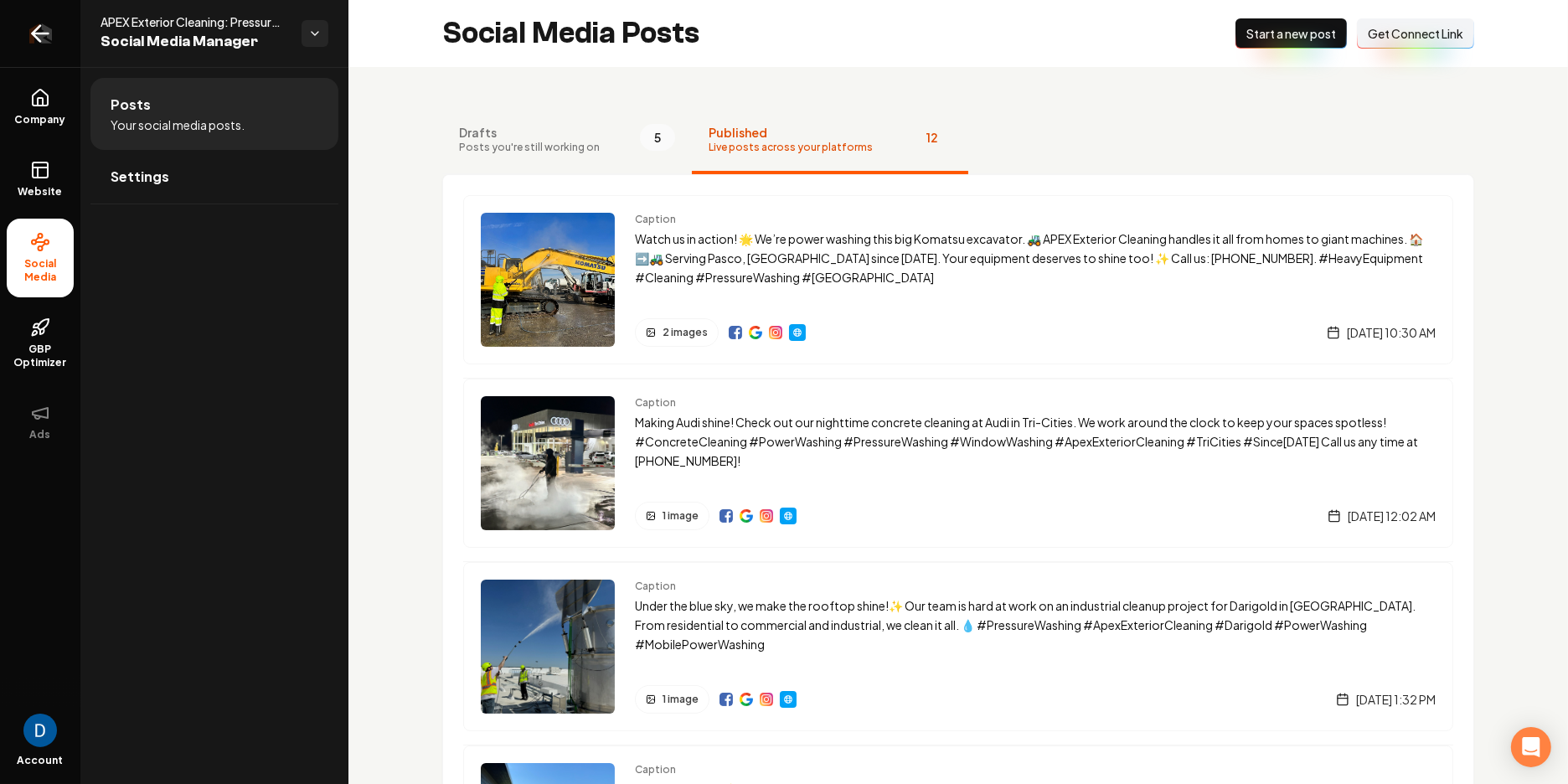
click at [42, 45] on link "Return to dashboard" at bounding box center [40, 34] width 80 height 67
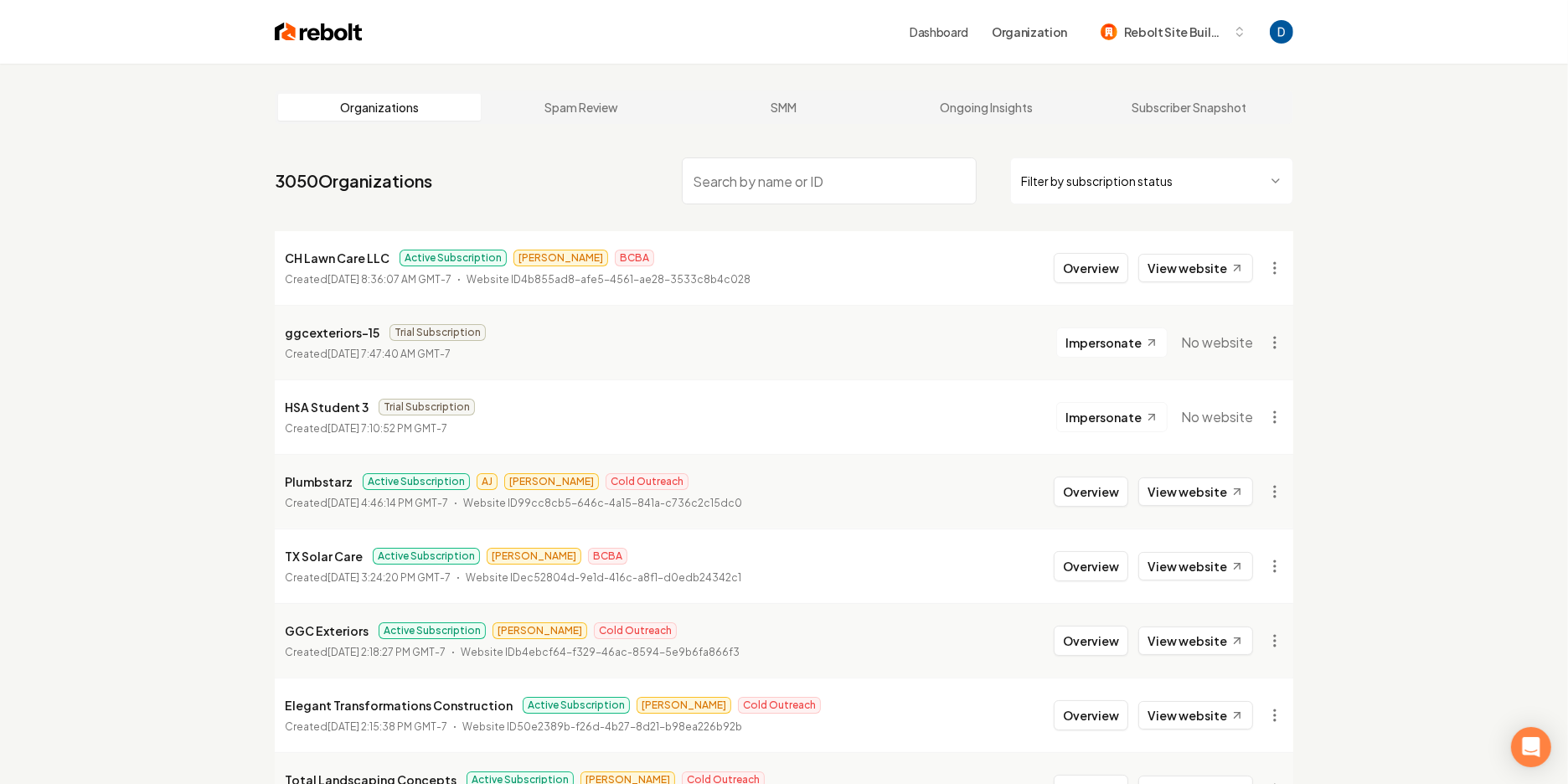
paste input "Noslipfloors"
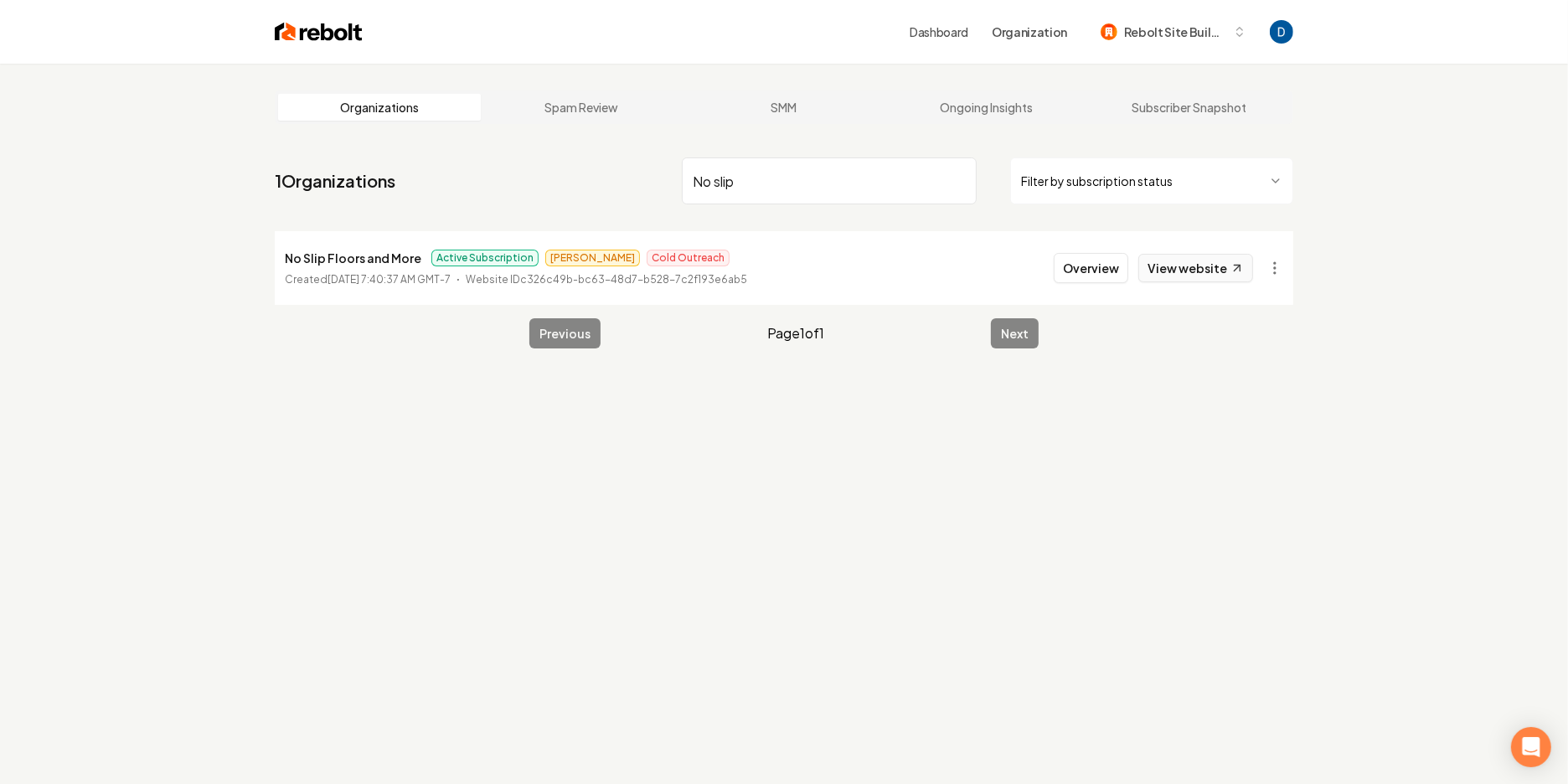
click at [1227, 270] on link "View website" at bounding box center [1196, 268] width 115 height 28
click at [1280, 270] on html "Dashboard Organization Rebolt Site Builder Organizations Spam Review SMM Ongoin…" at bounding box center [784, 392] width 1568 height 784
click at [1205, 411] on link "View in Stripe" at bounding box center [1235, 413] width 106 height 27
click at [327, 262] on p "No Slip Floors and More" at bounding box center [353, 257] width 136 height 20
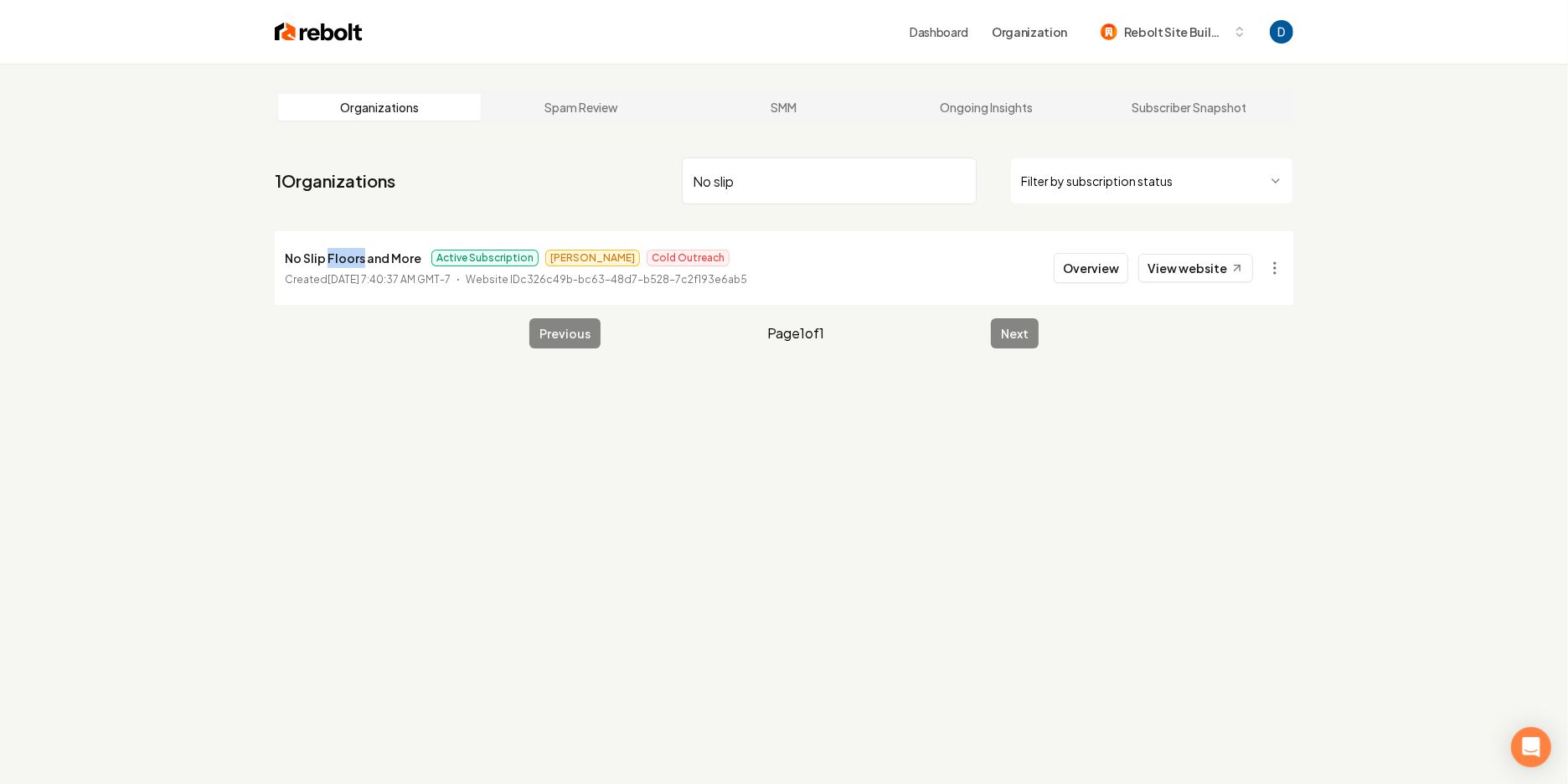
click at [327, 260] on p "No Slip Floors and More" at bounding box center [353, 257] width 136 height 20
click at [336, 263] on p "No Slip Floors and More" at bounding box center [353, 257] width 136 height 20
copy p "No Slip Floors and More"
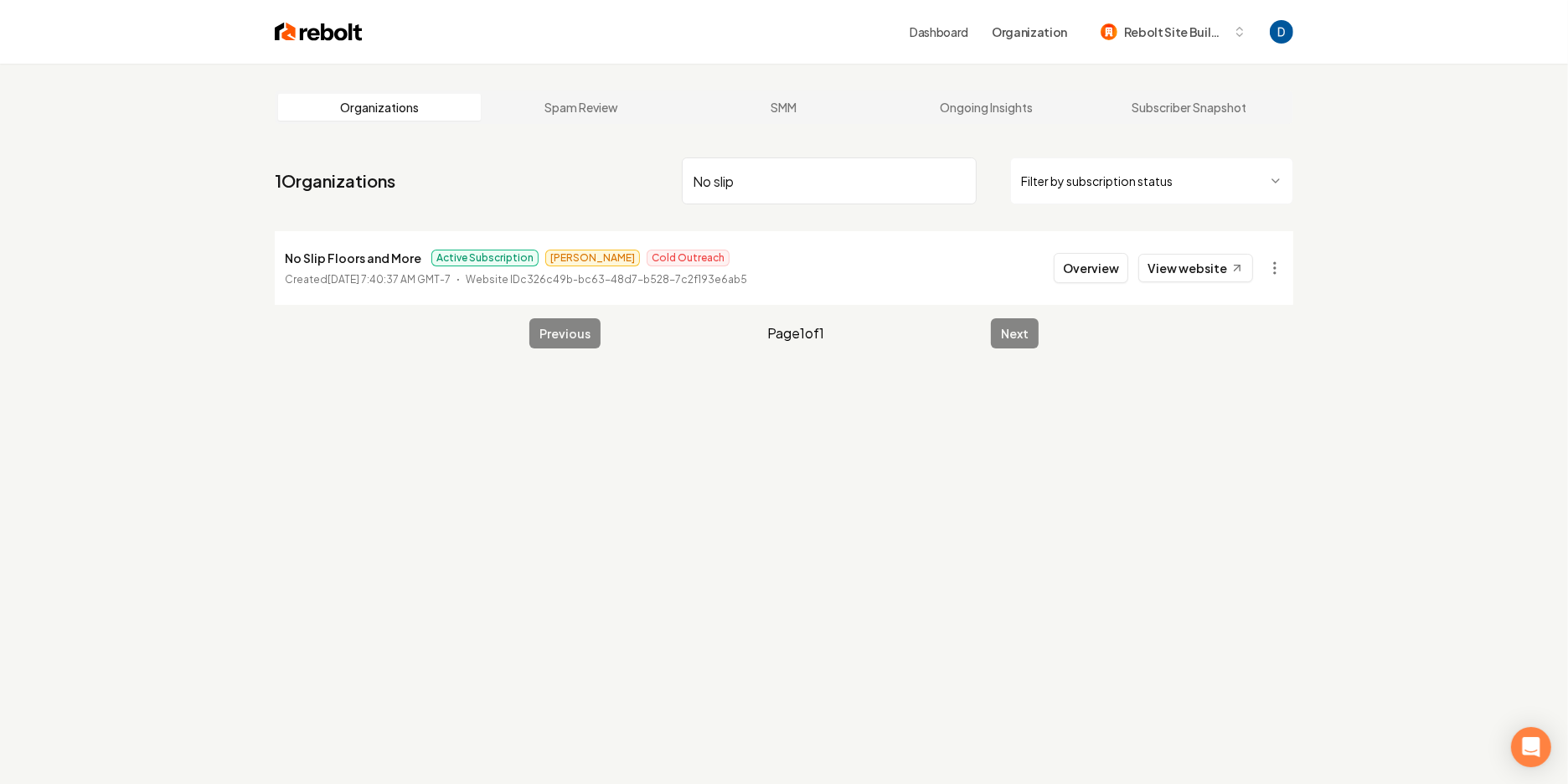
click at [791, 174] on input "No slip" at bounding box center [830, 180] width 295 height 47
paste input "Hercs Works"
click at [1214, 264] on link "View website" at bounding box center [1196, 268] width 115 height 28
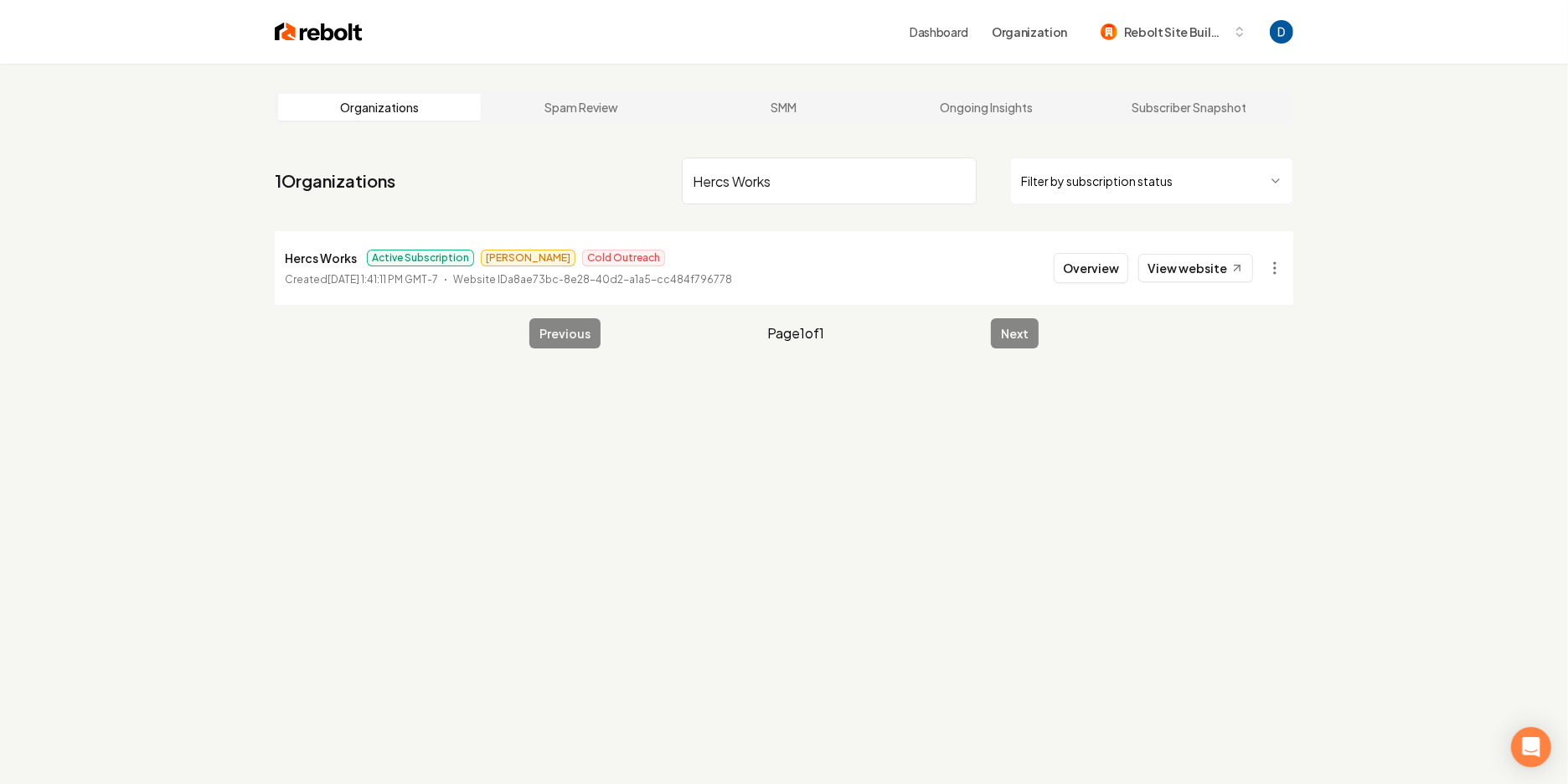
click at [747, 185] on input "Hercs Works" at bounding box center [830, 180] width 295 height 47
paste input "Cedar Rose Landscape"
type input "Cedar Rose Landscapes"
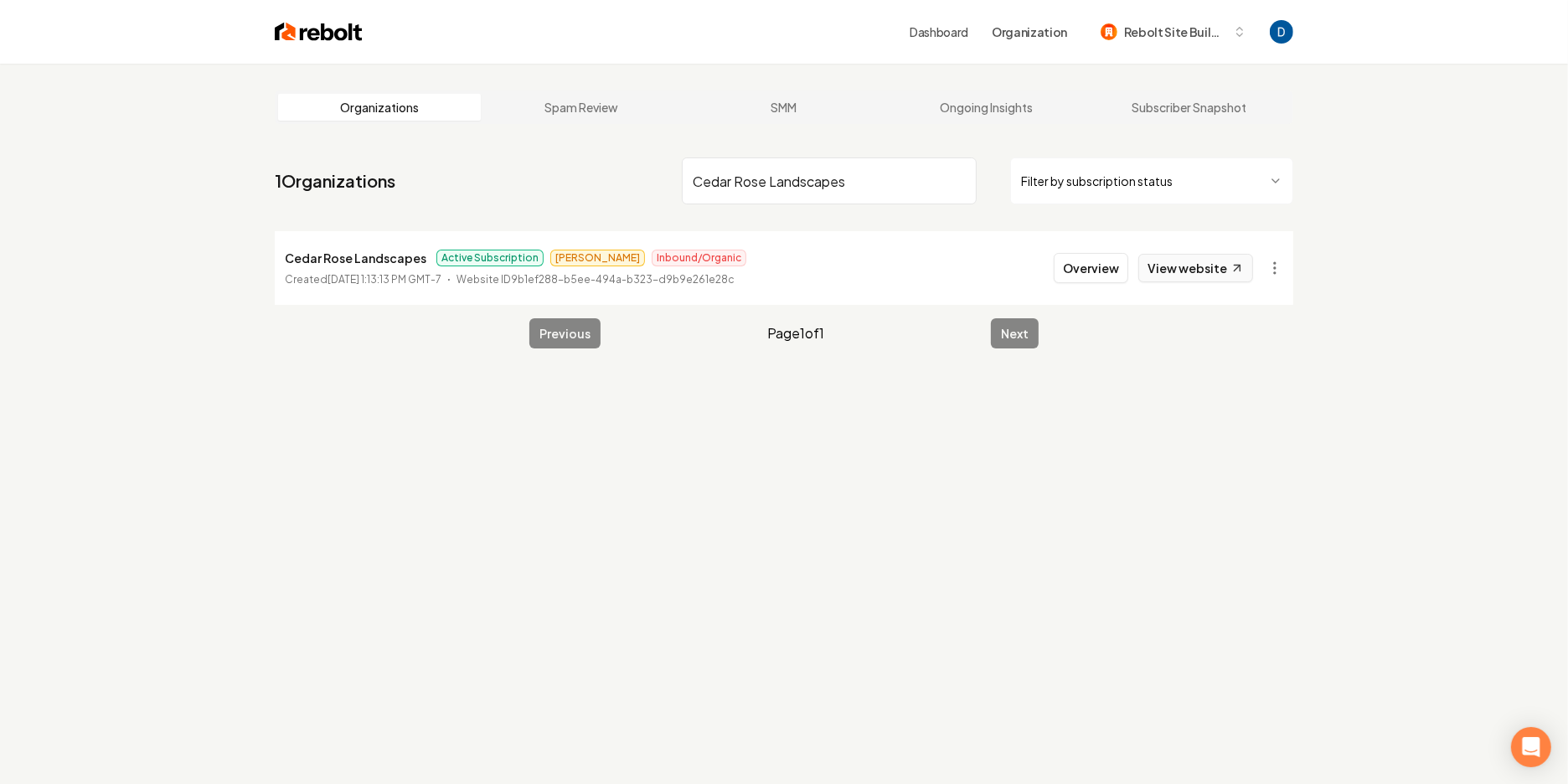
click at [1185, 267] on link "View website" at bounding box center [1196, 268] width 115 height 28
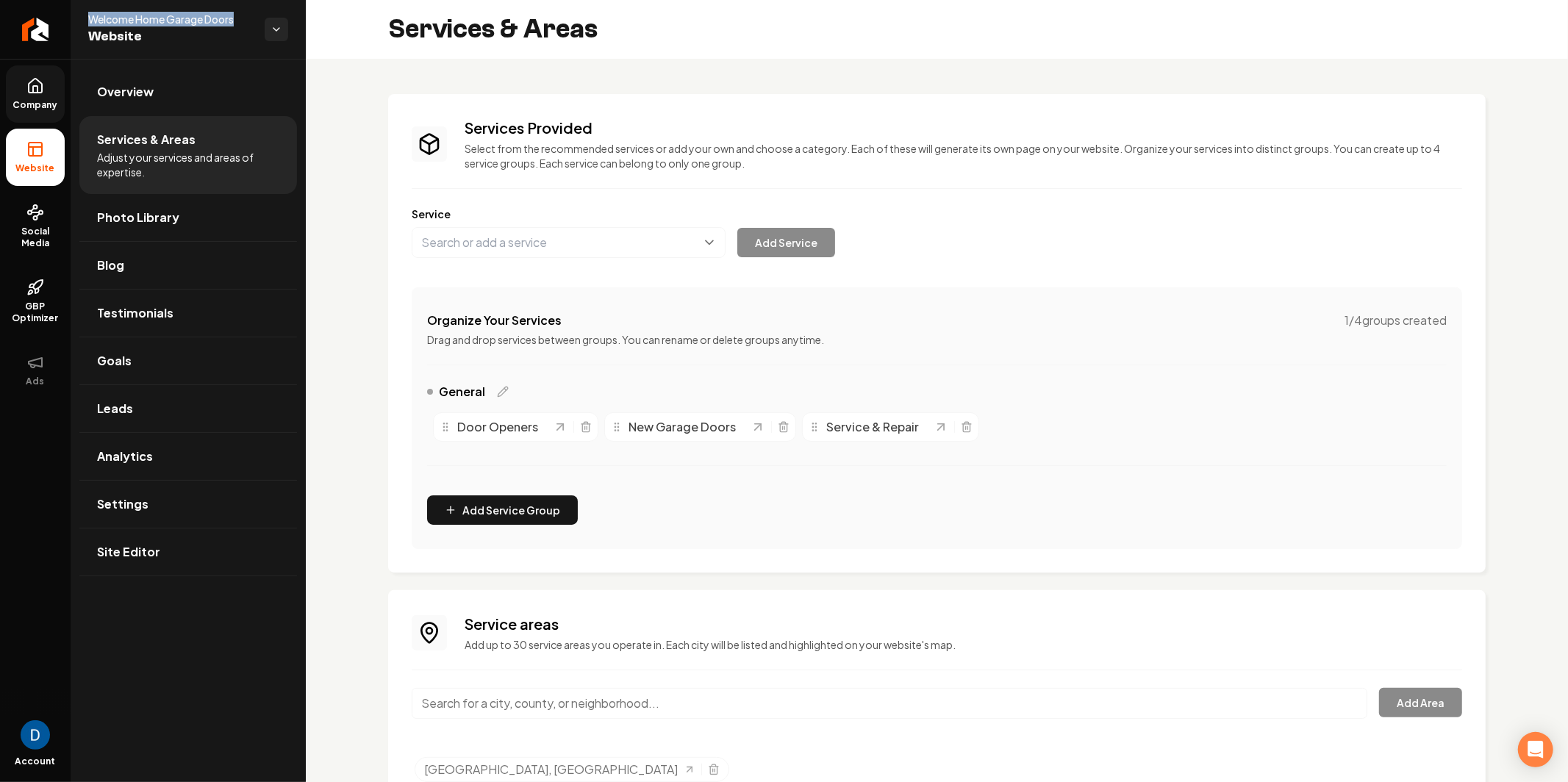
click at [29, 89] on icon at bounding box center [35, 86] width 13 height 14
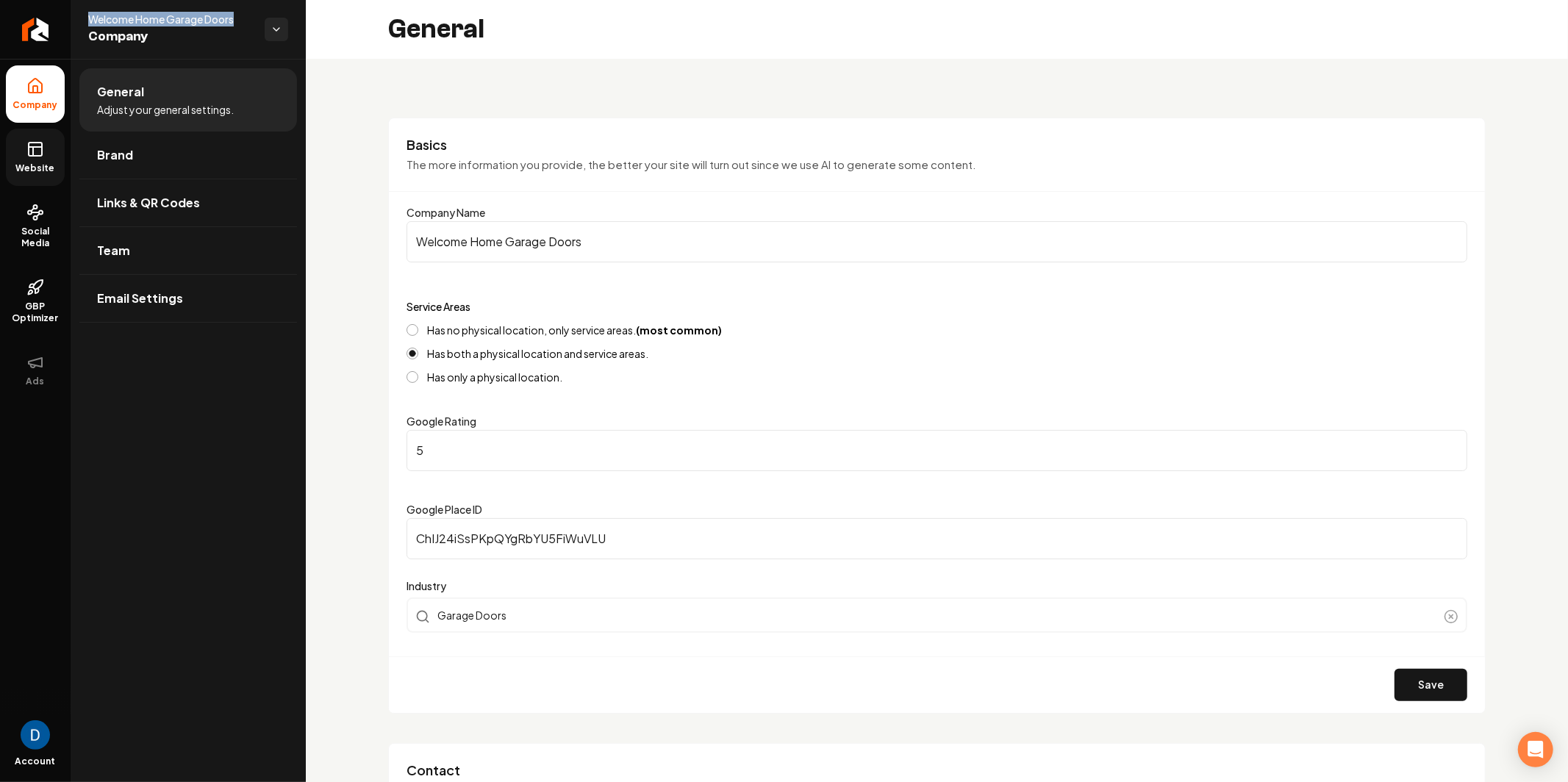
click at [42, 164] on span "Website" at bounding box center [36, 168] width 51 height 12
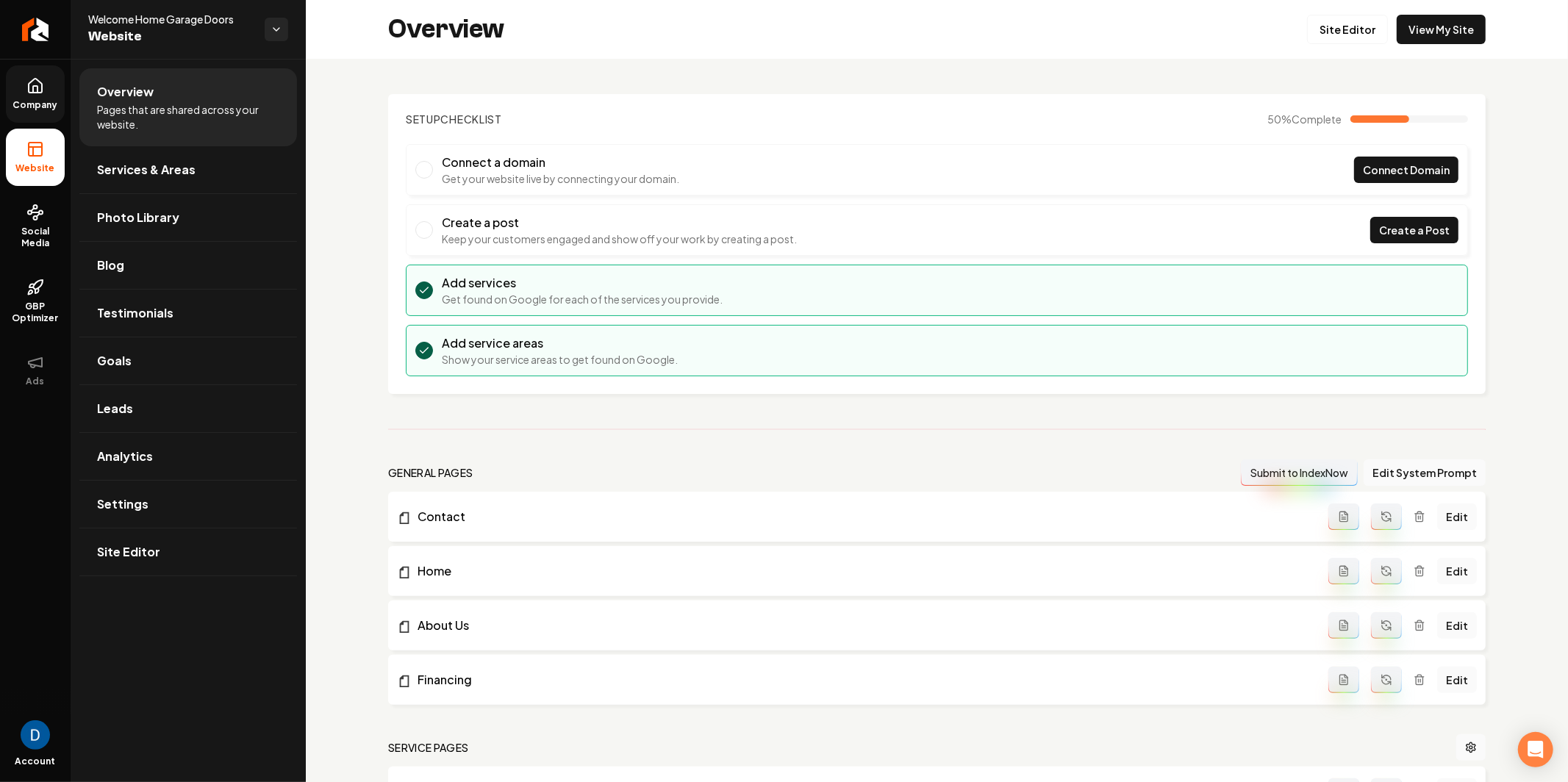
click at [1422, 183] on li "Connect a domain Get your website live by connecting your domain. Connect Domain" at bounding box center [937, 170] width 1063 height 52
click at [1414, 167] on span "Connect Domain" at bounding box center [1407, 170] width 86 height 15
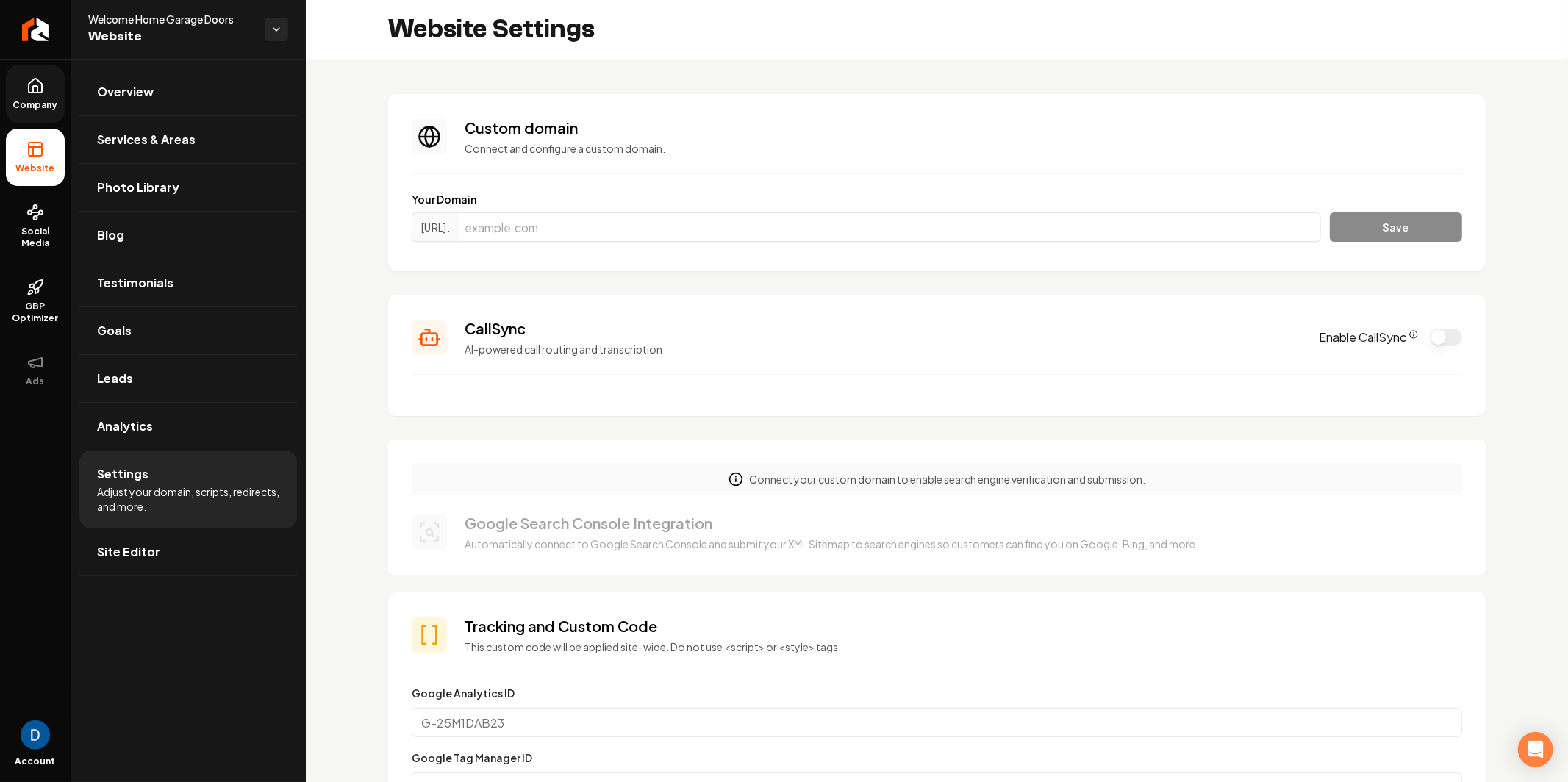
click at [30, 100] on span "Company" at bounding box center [36, 105] width 57 height 12
